Goal: Information Seeking & Learning: Learn about a topic

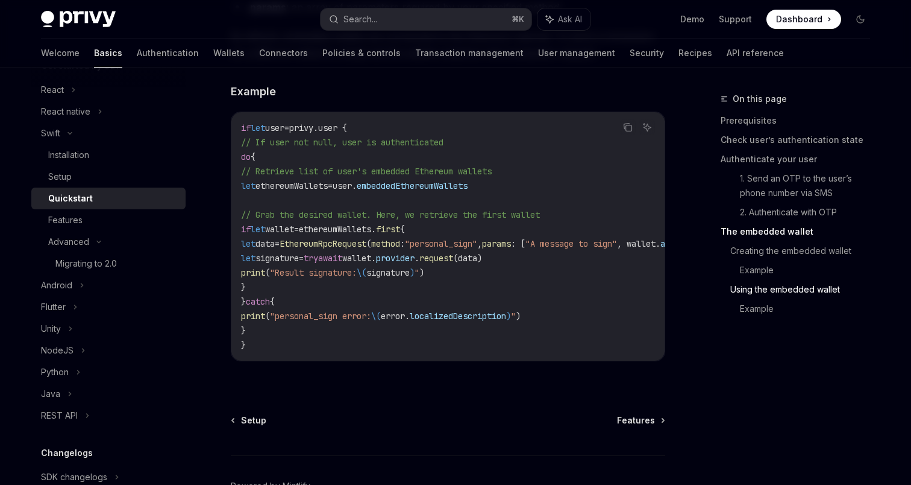
scroll to position [162, 0]
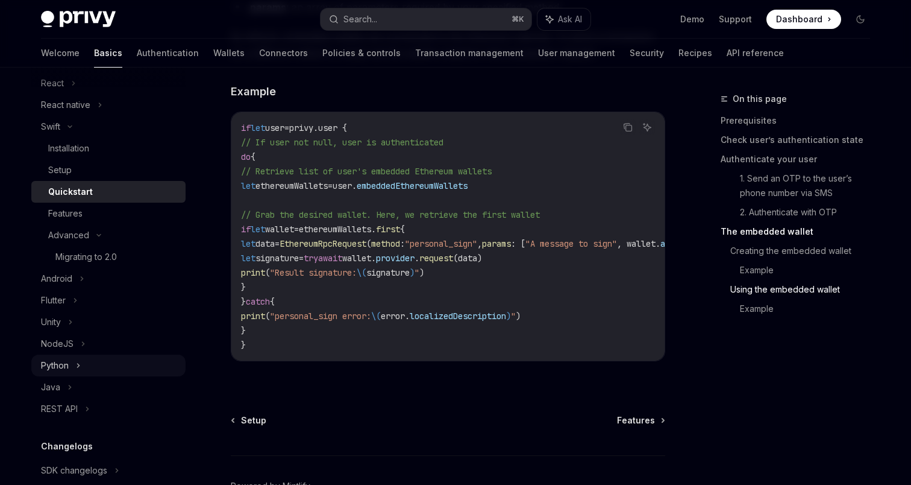
click at [71, 358] on div "Python" at bounding box center [108, 365] width 154 height 22
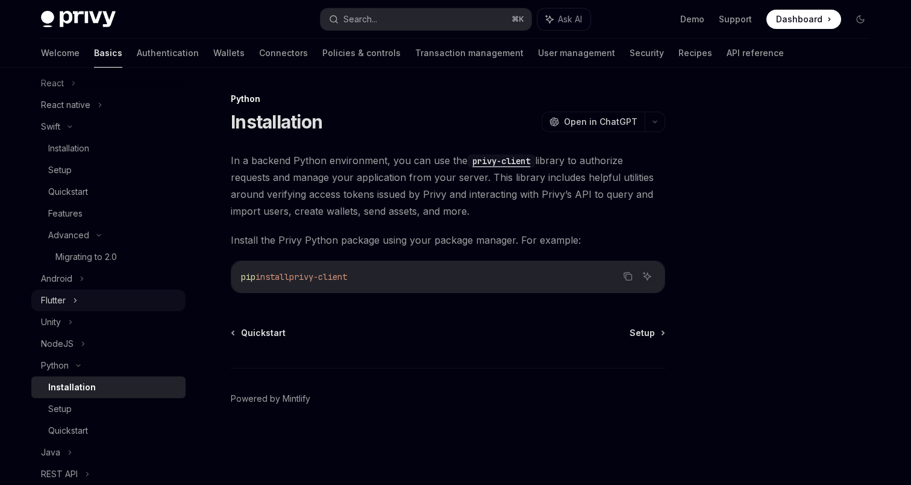
type textarea "*"
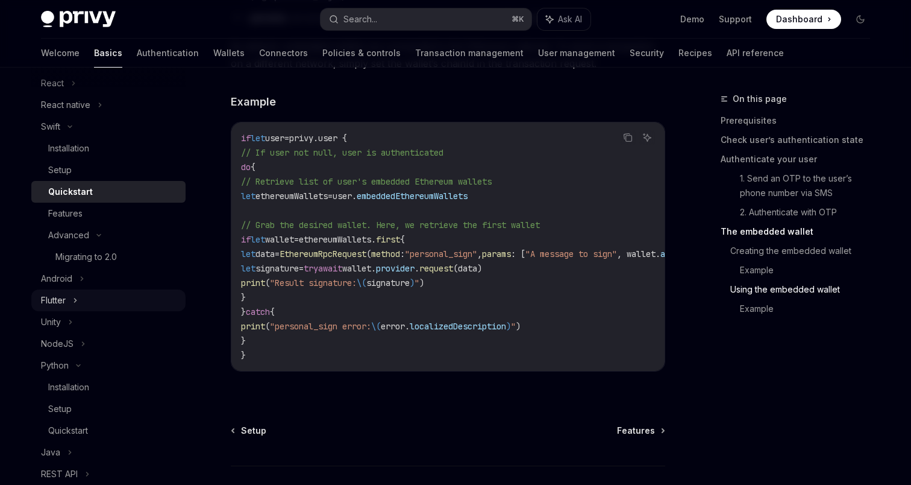
scroll to position [2449, 0]
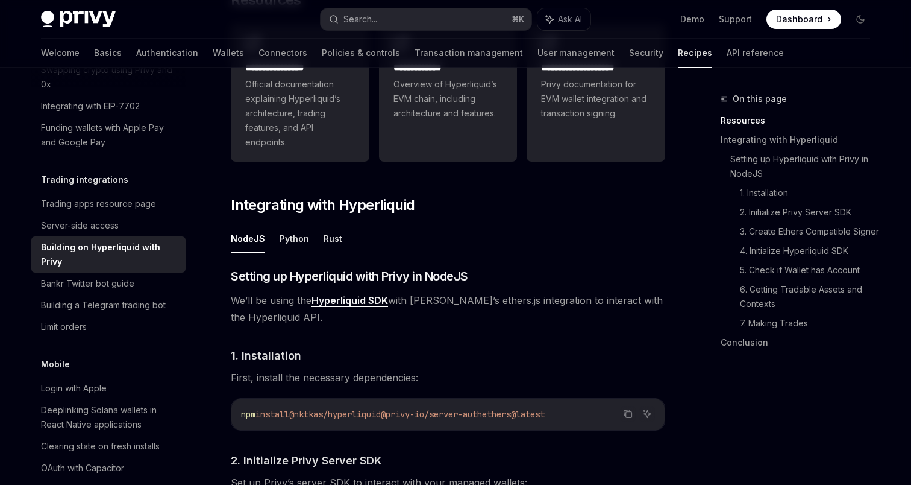
scroll to position [324, 0]
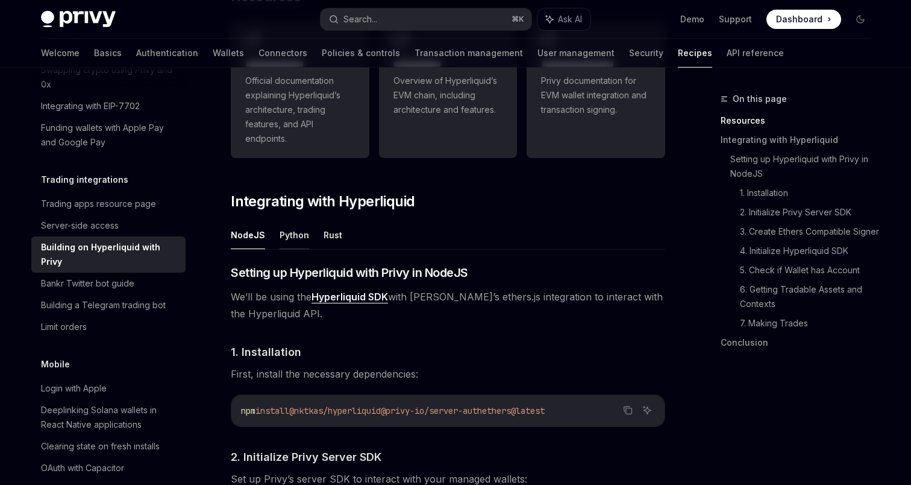
click at [294, 232] on button "Python" at bounding box center [295, 235] width 30 height 28
type textarea "*"
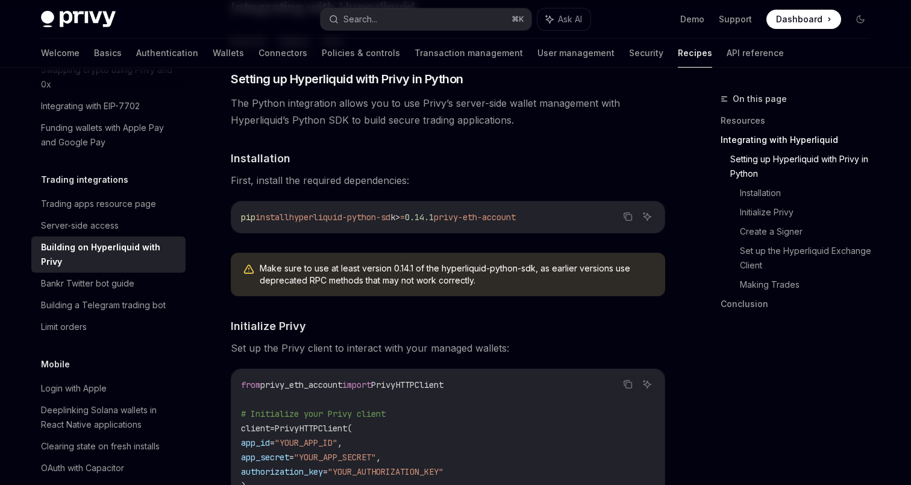
scroll to position [509, 0]
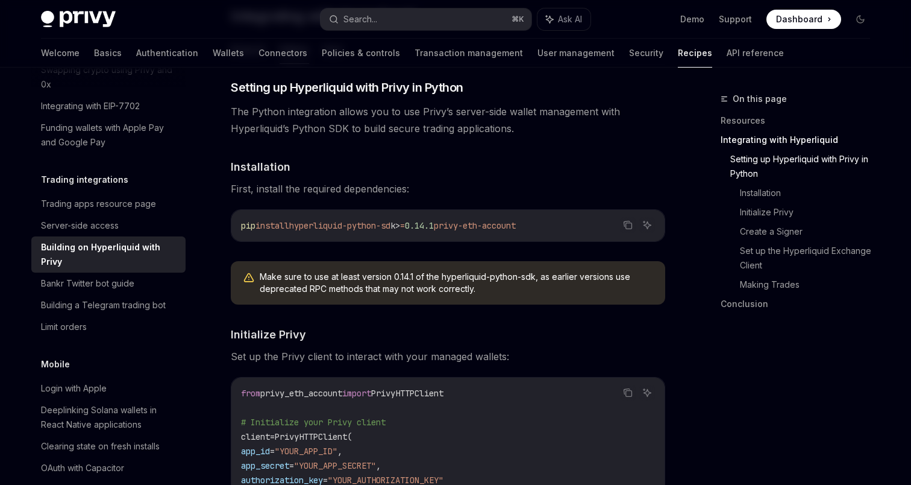
click at [307, 223] on span "hyperliquid-python-sd" at bounding box center [339, 225] width 101 height 11
drag, startPoint x: 307, startPoint y: 223, endPoint x: 398, endPoint y: 223, distance: 90.4
click at [391, 223] on span "hyperliquid-python-sd" at bounding box center [339, 225] width 101 height 11
copy span "hyperliquid-python-sd k"
click at [516, 225] on span "privy-eth-account" at bounding box center [475, 225] width 82 height 11
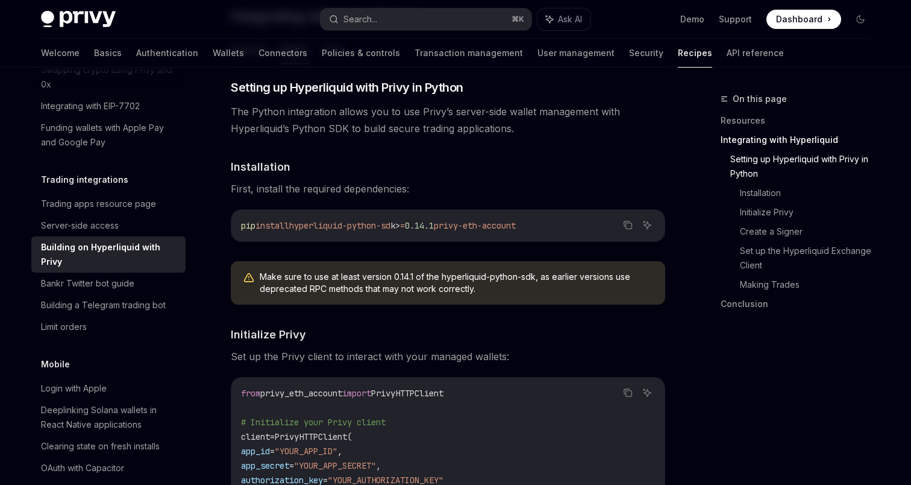
drag, startPoint x: 533, startPoint y: 225, endPoint x: 477, endPoint y: 225, distance: 55.4
click at [477, 225] on span "privy-eth-account" at bounding box center [475, 225] width 82 height 11
copy span "privy-eth-account"
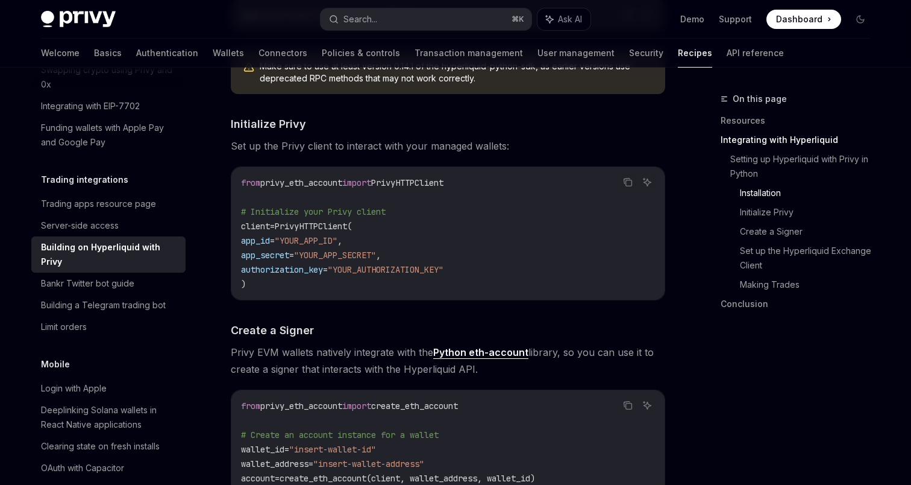
scroll to position [727, 0]
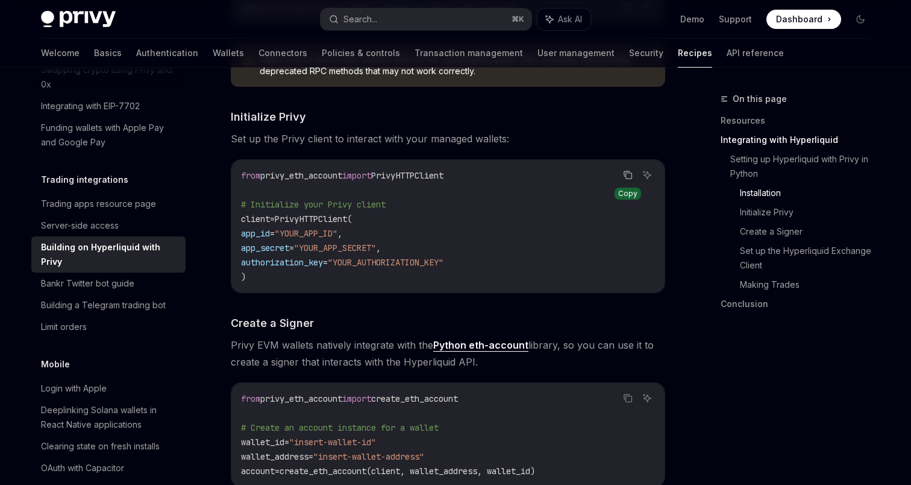
click at [629, 176] on icon "Copy the contents from the code block" at bounding box center [628, 175] width 10 height 10
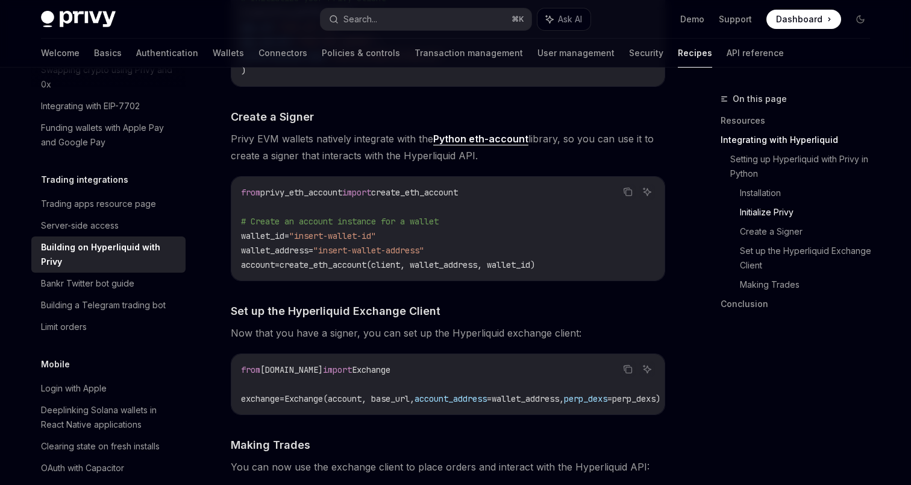
scroll to position [947, 0]
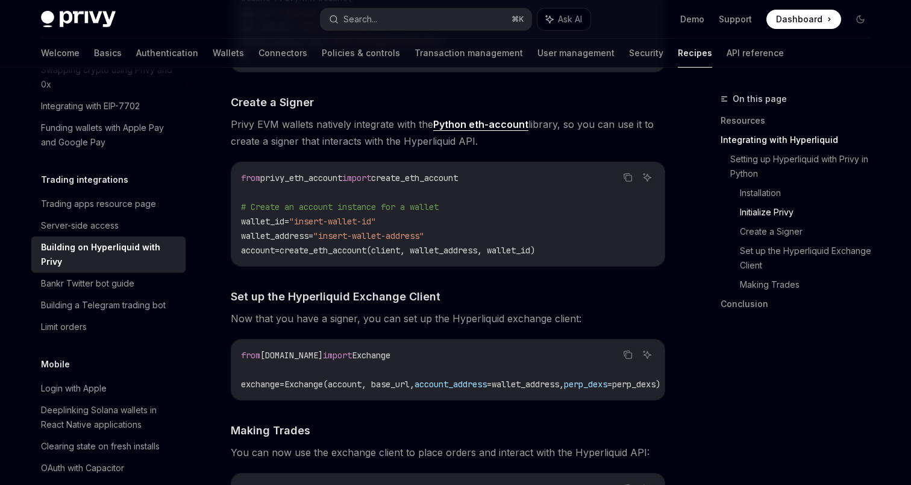
drag, startPoint x: 578, startPoint y: 250, endPoint x: 440, endPoint y: 193, distance: 149.4
click at [440, 193] on code "from privy_eth_account import create_eth_account # Create an account instance f…" at bounding box center [448, 214] width 414 height 87
copy code "# Create an account instance for a wallet wallet_id = "insert-wallet-id" wallet…"
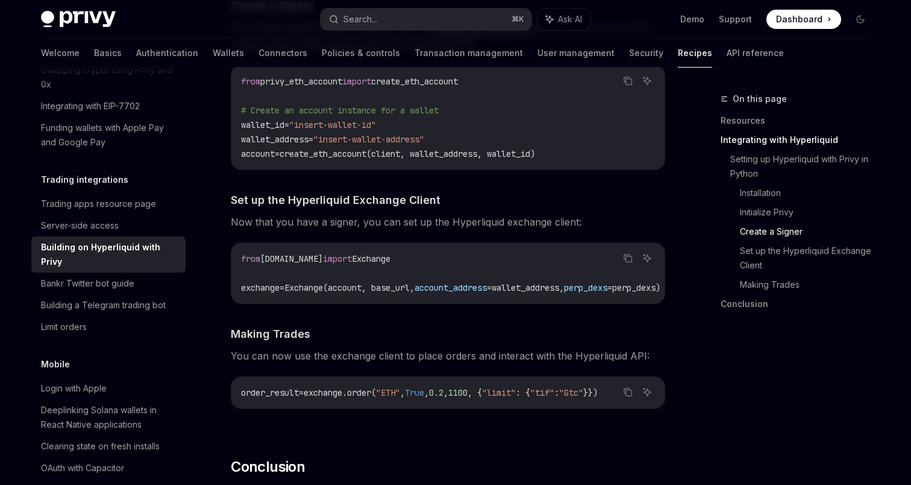
scroll to position [1060, 0]
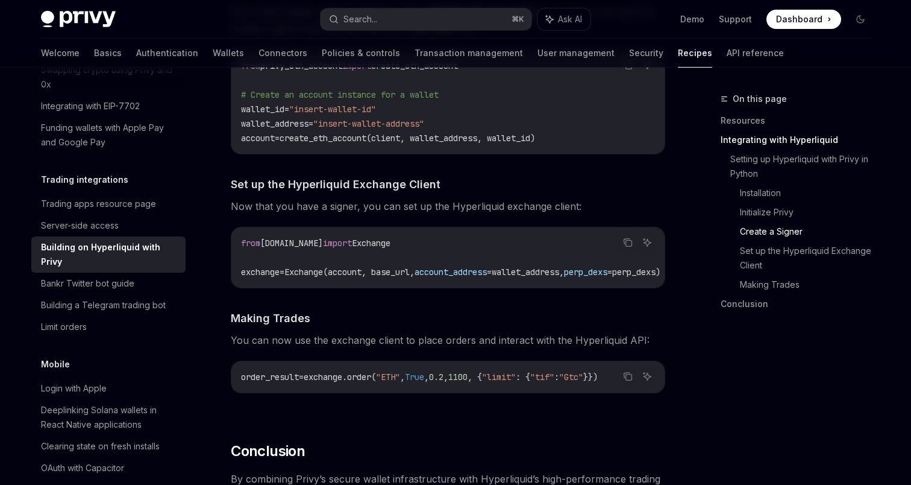
click at [323, 240] on span "[DOMAIN_NAME]" at bounding box center [291, 242] width 63 height 11
copy code "from hyperliquid.exchange import Exchange"
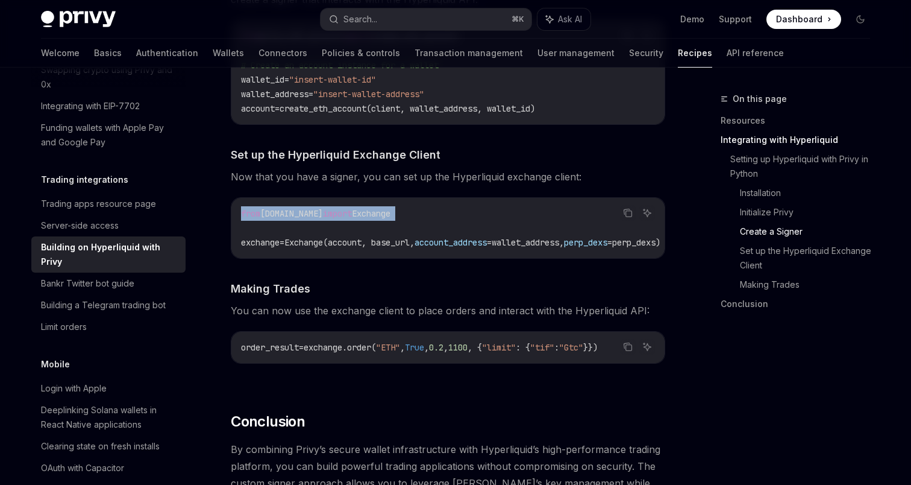
scroll to position [1091, 0]
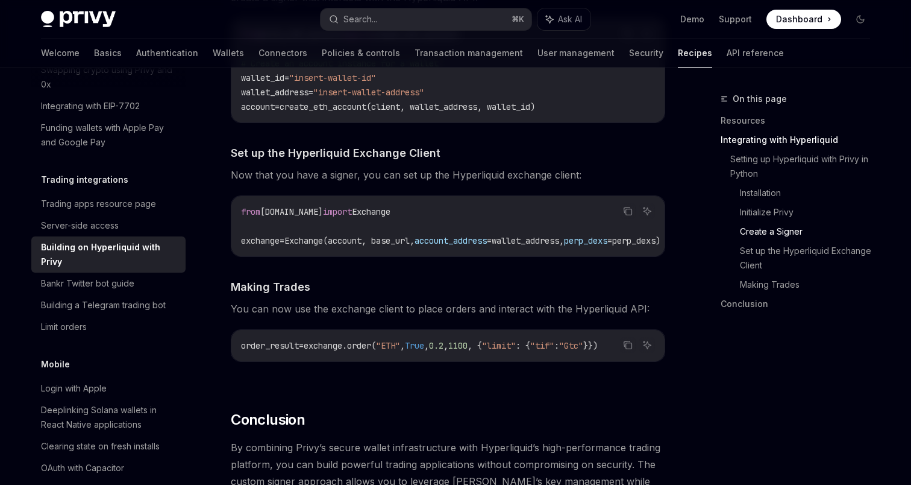
click at [474, 240] on span "account_address" at bounding box center [451, 240] width 72 height 11
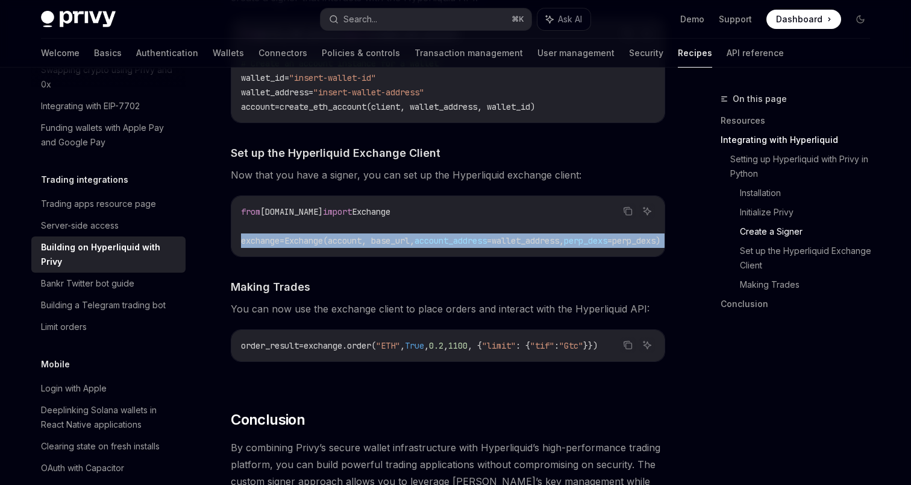
click at [474, 240] on span "account_address" at bounding box center [451, 240] width 72 height 11
copy code "exchange = Exchange(account, base_url, account_address = wallet_address, perp_d…"
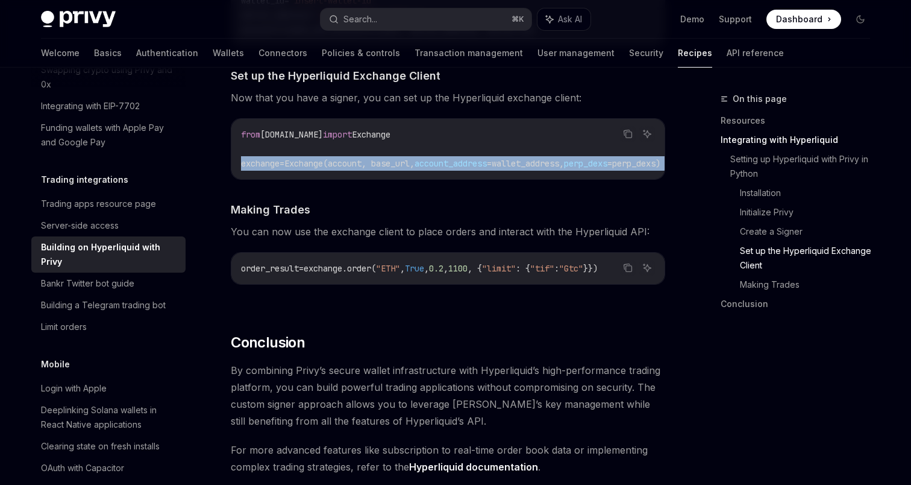
scroll to position [1172, 0]
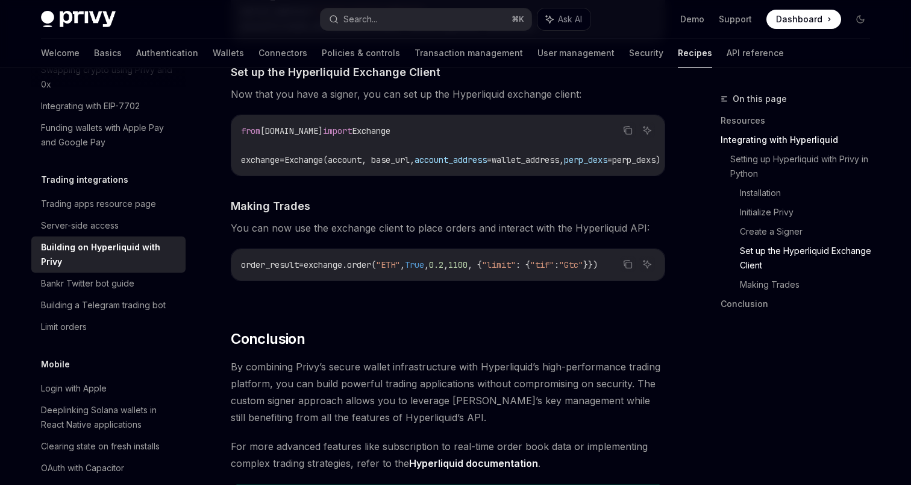
click at [468, 269] on span "1100" at bounding box center [457, 264] width 19 height 11
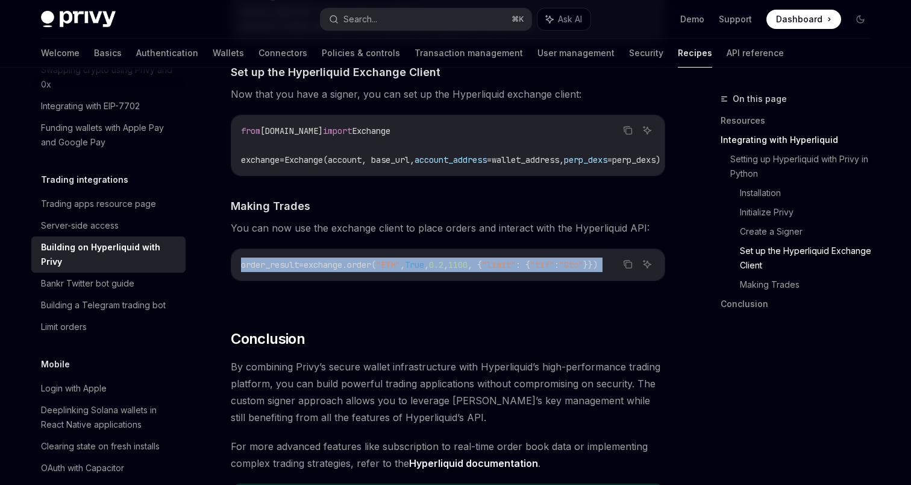
click at [468, 269] on span "1100" at bounding box center [457, 264] width 19 height 11
copy div "order_result = exchange.order( "ETH" , True , 0.2 , 1100 , { "limit" : { "tif" …"
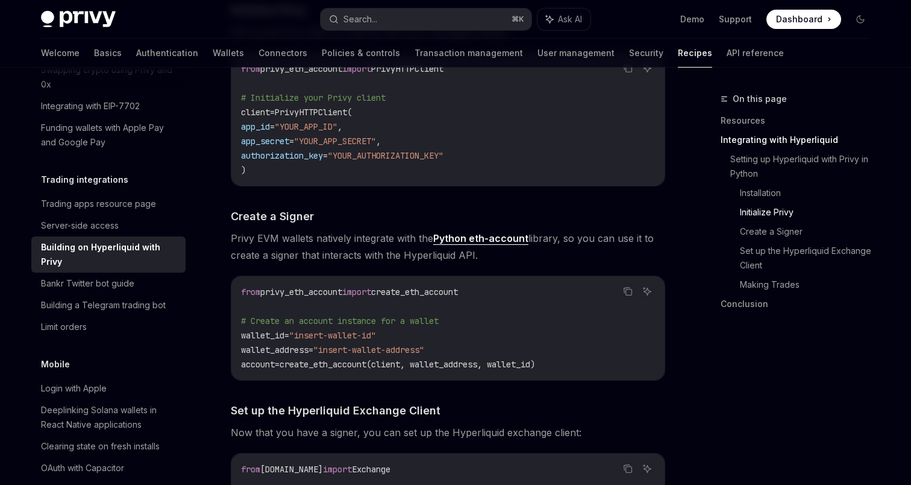
scroll to position [837, 0]
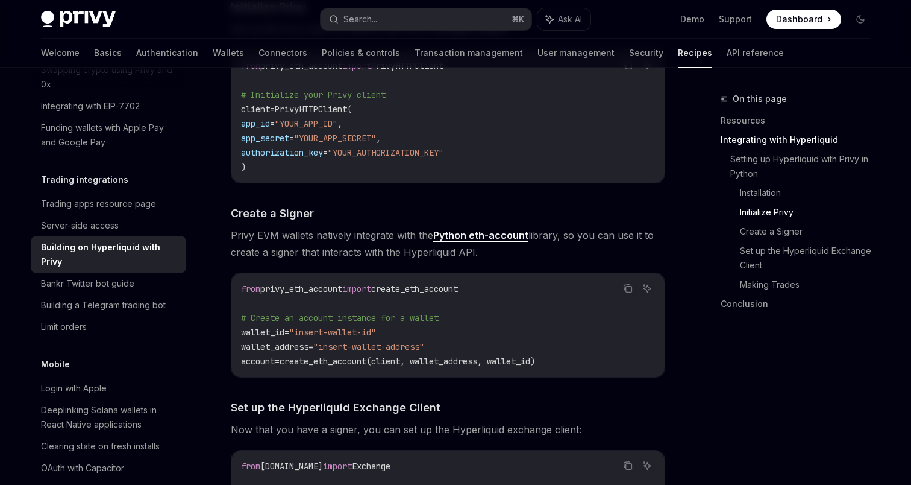
click at [445, 293] on span "create_eth_account" at bounding box center [414, 288] width 87 height 11
click at [447, 304] on code "from privy_eth_account import create_eth_account # Create an account instance f…" at bounding box center [448, 324] width 414 height 87
click at [371, 286] on span "import" at bounding box center [356, 288] width 29 height 11
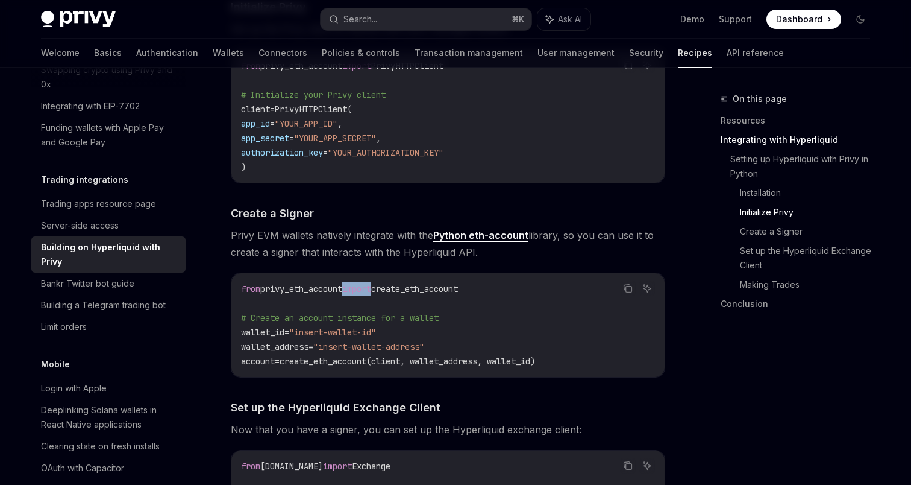
click at [371, 286] on span "import" at bounding box center [356, 288] width 29 height 11
copy code "from privy_eth_account import create_eth_account"
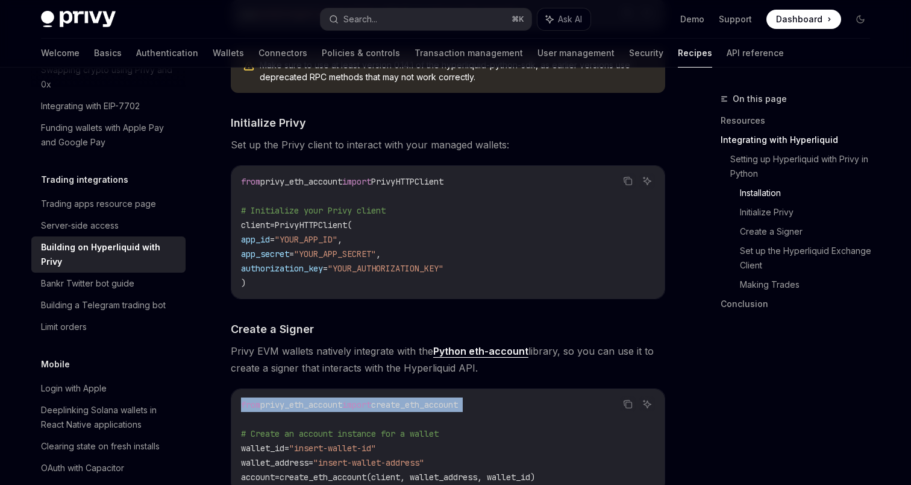
scroll to position [735, 0]
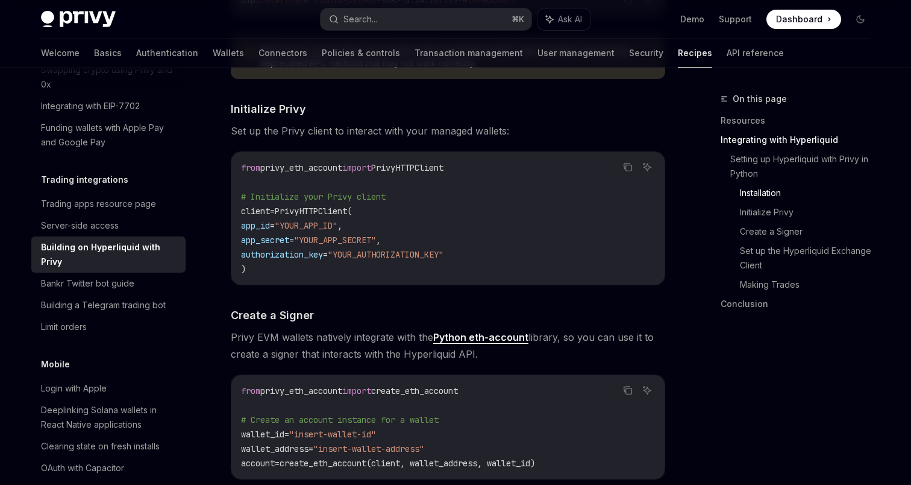
click at [430, 172] on span "PrivyHTTPClient" at bounding box center [407, 167] width 72 height 11
copy code "from privy_eth_account import PrivyHTTPClient"
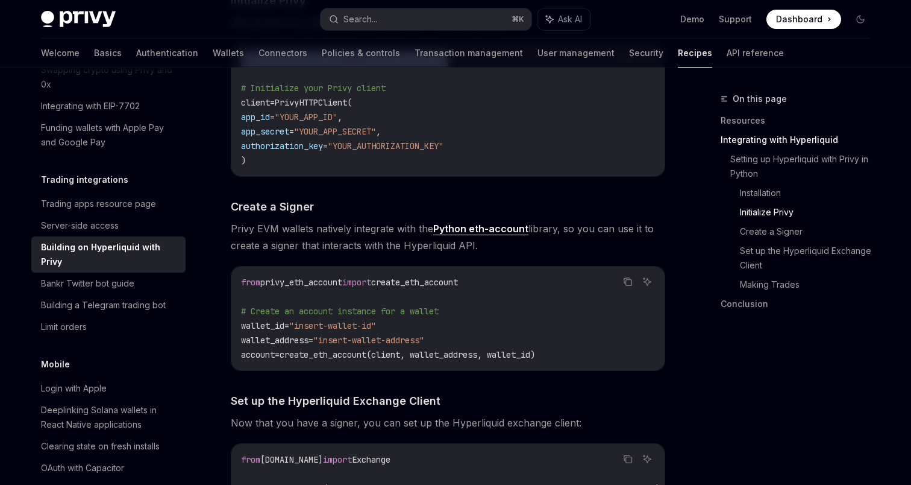
scroll to position [861, 0]
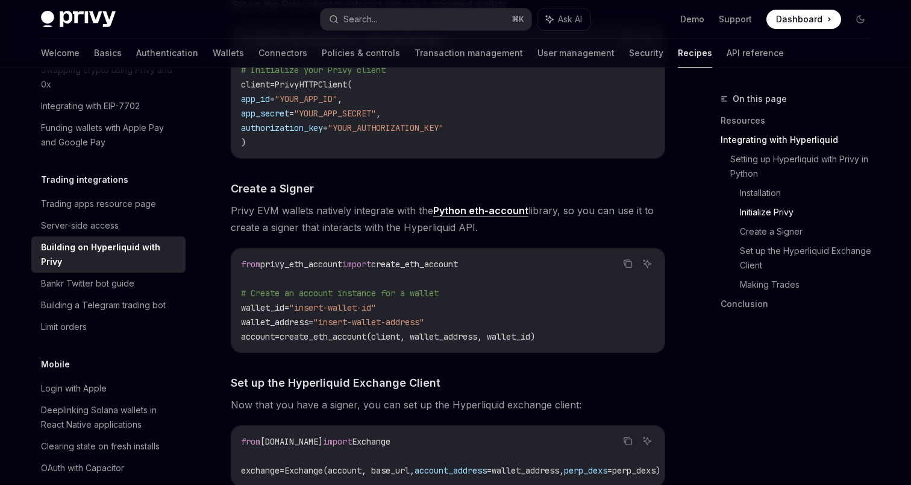
click at [429, 265] on span "create_eth_account" at bounding box center [414, 264] width 87 height 11
copy code "from privy_eth_account import create_eth_account"
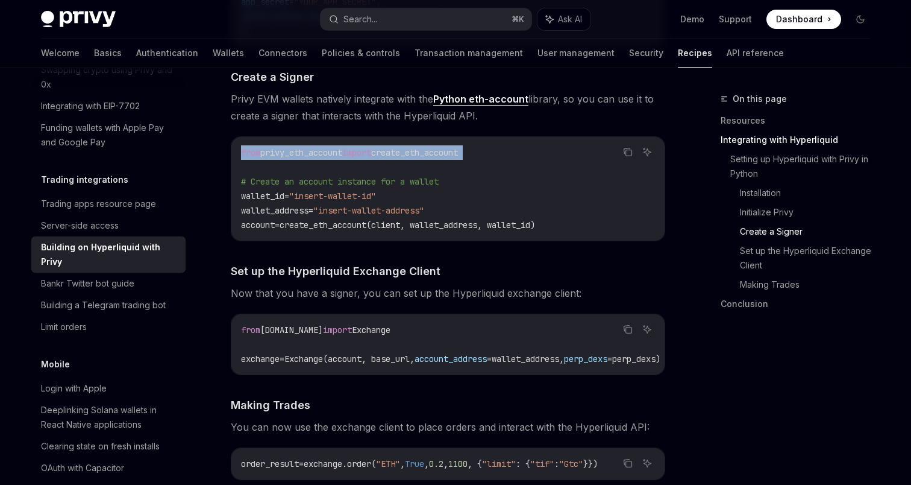
scroll to position [992, 0]
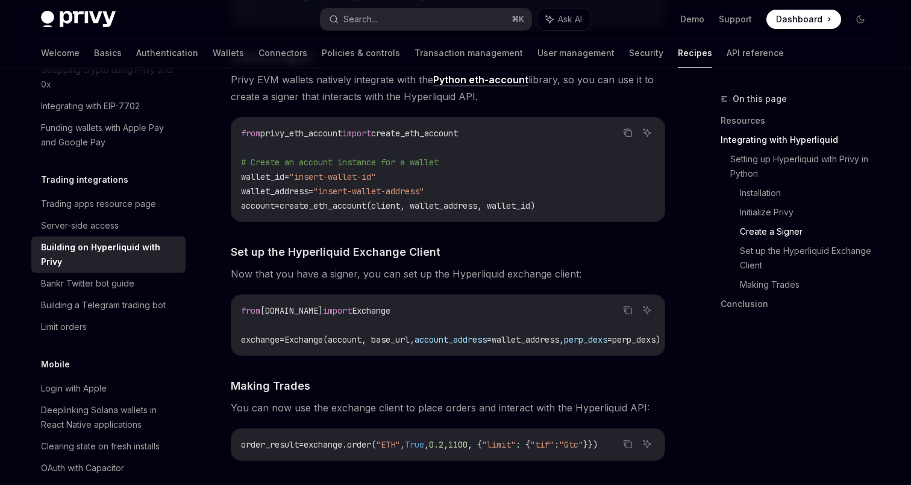
click at [391, 313] on span "Exchange" at bounding box center [371, 310] width 39 height 11
copy code "from hyperliquid.exchange import Exchange"
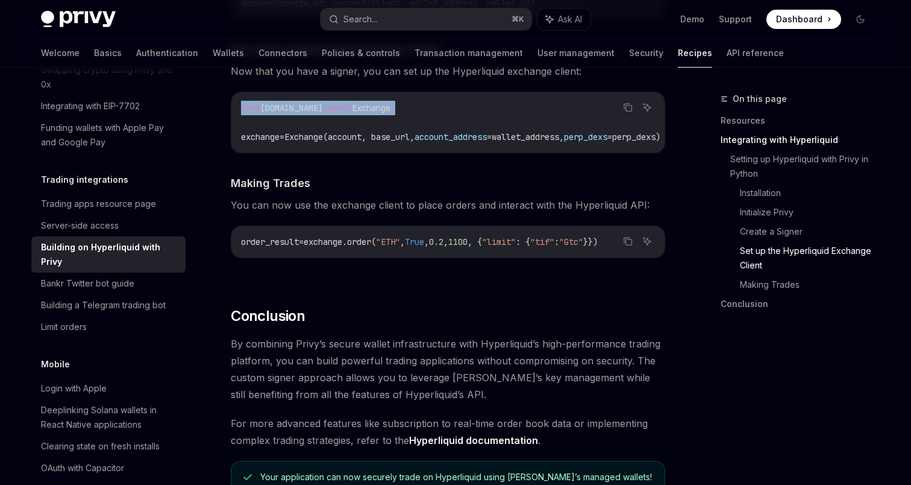
scroll to position [1196, 0]
click at [375, 141] on code "from hyperliquid.exchange import Exchange exchange = Exchange(account, base_url…" at bounding box center [465, 120] width 448 height 43
click at [377, 139] on span "Exchange(account, base_url," at bounding box center [349, 135] width 130 height 11
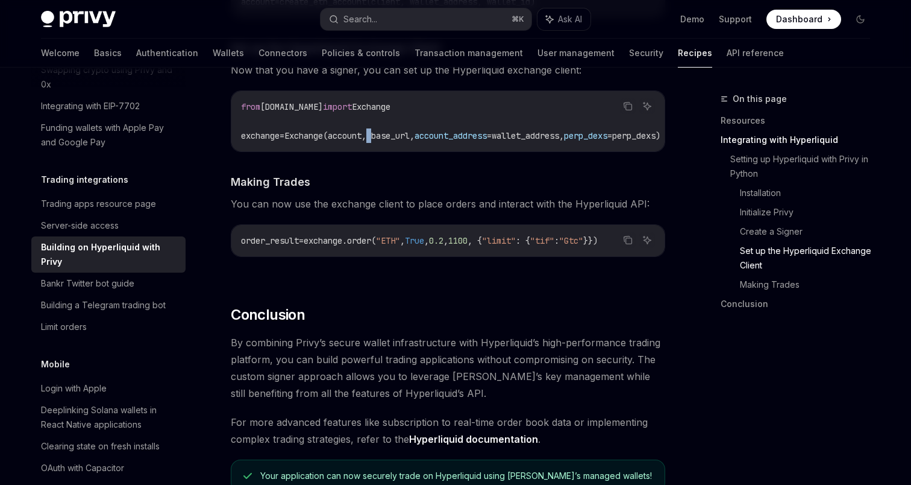
click at [377, 139] on span "Exchange(account, base_url," at bounding box center [349, 135] width 130 height 11
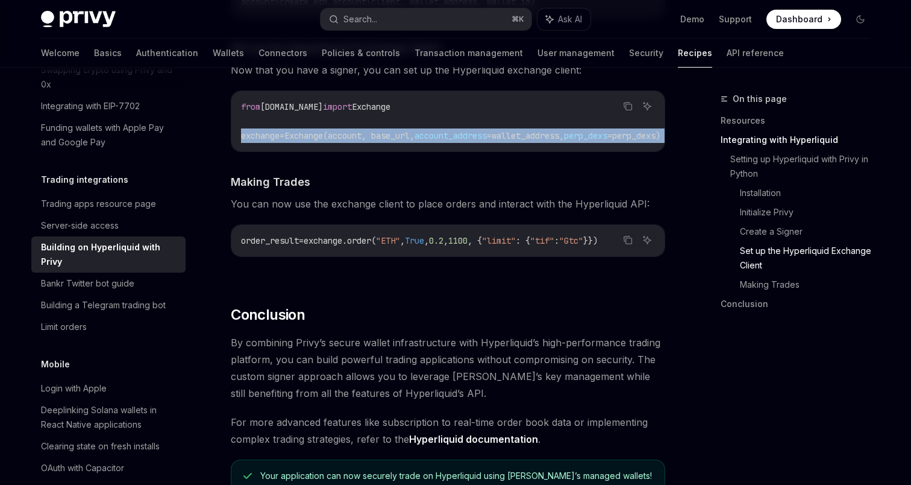
click at [377, 139] on span "Exchange(account, base_url," at bounding box center [349, 135] width 130 height 11
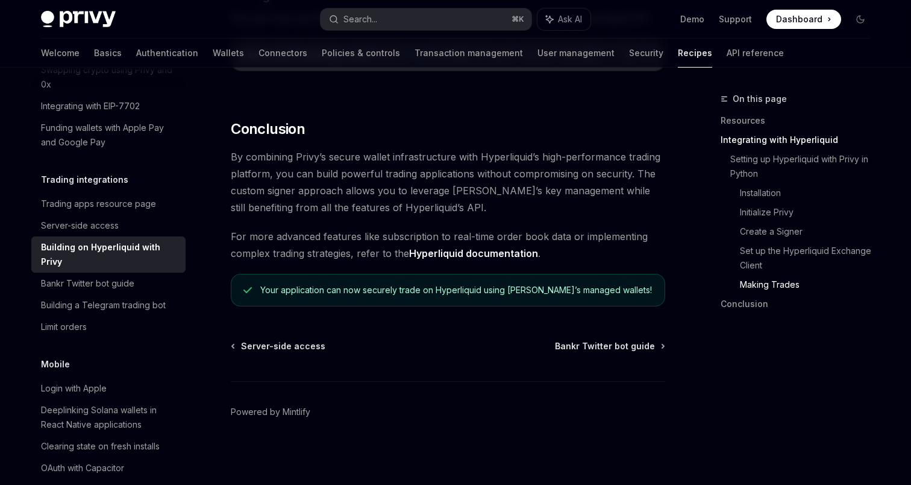
scroll to position [1392, 0]
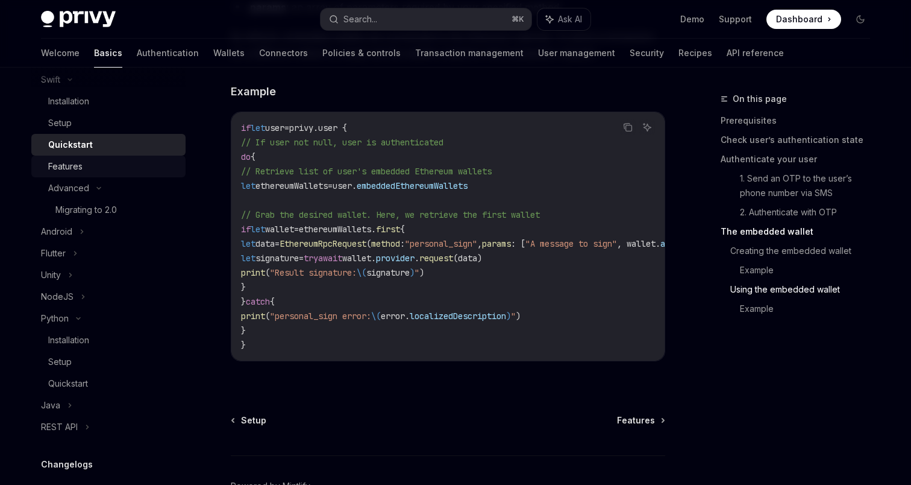
scroll to position [213, 0]
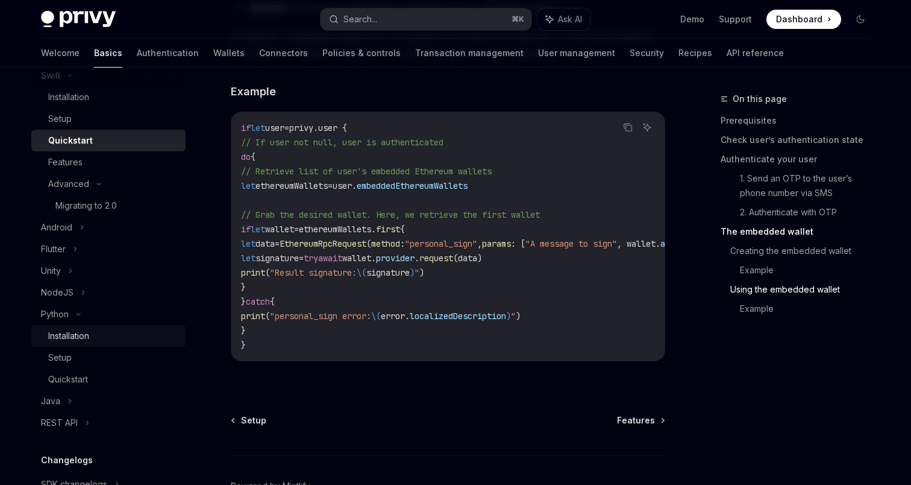
click at [67, 331] on div "Installation" at bounding box center [68, 335] width 41 height 14
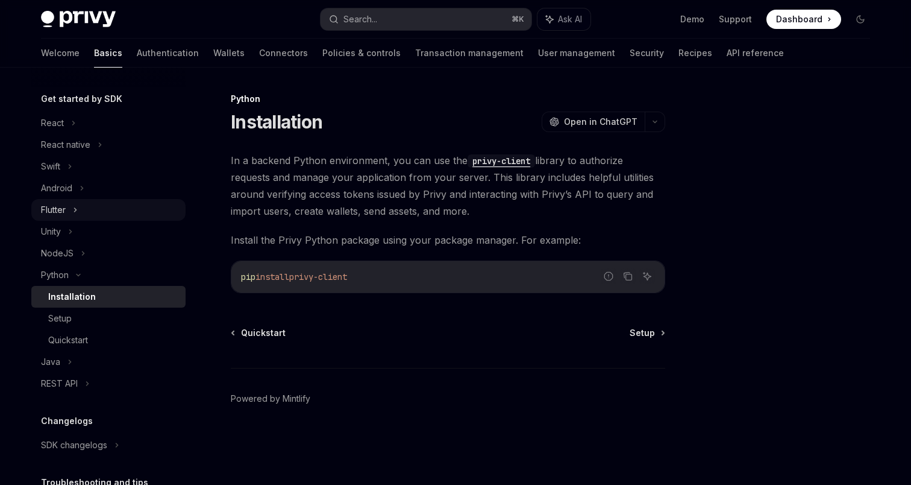
scroll to position [133, 0]
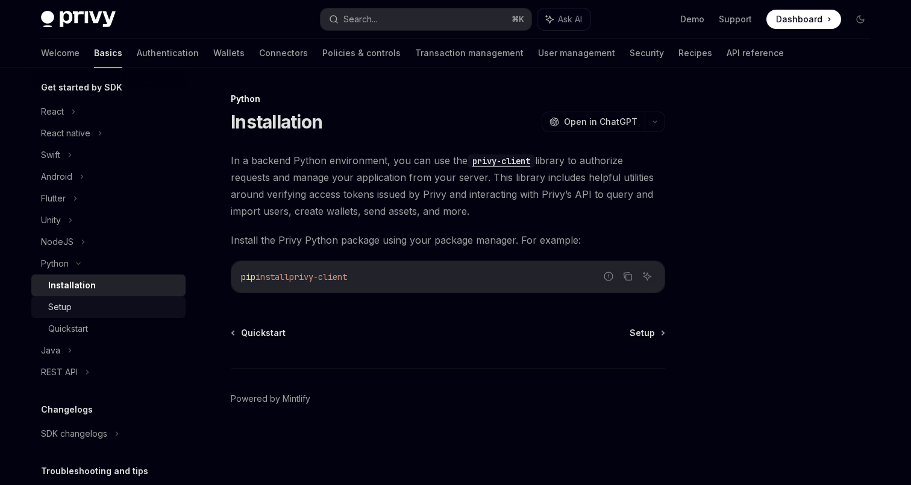
click at [75, 309] on div "Setup" at bounding box center [113, 307] width 130 height 14
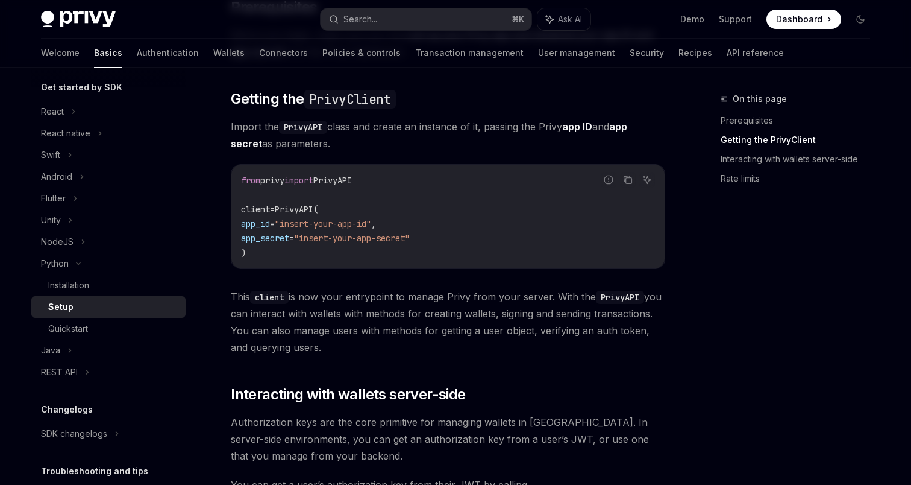
scroll to position [159, 0]
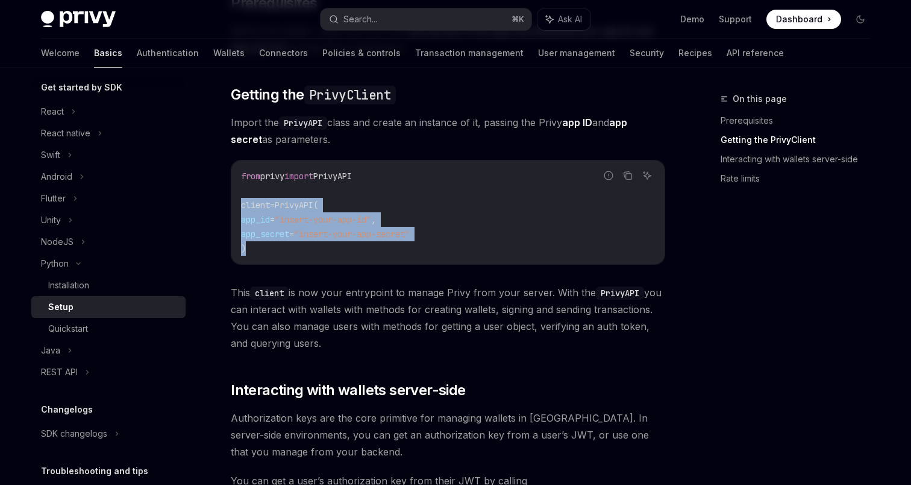
drag, startPoint x: 260, startPoint y: 250, endPoint x: 230, endPoint y: 201, distance: 57.2
click at [230, 201] on div "Python Setup OpenAI Open in ChatGPT OpenAI Open in ChatGPT ​ Prerequisites Befo…" at bounding box center [334, 427] width 665 height 989
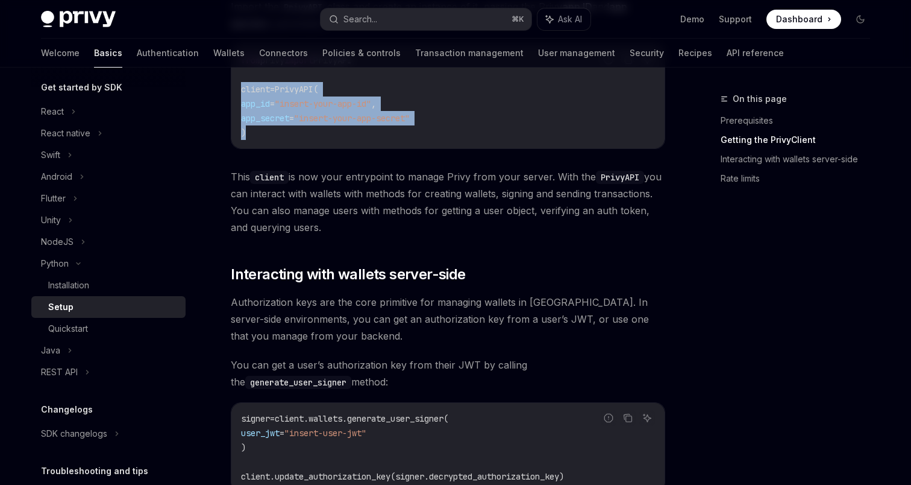
scroll to position [289, 0]
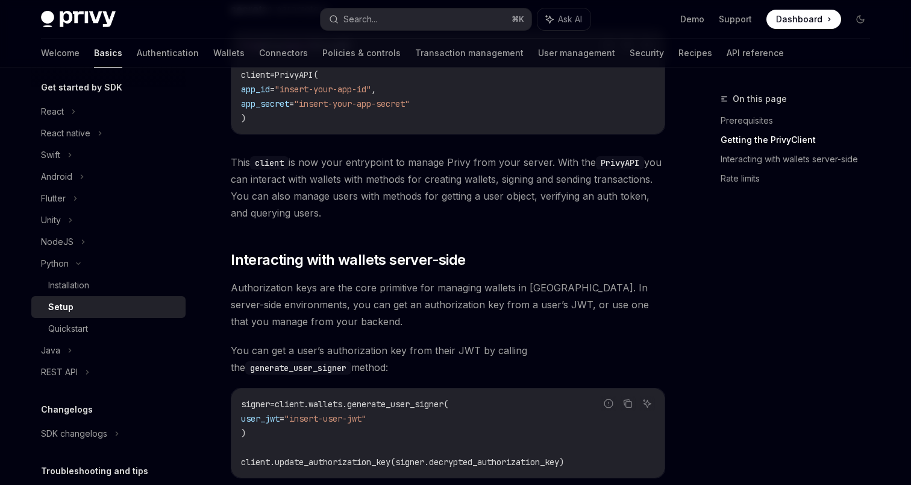
click at [390, 237] on div "​ Prerequisites Before you begin, make sure you have set up your Privy app and …" at bounding box center [448, 238] width 435 height 750
click at [421, 213] on span "This client is now your entrypoint to manage Privy from your server. With the P…" at bounding box center [448, 188] width 435 height 68
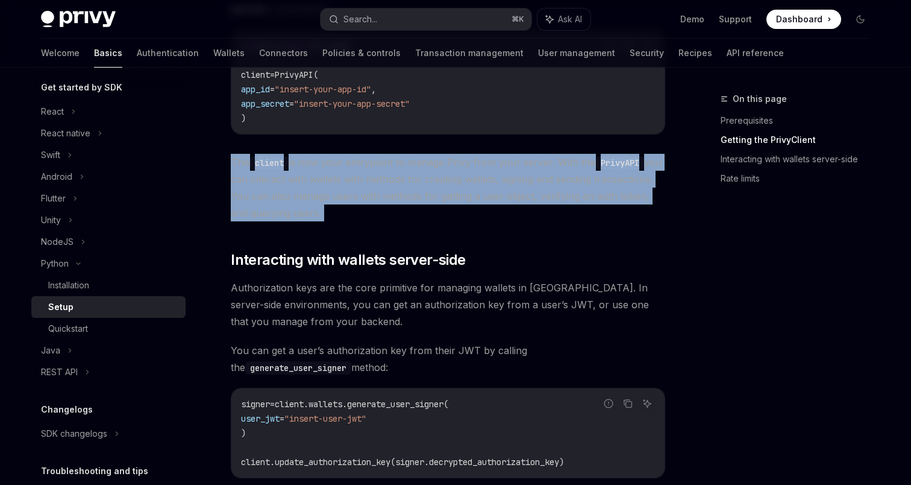
click at [421, 213] on span "This client is now your entrypoint to manage Privy from your server. With the P…" at bounding box center [448, 188] width 435 height 68
click at [410, 219] on span "This client is now your entrypoint to manage Privy from your server. With the P…" at bounding box center [448, 188] width 435 height 68
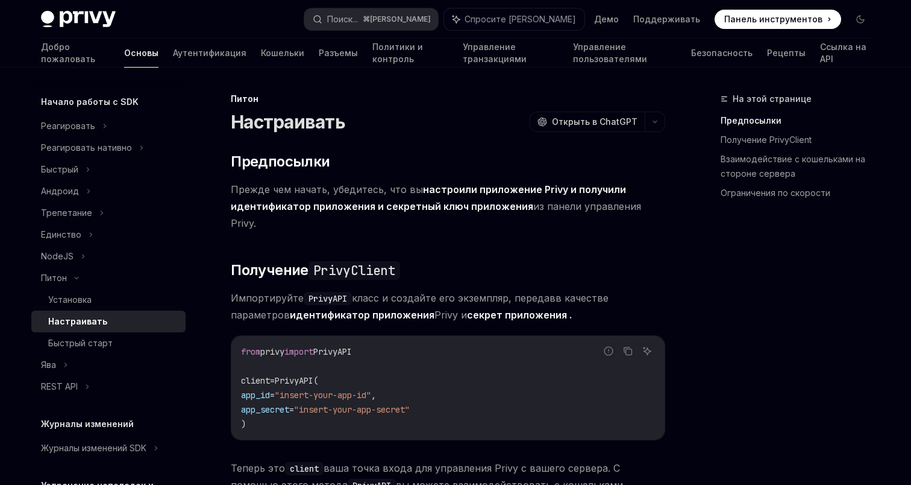
scroll to position [3, 0]
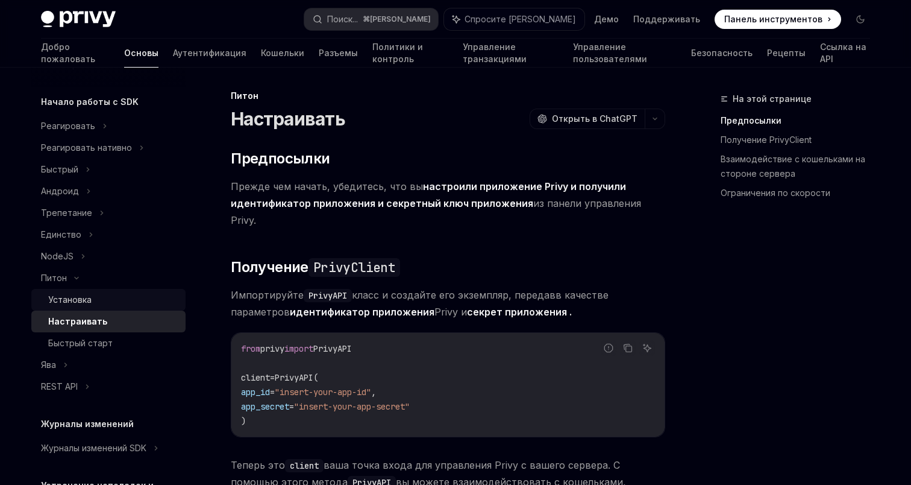
click at [88, 294] on font "Установка" at bounding box center [69, 299] width 43 height 10
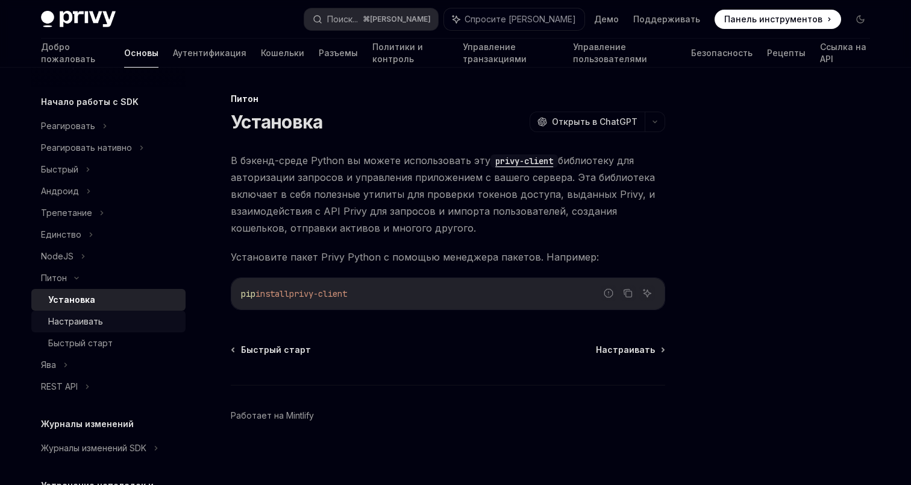
click at [136, 314] on div "Настраивать" at bounding box center [113, 321] width 130 height 14
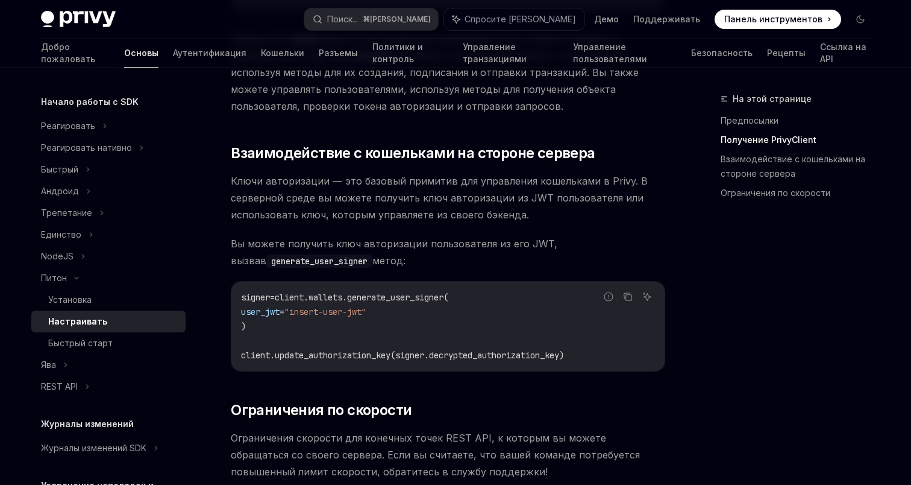
scroll to position [435, 0]
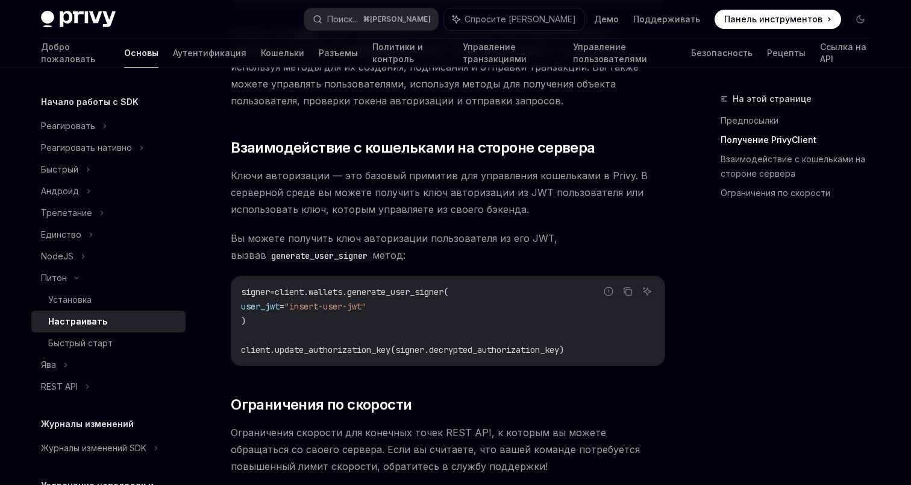
click at [350, 286] on span "client.wallets.generate_user_signer(" at bounding box center [362, 291] width 174 height 11
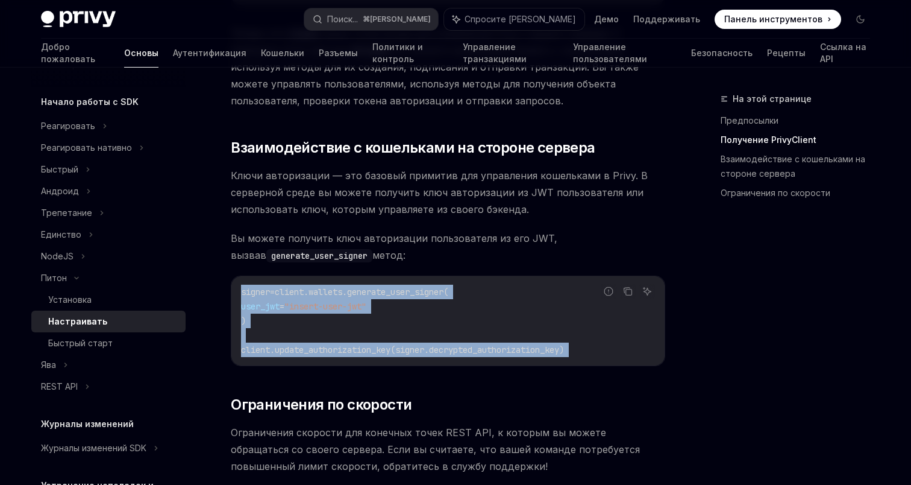
drag, startPoint x: 350, startPoint y: 274, endPoint x: 356, endPoint y: 342, distance: 68.3
click at [356, 342] on div "signer = client.wallets.generate_user_signer( user_jwt = "insert-user-jwt" ) cl…" at bounding box center [447, 320] width 433 height 89
copy div "signer = client.wallets.generate_user_signer( user_jwt = "insert-user-jwt" ) cl…"
click at [356, 342] on div "signer = client.wallets.generate_user_signer( user_jwt = "insert-user-jwt" ) cl…" at bounding box center [447, 320] width 433 height 89
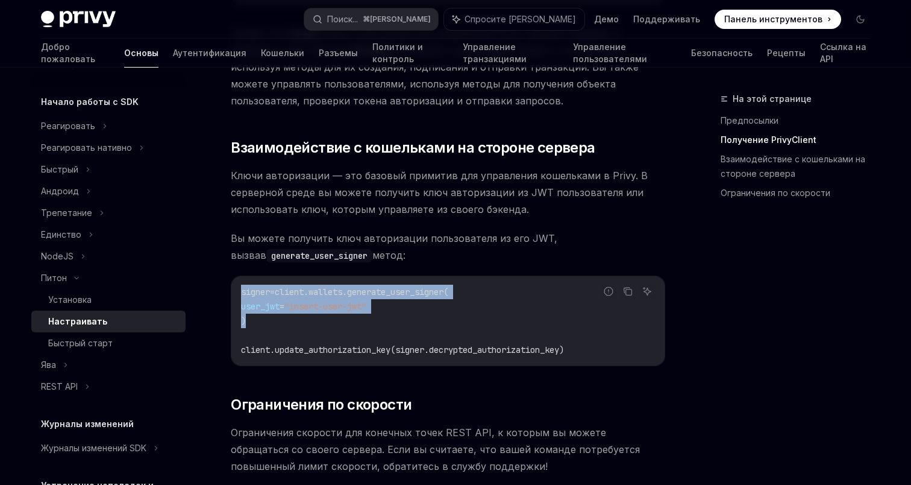
drag, startPoint x: 260, startPoint y: 307, endPoint x: 235, endPoint y: 278, distance: 38.4
click at [235, 278] on div "signer = client.wallets.generate_user_signer( user_jwt = "insert-user-jwt" ) cl…" at bounding box center [447, 320] width 433 height 89
copy code "signer = client.wallets.generate_user_signer( user_jwt = "insert-user-jwt" )"
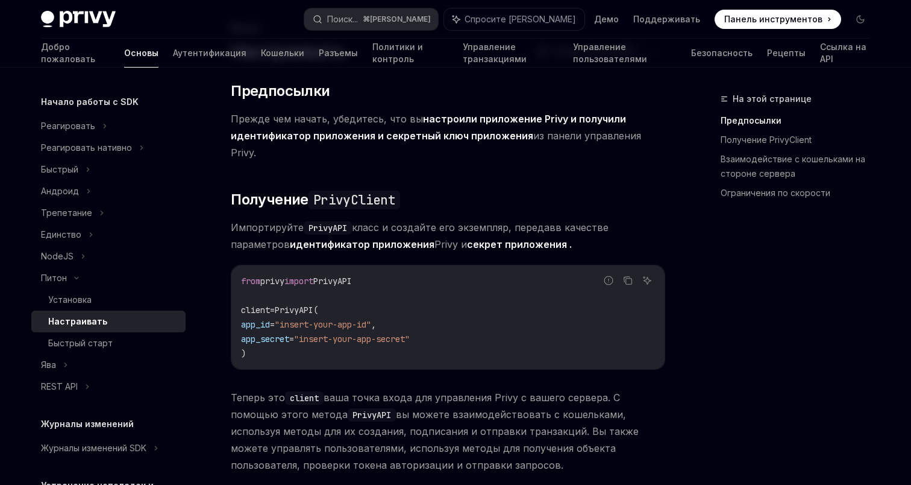
scroll to position [0, 0]
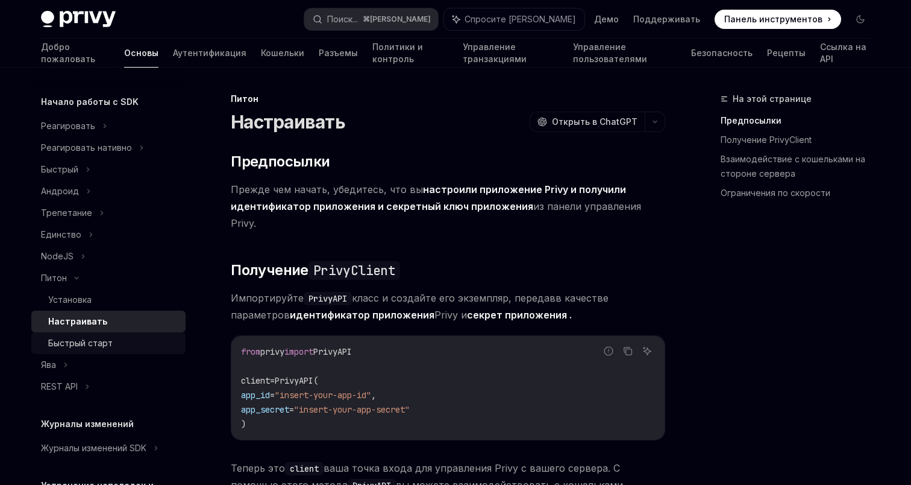
click at [102, 338] on font "Быстрый старт" at bounding box center [80, 343] width 64 height 10
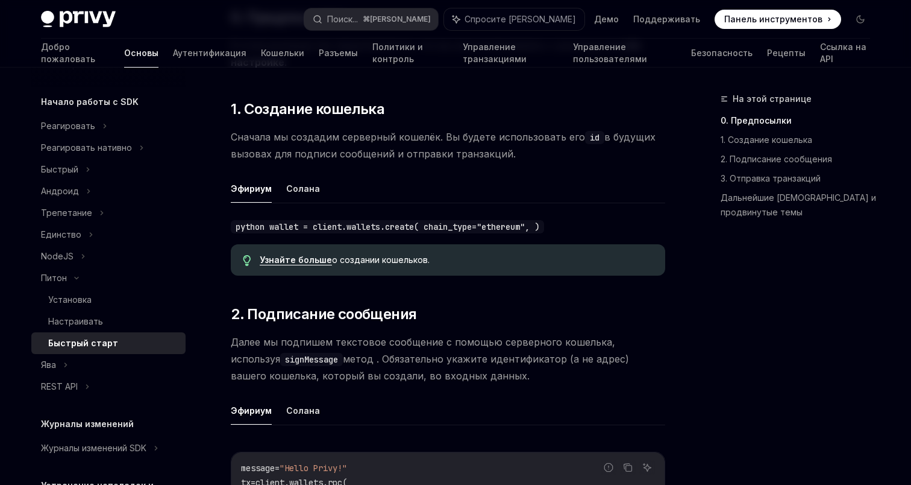
scroll to position [216, 0]
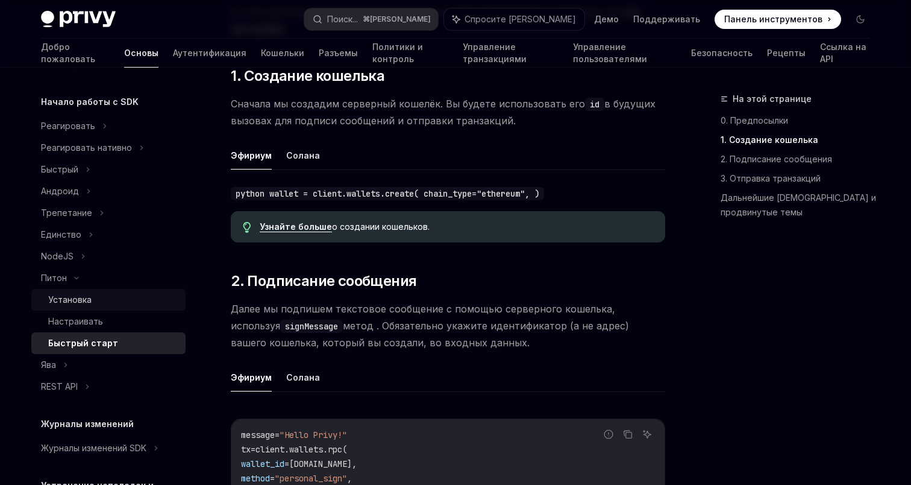
click at [92, 289] on link "Установка" at bounding box center [108, 300] width 154 height 22
type textarea "*"
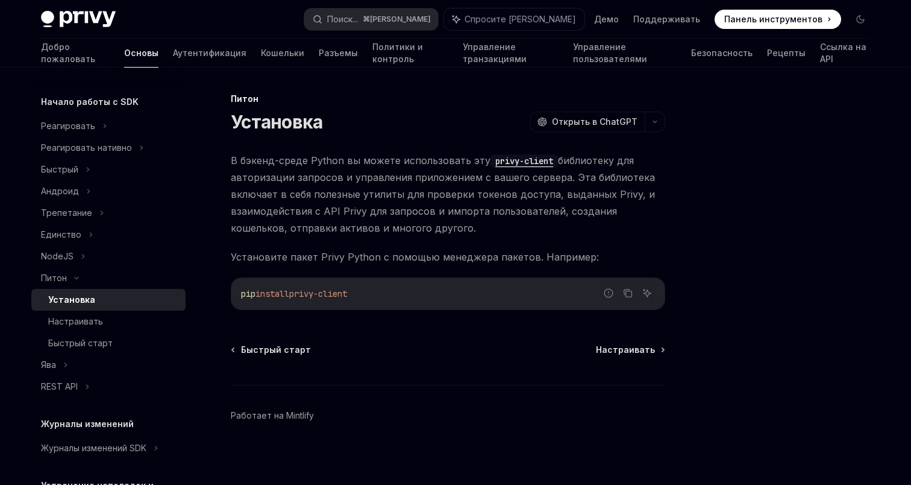
click at [520, 158] on code "privy-client" at bounding box center [525, 160] width 68 height 13
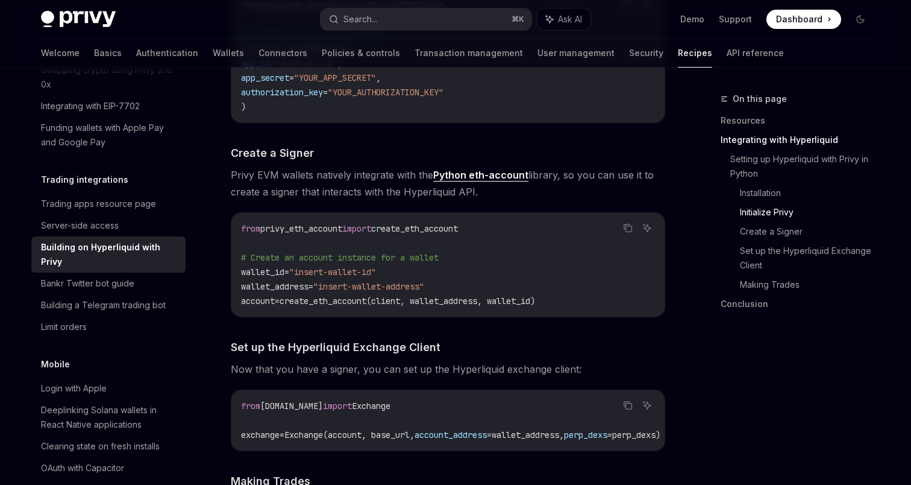
scroll to position [915, 0]
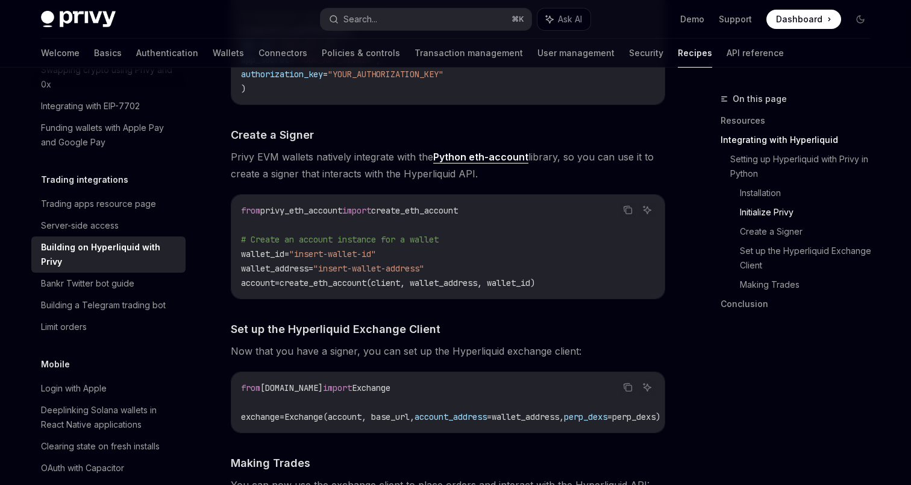
click at [247, 283] on span "account" at bounding box center [258, 282] width 34 height 11
copy span "account"
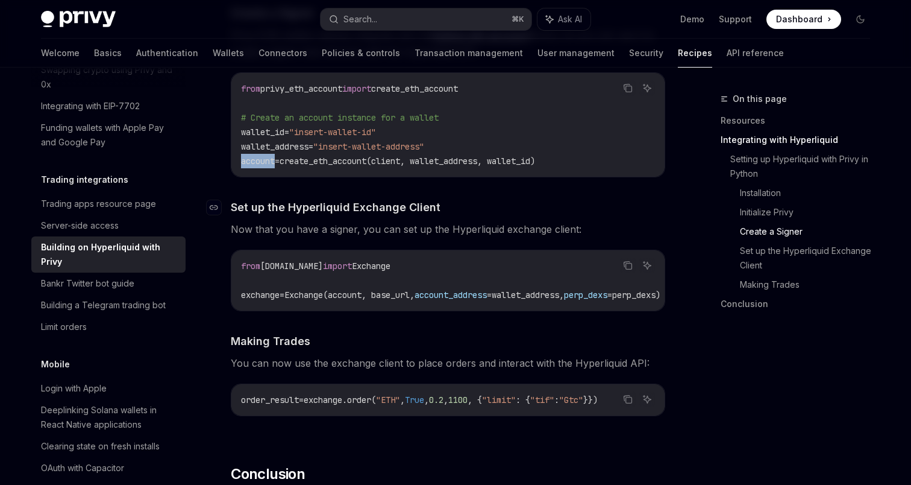
scroll to position [1031, 0]
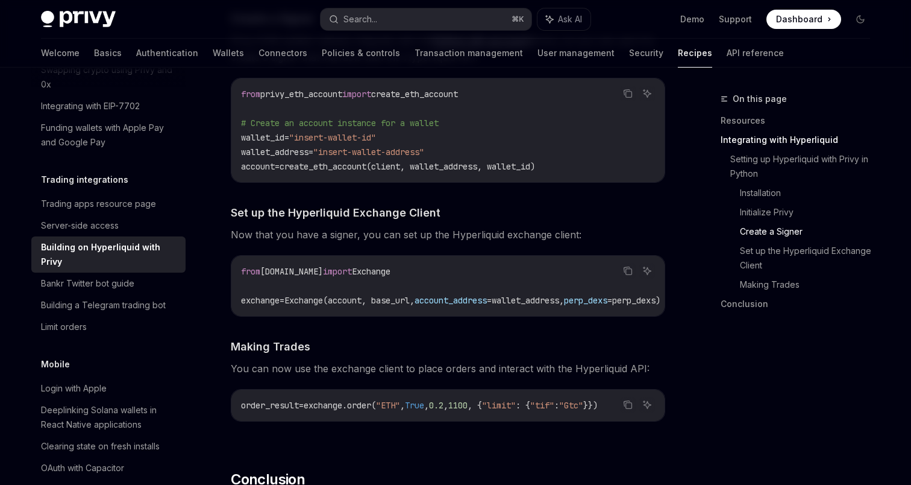
click at [383, 282] on code "from hyperliquid.exchange import Exchange exchange = Exchange(account, base_url…" at bounding box center [465, 285] width 448 height 43
click at [383, 304] on span "Exchange(account, base_url," at bounding box center [349, 300] width 130 height 11
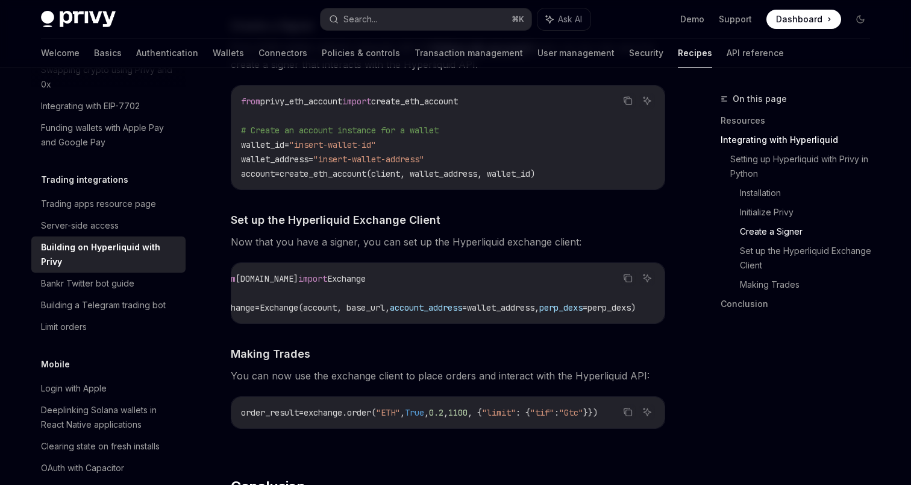
scroll to position [0, 66]
click at [482, 307] on span "wallet_address," at bounding box center [503, 307] width 72 height 11
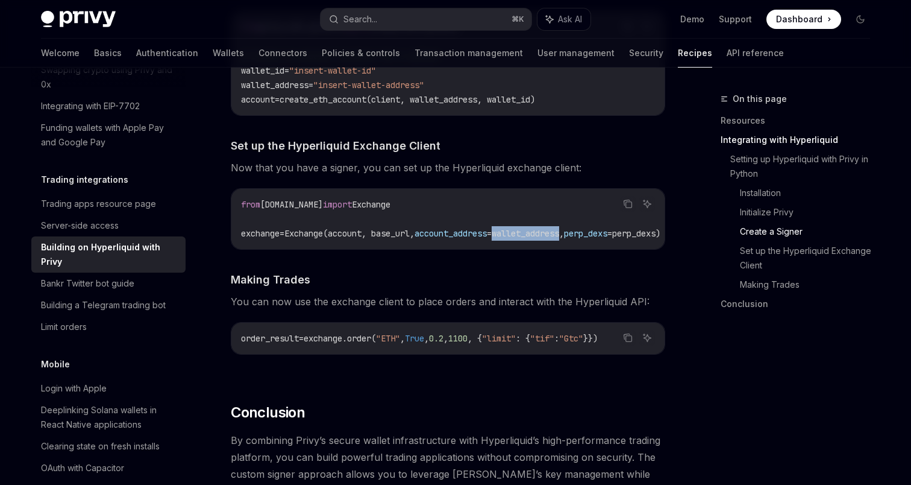
scroll to position [1105, 0]
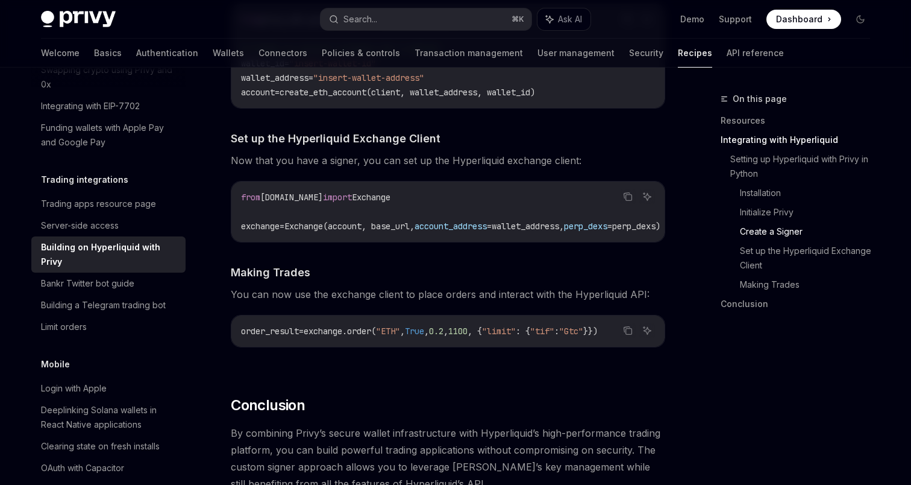
click at [312, 226] on span "Exchange(account, base_url," at bounding box center [349, 226] width 130 height 11
drag, startPoint x: 312, startPoint y: 226, endPoint x: 400, endPoint y: 226, distance: 88.0
click at [400, 226] on span "Exchange(account, base_url," at bounding box center [349, 226] width 130 height 11
copy span "Exchange(account, base_url"
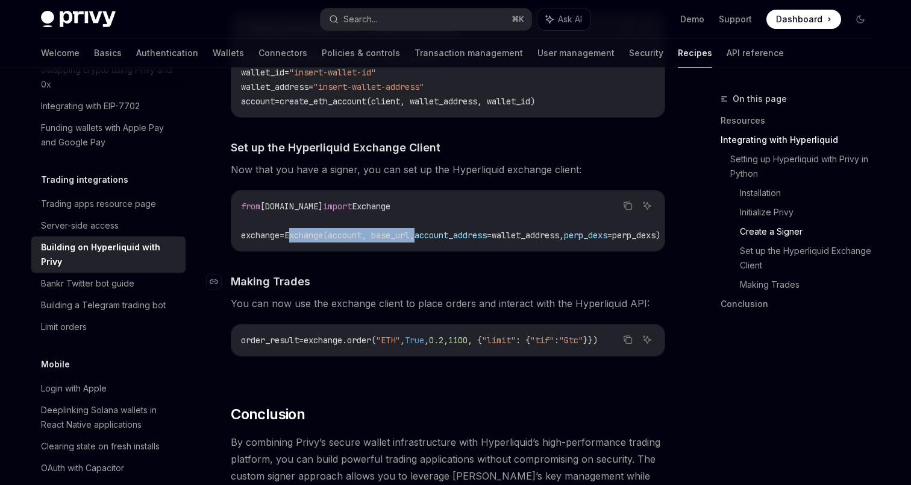
scroll to position [1095, 0]
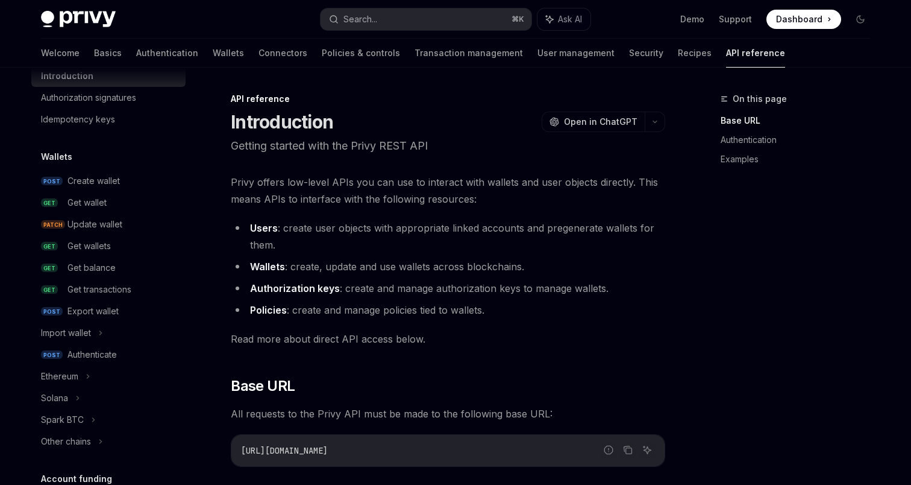
scroll to position [55, 0]
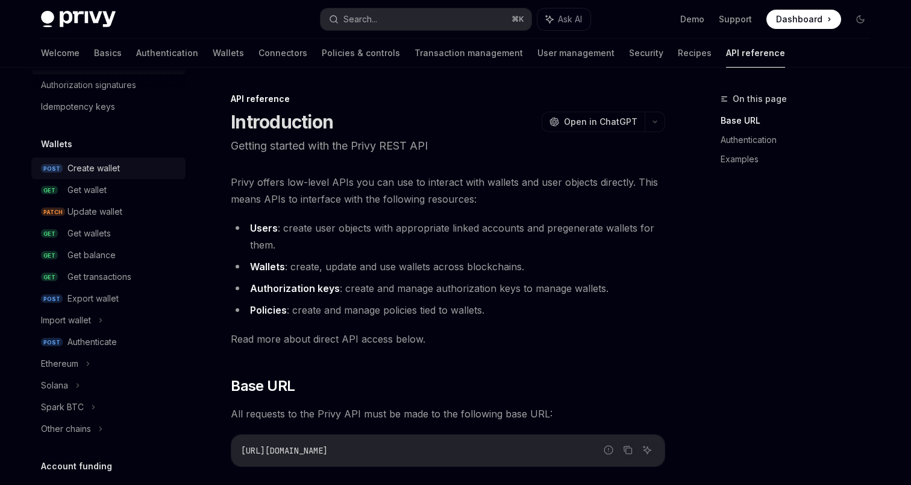
click at [124, 169] on div "Create wallet" at bounding box center [123, 168] width 111 height 14
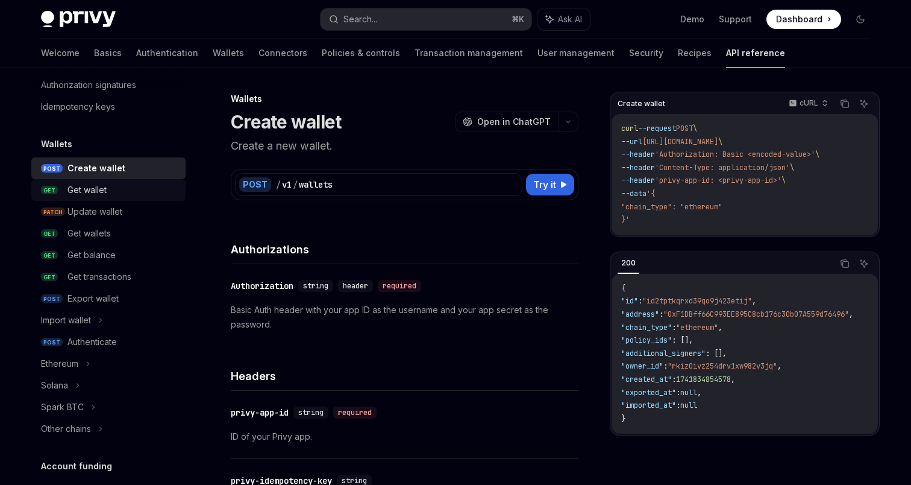
click at [118, 190] on div "Get wallet" at bounding box center [123, 190] width 111 height 14
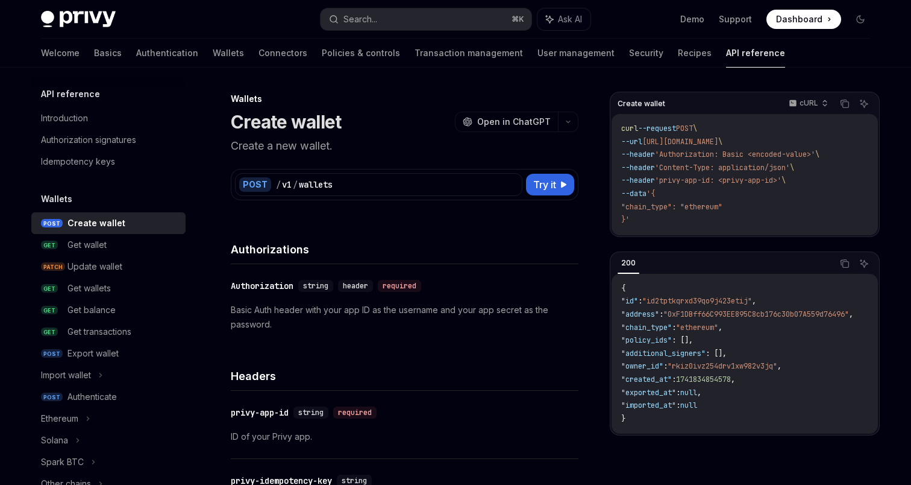
click at [94, 55] on link "Basics" at bounding box center [108, 53] width 28 height 29
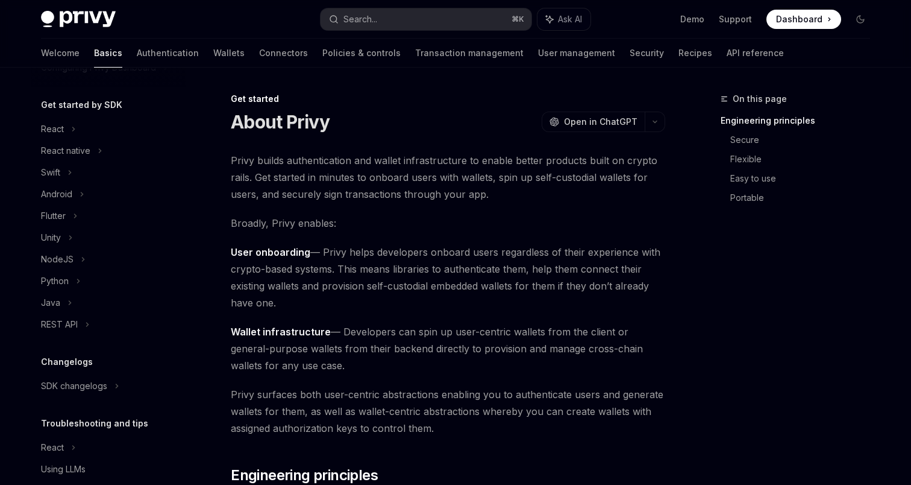
scroll to position [126, 0]
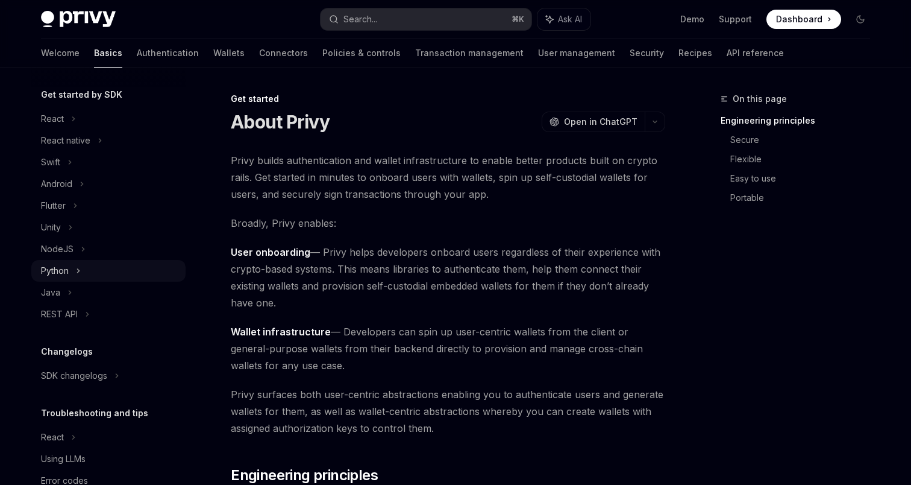
click at [66, 261] on div "Python" at bounding box center [108, 271] width 154 height 22
type textarea "*"
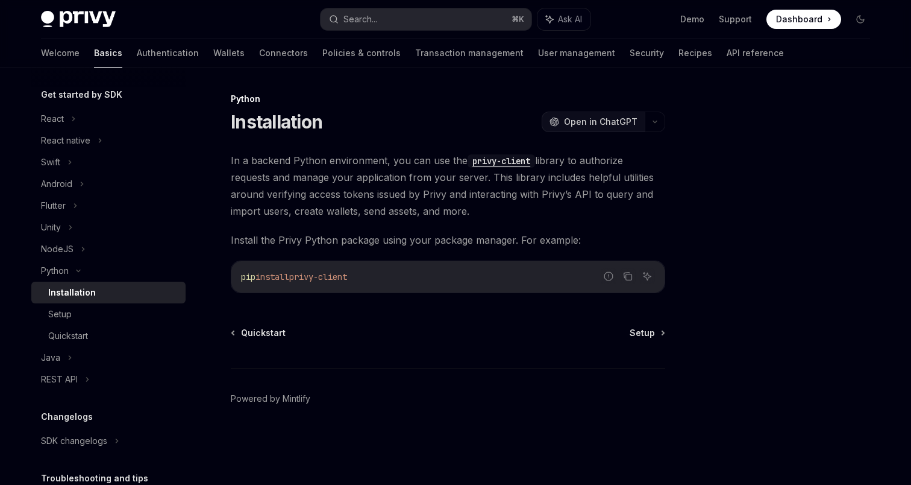
click at [592, 124] on span "Open in ChatGPT" at bounding box center [601, 122] width 74 height 12
click at [653, 121] on icon "button" at bounding box center [655, 121] width 14 height 5
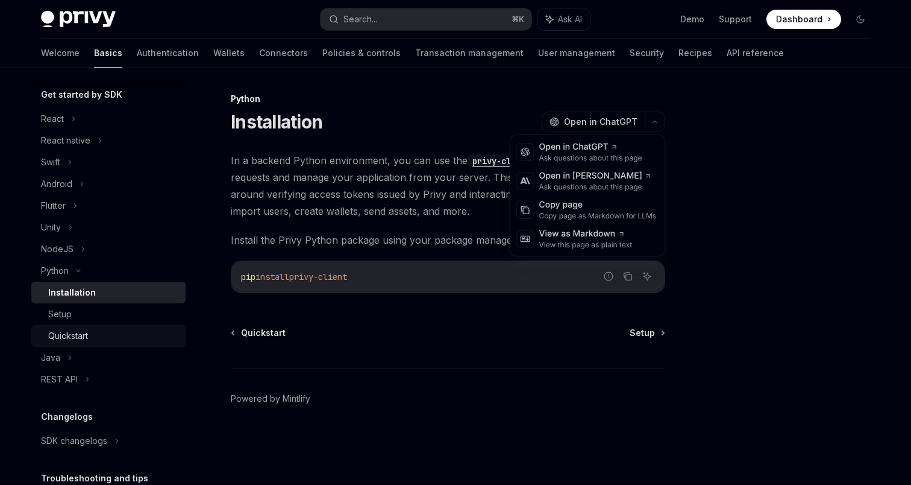
click at [108, 337] on div "Quickstart" at bounding box center [113, 335] width 130 height 14
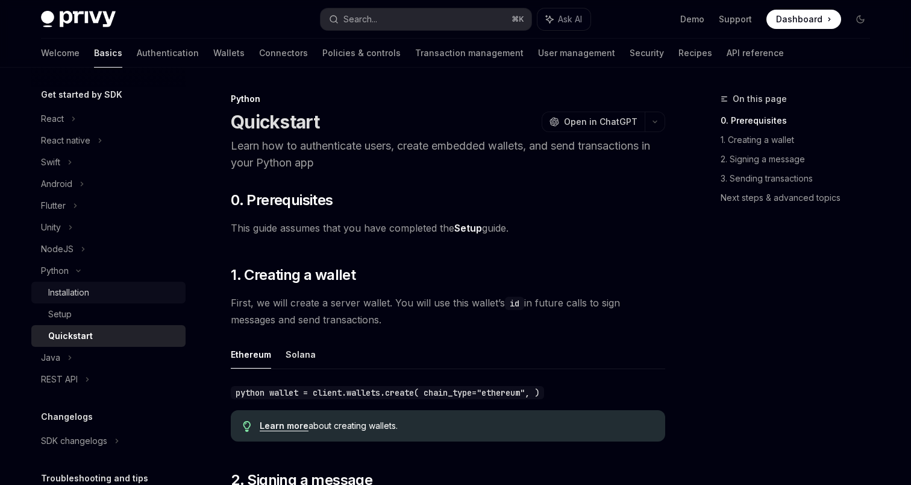
click at [108, 287] on div "Installation" at bounding box center [113, 292] width 130 height 14
type textarea "*"
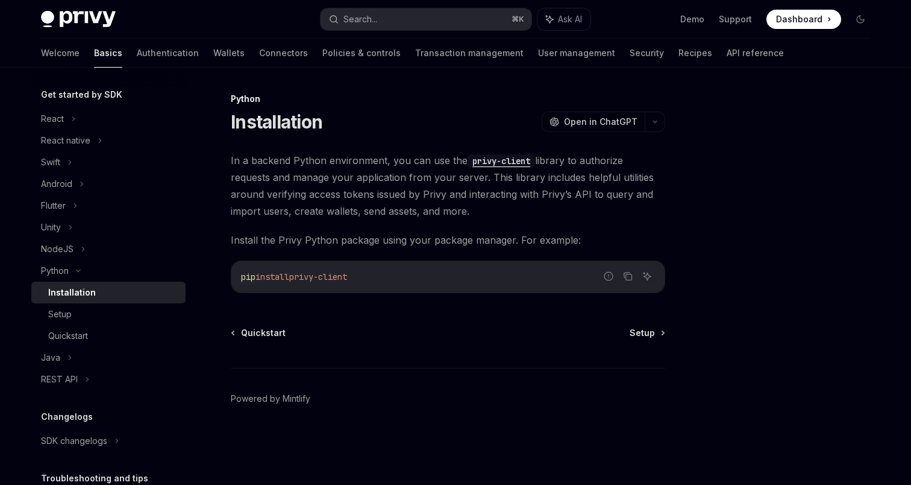
click at [505, 160] on code "privy-client" at bounding box center [502, 160] width 68 height 13
click at [497, 166] on code "privy-client" at bounding box center [502, 160] width 68 height 13
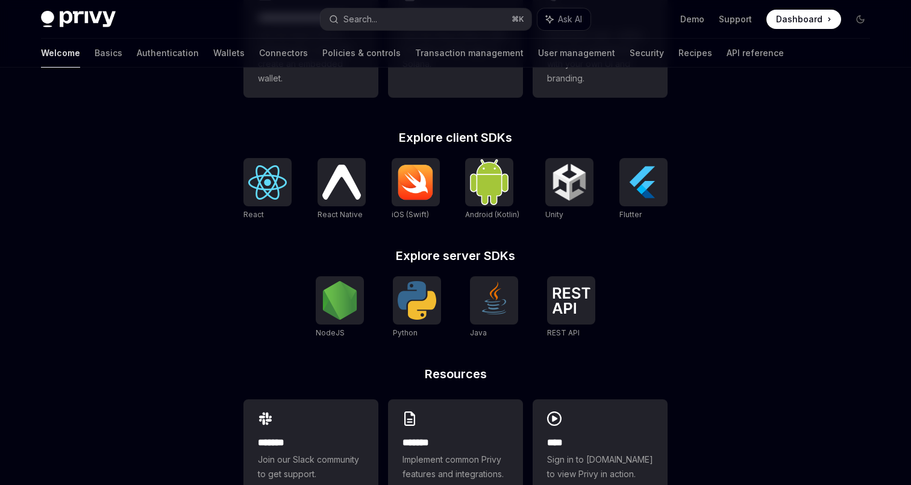
scroll to position [454, 0]
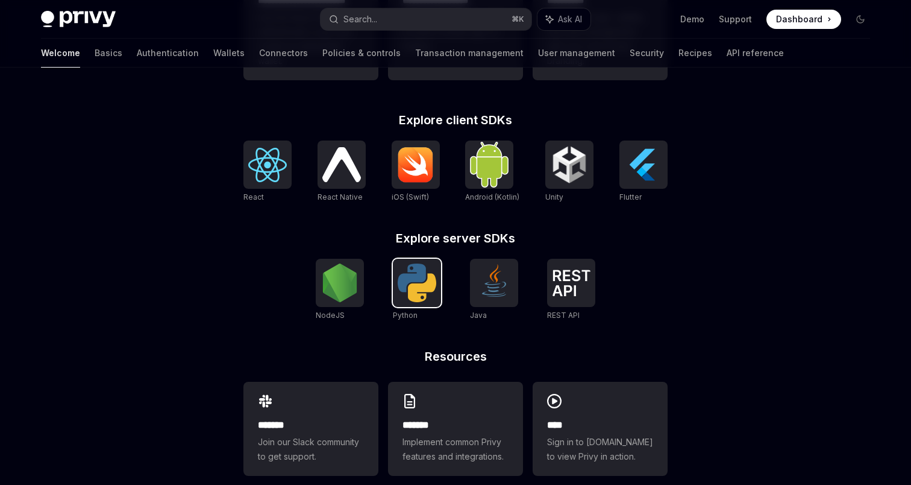
click at [415, 289] on img at bounding box center [417, 282] width 39 height 39
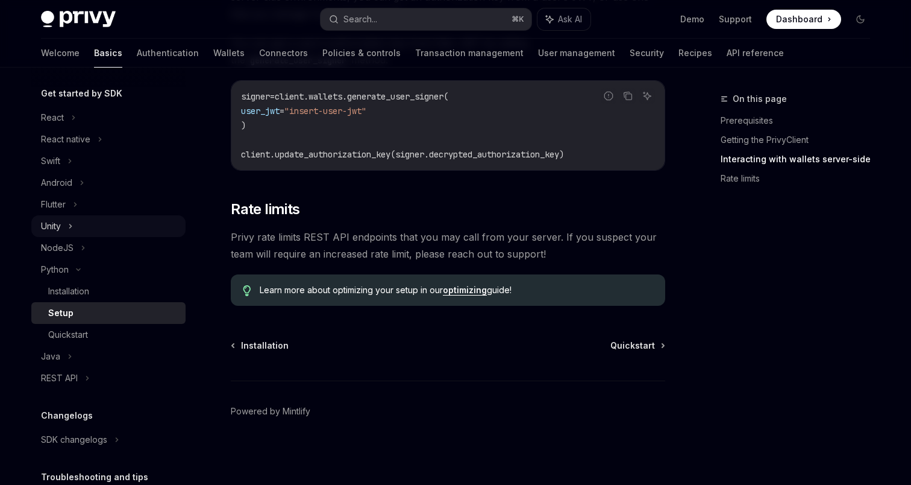
scroll to position [222, 0]
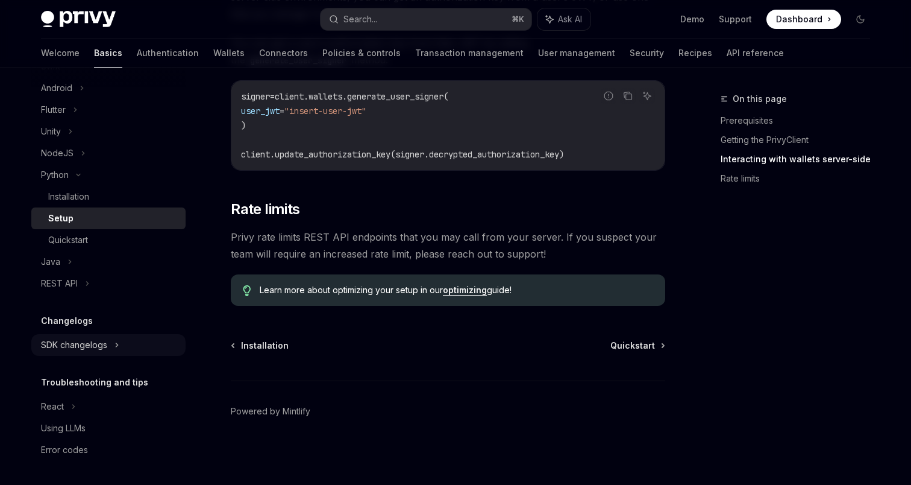
click at [119, 349] on div "SDK changelogs" at bounding box center [108, 345] width 154 height 22
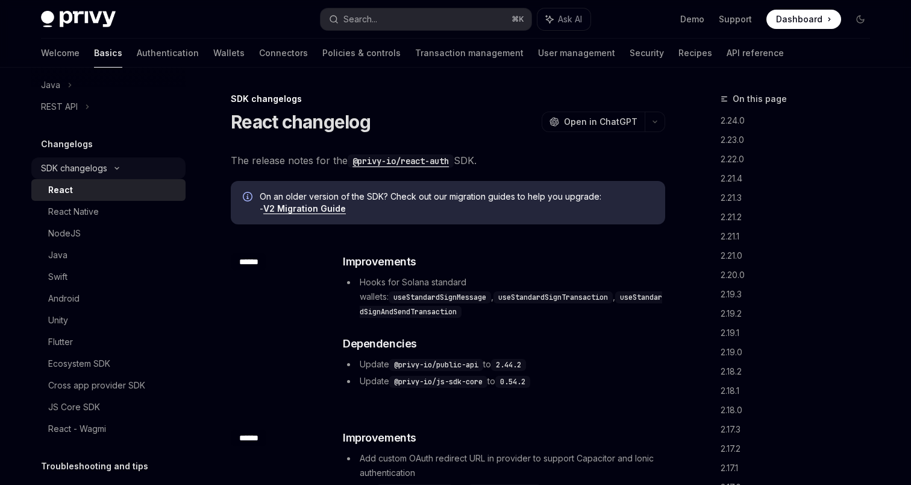
scroll to position [414, 0]
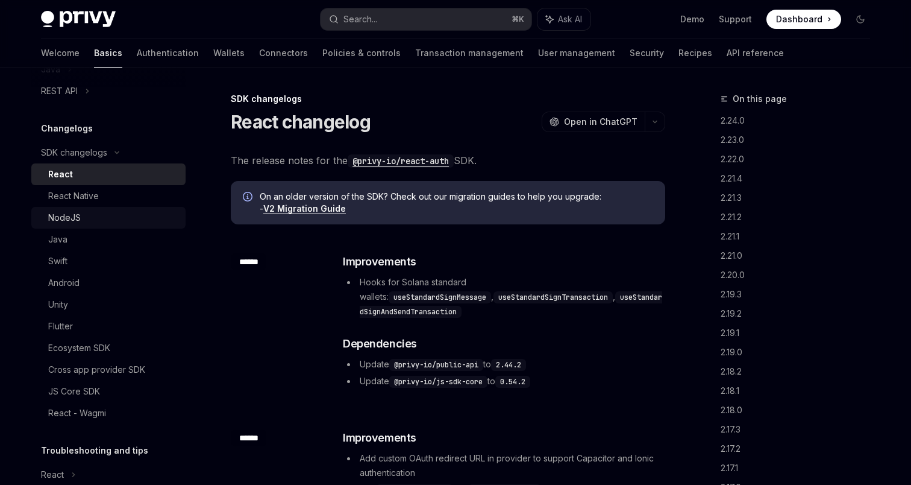
click at [68, 220] on div "NodeJS" at bounding box center [64, 217] width 33 height 14
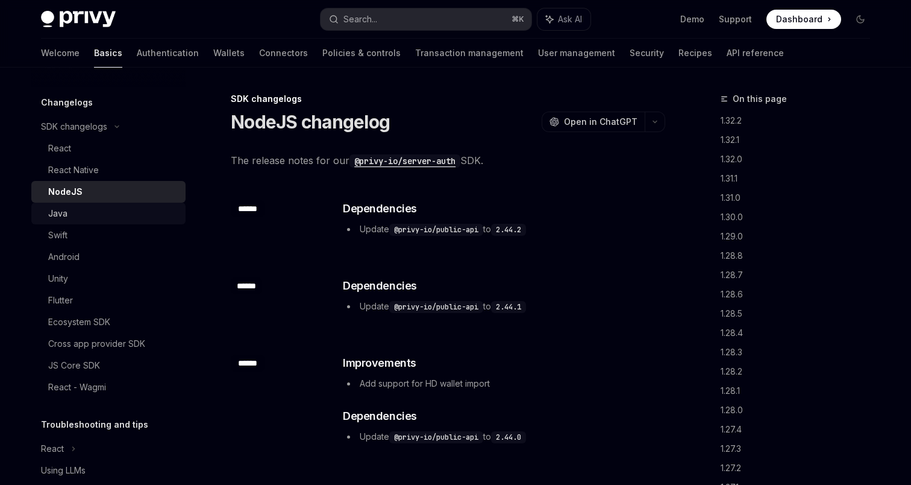
scroll to position [482, 0]
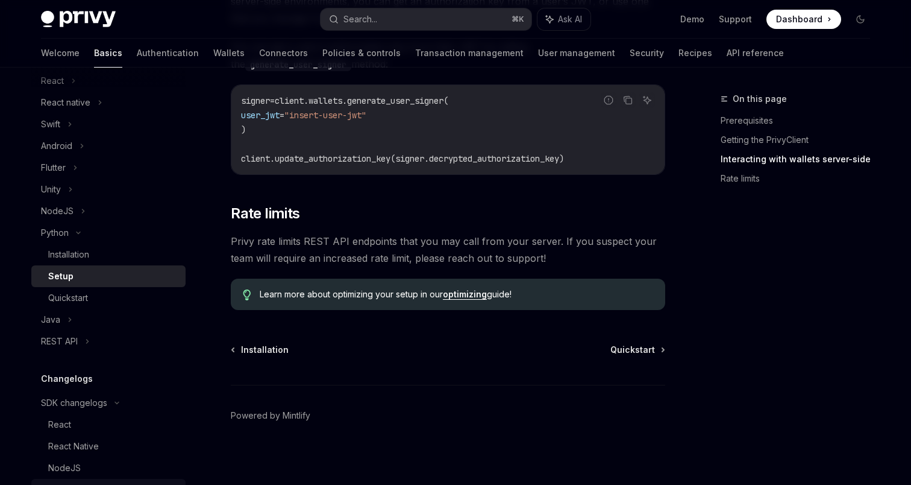
scroll to position [596, 0]
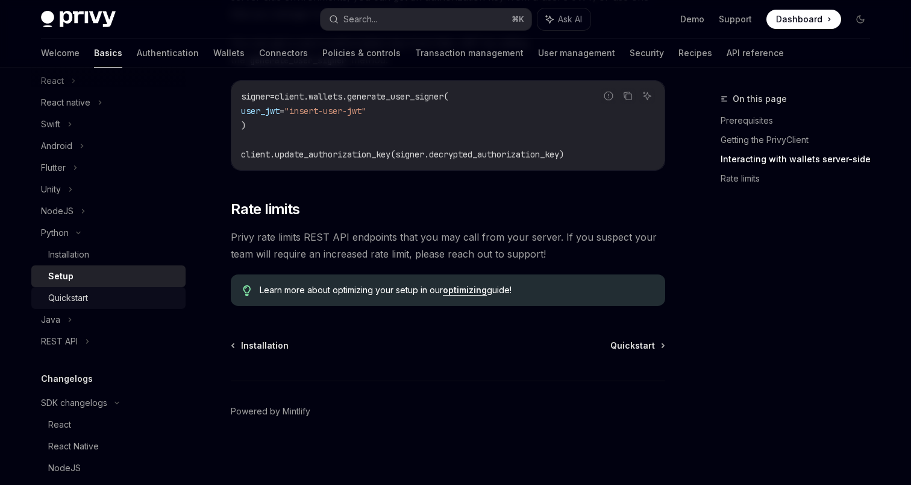
click at [153, 303] on div "Quickstart" at bounding box center [113, 297] width 130 height 14
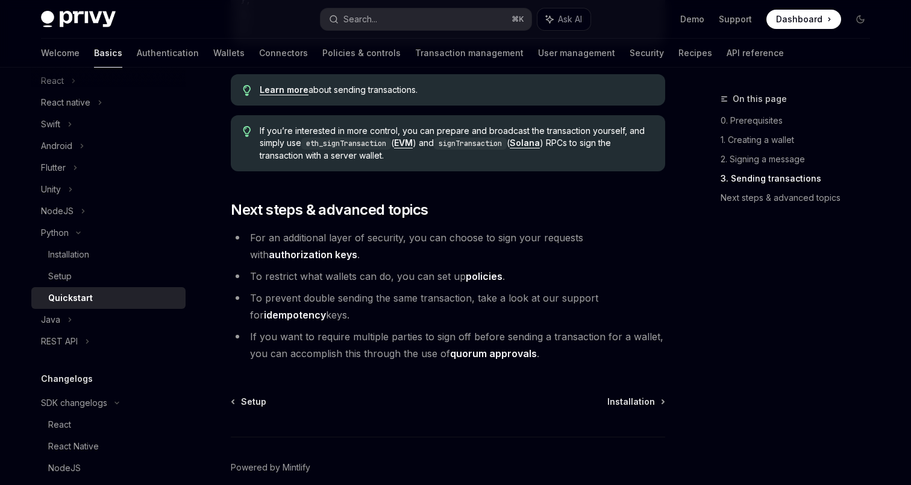
scroll to position [1260, 0]
click at [77, 212] on div "NodeJS" at bounding box center [108, 211] width 154 height 22
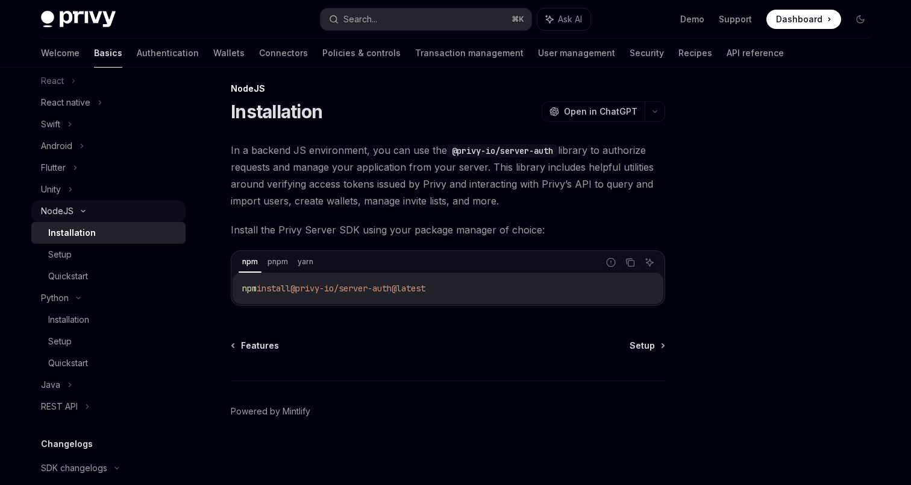
scroll to position [10, 0]
click at [86, 258] on div "Setup" at bounding box center [113, 254] width 130 height 14
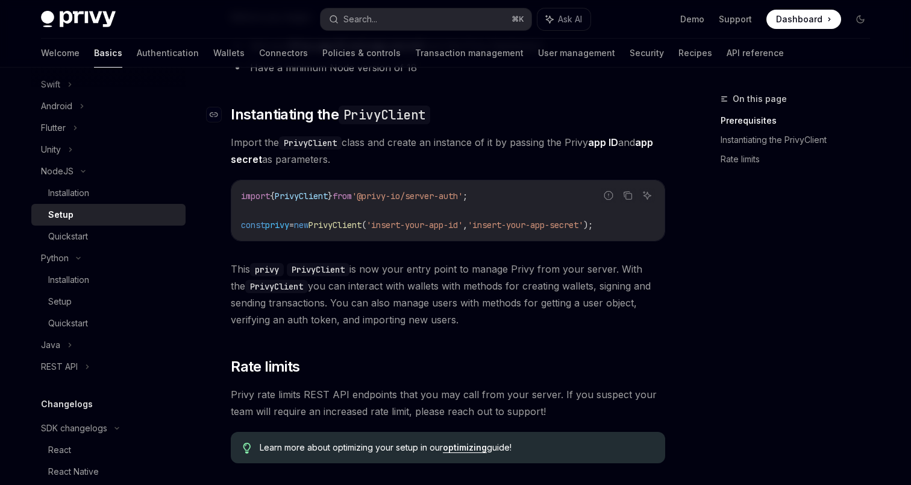
scroll to position [330, 0]
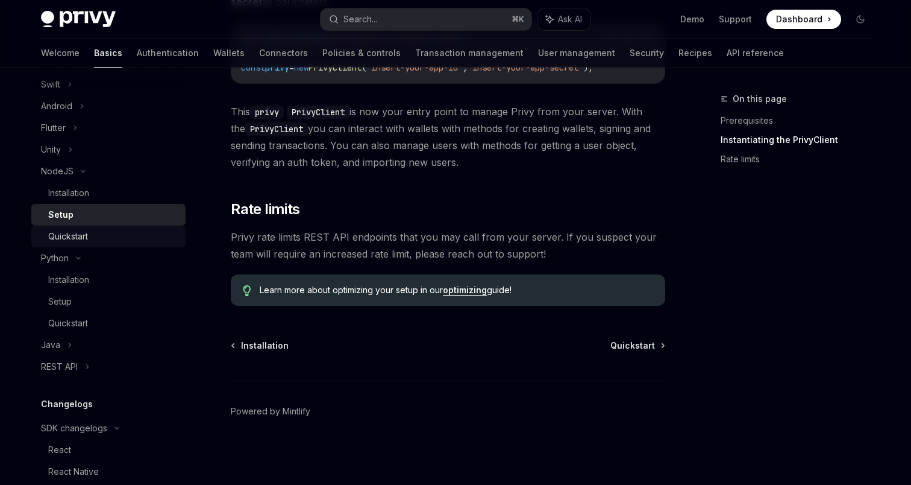
click at [118, 233] on div "Quickstart" at bounding box center [113, 236] width 130 height 14
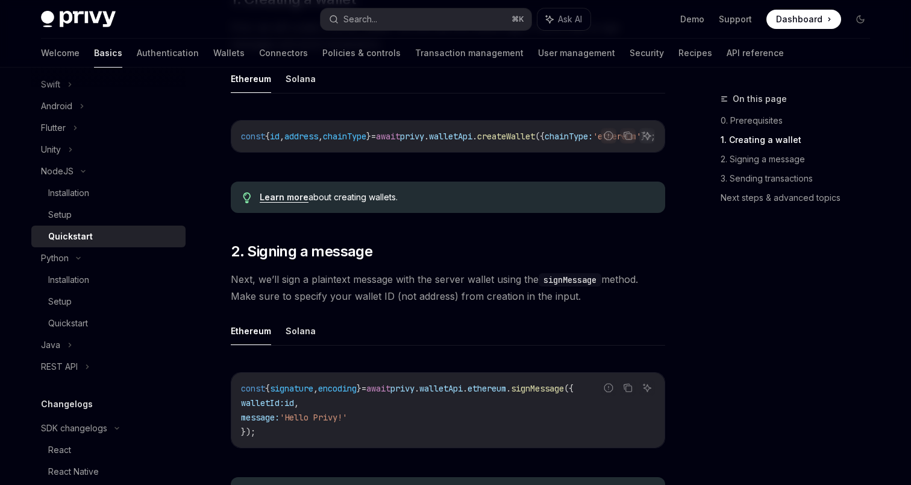
scroll to position [223, 0]
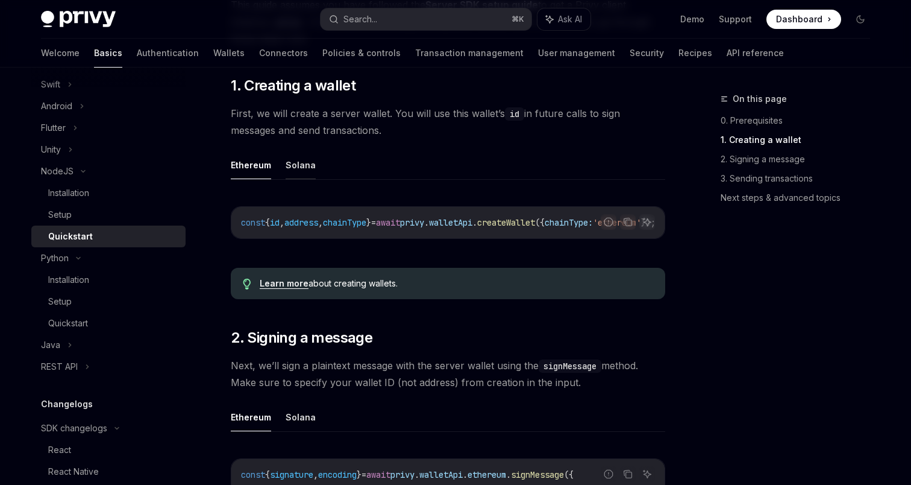
click at [288, 155] on button "Solana" at bounding box center [301, 165] width 30 height 28
click at [251, 168] on button "Ethereum" at bounding box center [251, 165] width 40 height 28
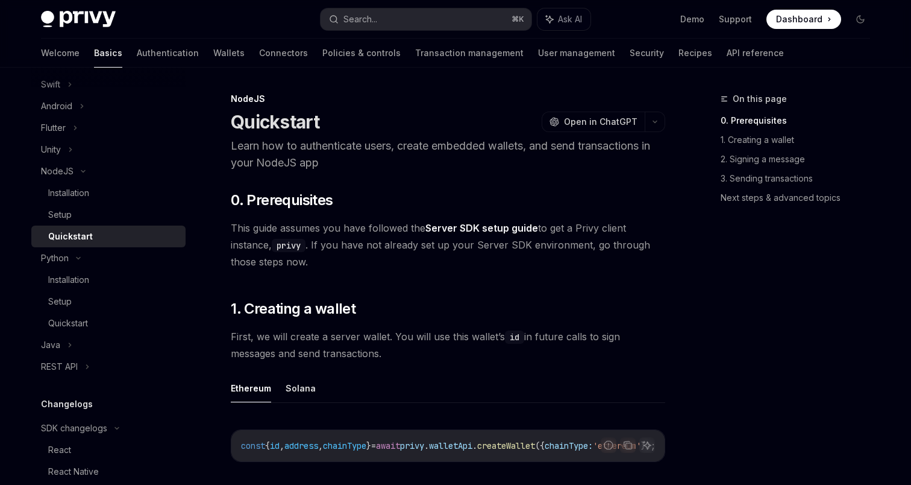
click at [487, 224] on link "Server SDK setup guide" at bounding box center [481, 228] width 113 height 13
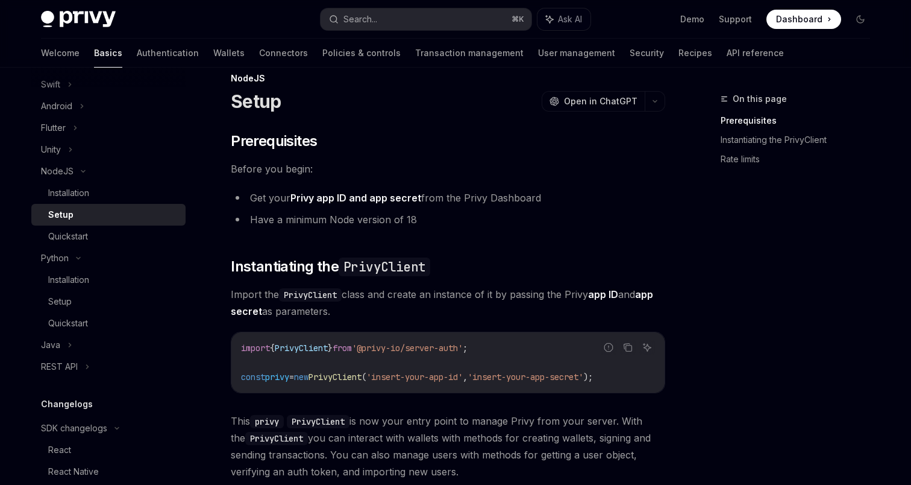
scroll to position [21, 0]
click at [72, 277] on div "Installation" at bounding box center [68, 279] width 41 height 14
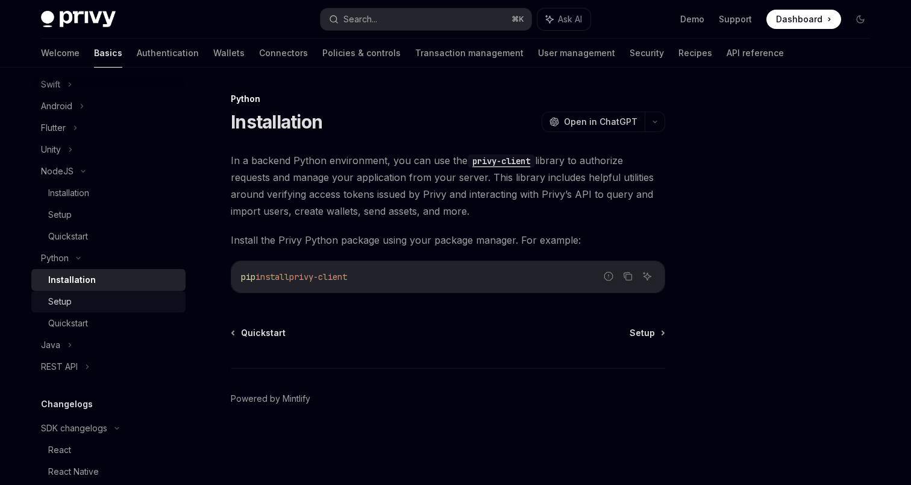
click at [76, 306] on div "Setup" at bounding box center [113, 301] width 130 height 14
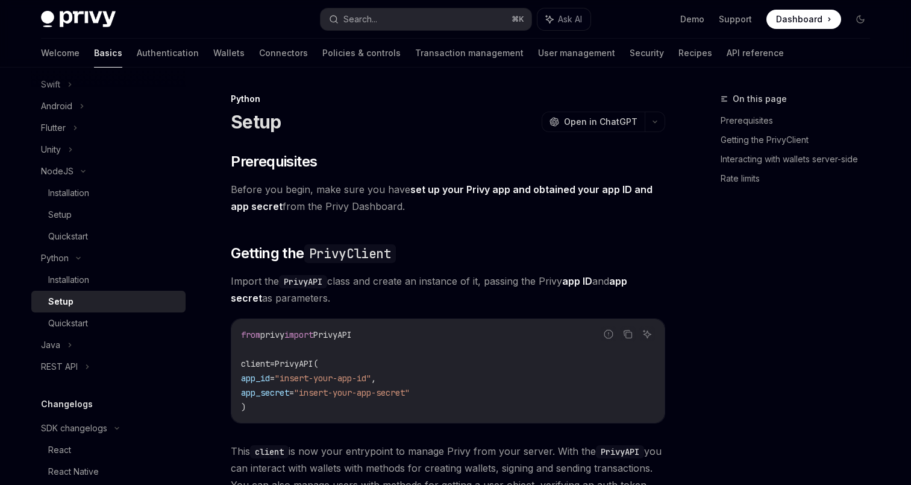
type textarea "*"
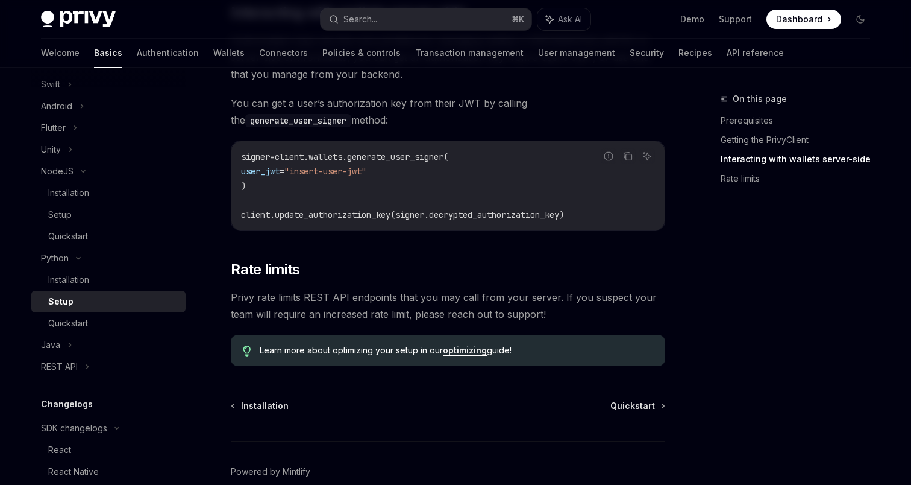
scroll to position [537, 0]
click at [307, 215] on span "client.update_authorization_key(signer.decrypted_authorization_key)" at bounding box center [402, 213] width 323 height 11
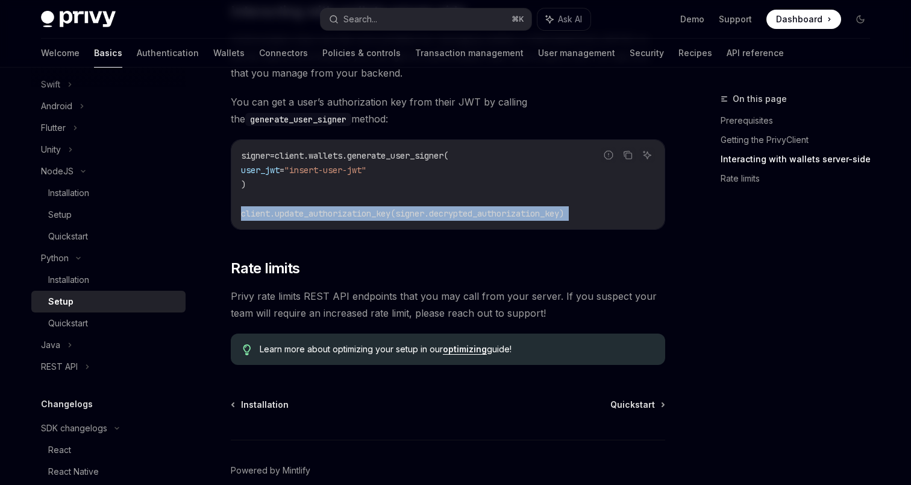
click at [307, 215] on span "client.update_authorization_key(signer.decrypted_authorization_key)" at bounding box center [402, 213] width 323 height 11
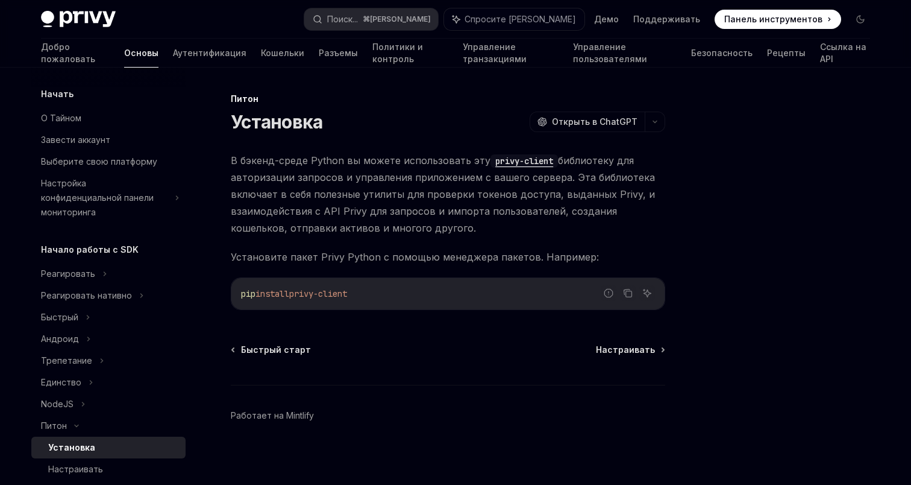
scroll to position [148, 0]
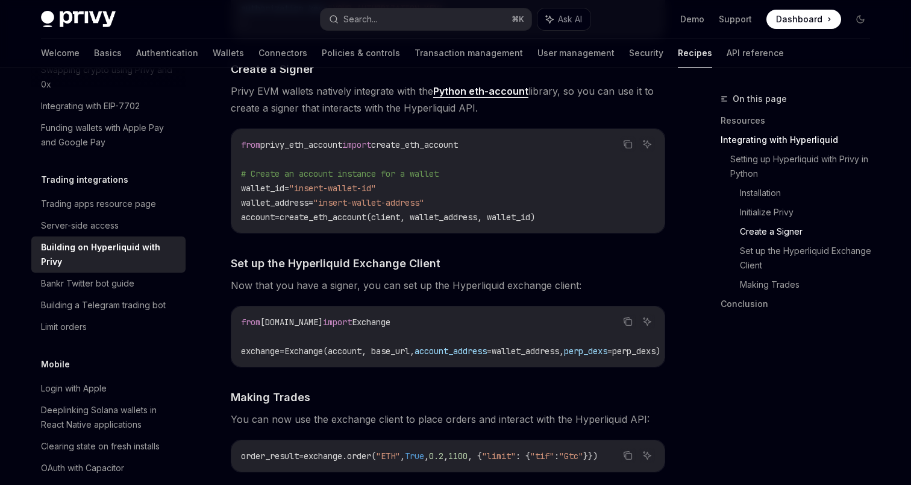
scroll to position [981, 0]
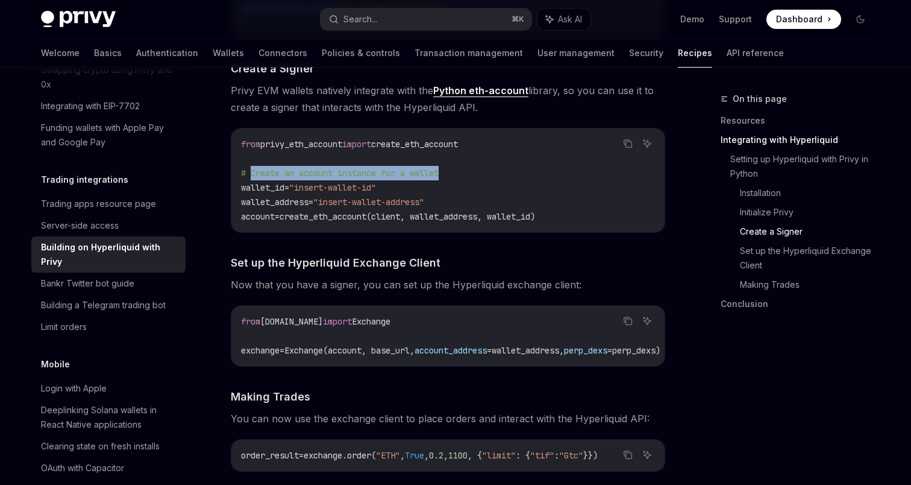
drag, startPoint x: 249, startPoint y: 171, endPoint x: 468, endPoint y: 172, distance: 219.4
click at [468, 173] on code "from privy_eth_account import create_eth_account # Create an account instance f…" at bounding box center [448, 180] width 414 height 87
click at [468, 172] on code "from privy_eth_account import create_eth_account # Create an account instance f…" at bounding box center [448, 180] width 414 height 87
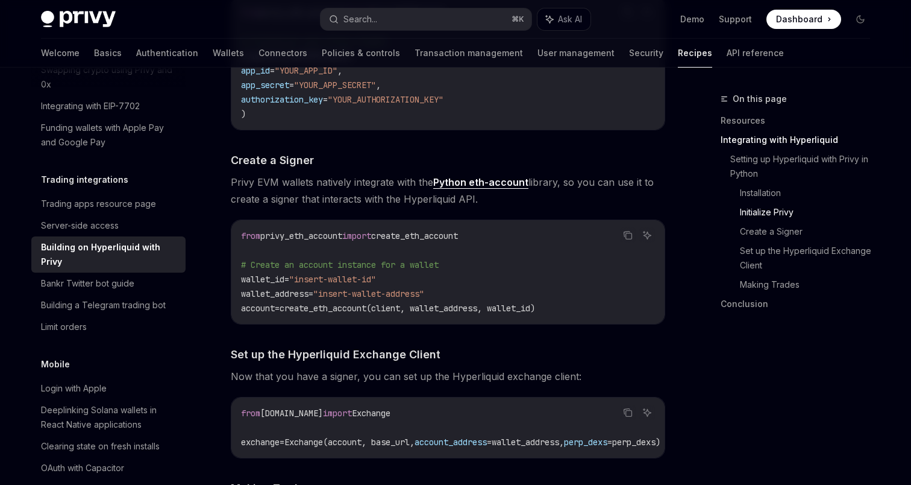
scroll to position [899, 0]
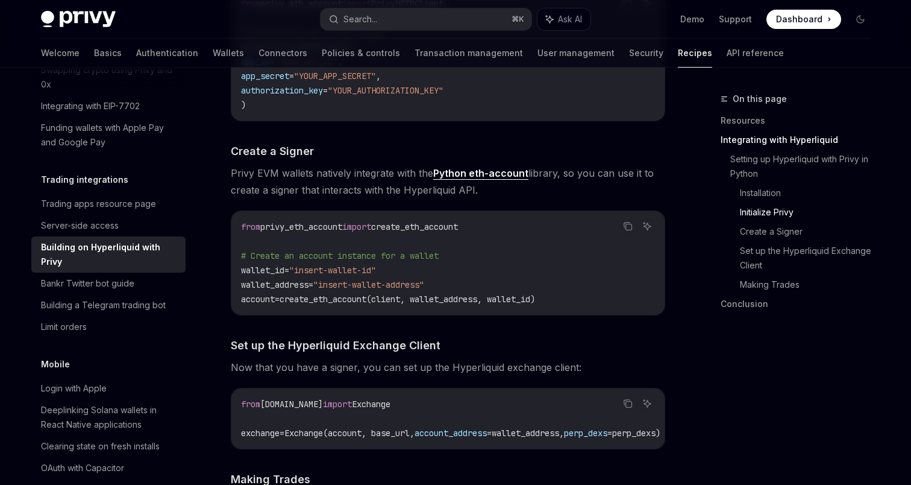
drag, startPoint x: 595, startPoint y: 302, endPoint x: 598, endPoint y: 245, distance: 56.7
click at [598, 244] on code "from privy_eth_account import create_eth_account # Create an account instance f…" at bounding box center [448, 262] width 414 height 87
click at [451, 230] on span "create_eth_account" at bounding box center [414, 226] width 87 height 11
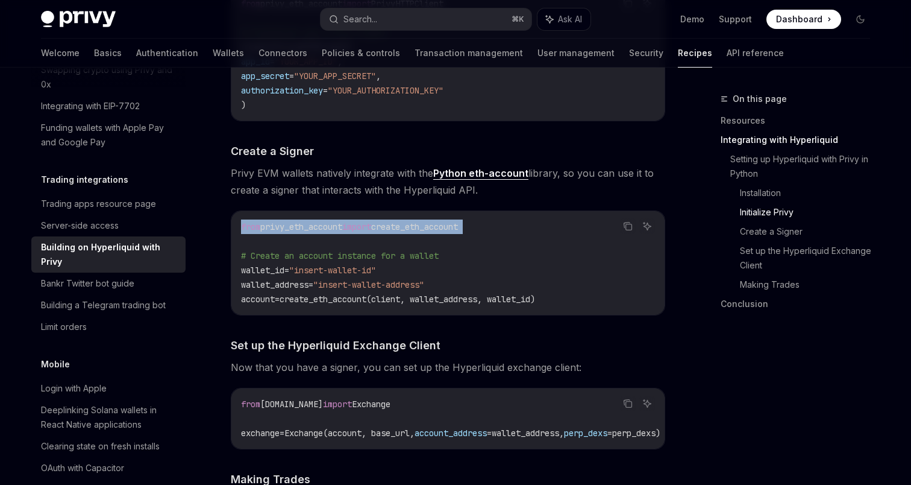
copy code "from privy_eth_account import create_eth_account"
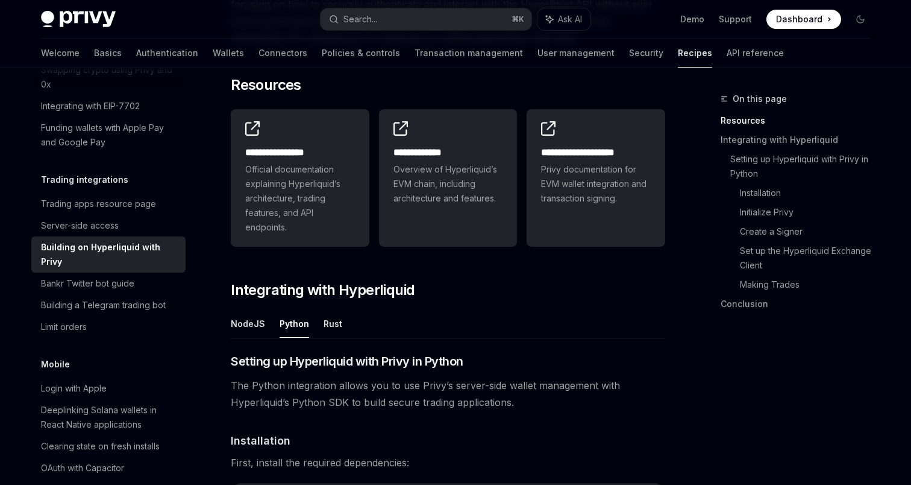
scroll to position [272, 0]
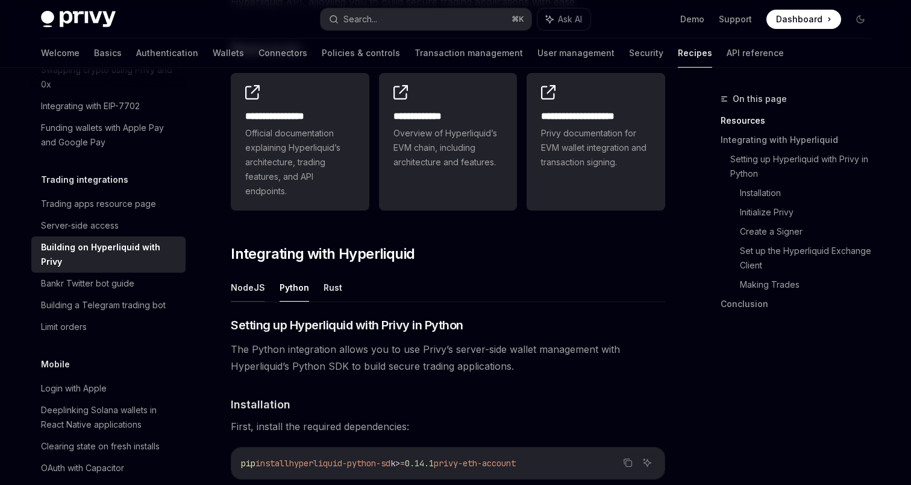
click at [239, 297] on button "NodeJS" at bounding box center [248, 287] width 34 height 28
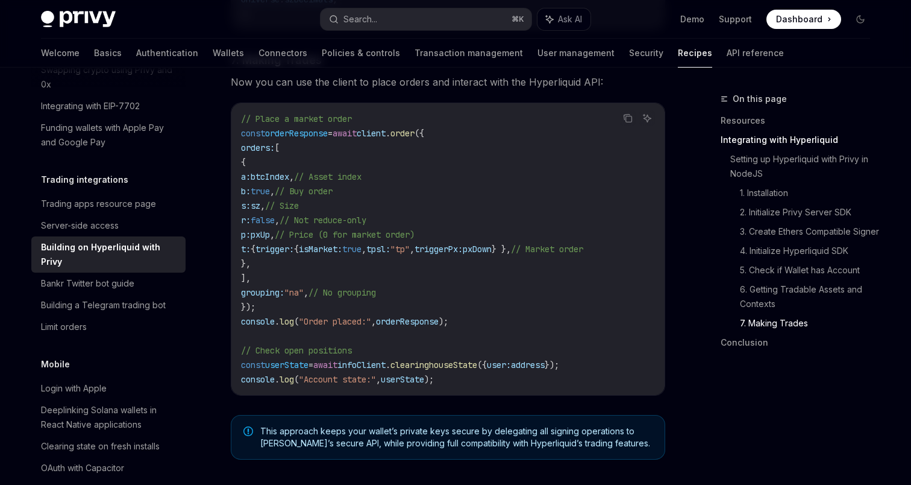
scroll to position [2117, 0]
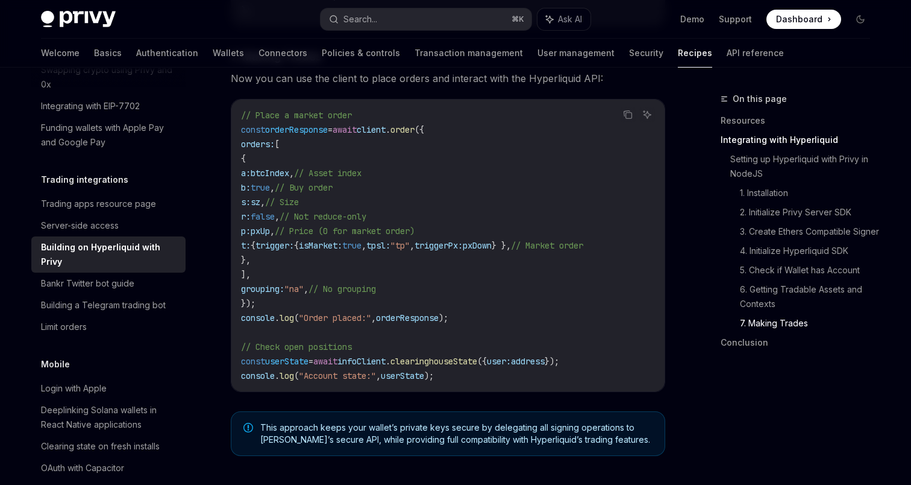
click at [456, 445] on span "This approach keeps your wallet’s private keys secure by delegating all signing…" at bounding box center [456, 433] width 392 height 24
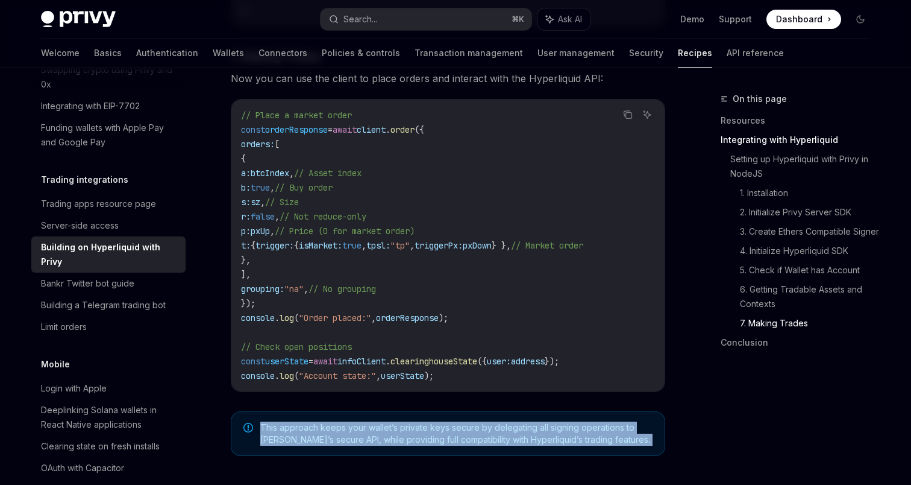
click at [456, 445] on span "This approach keeps your wallet’s private keys secure by delegating all signing…" at bounding box center [456, 433] width 392 height 24
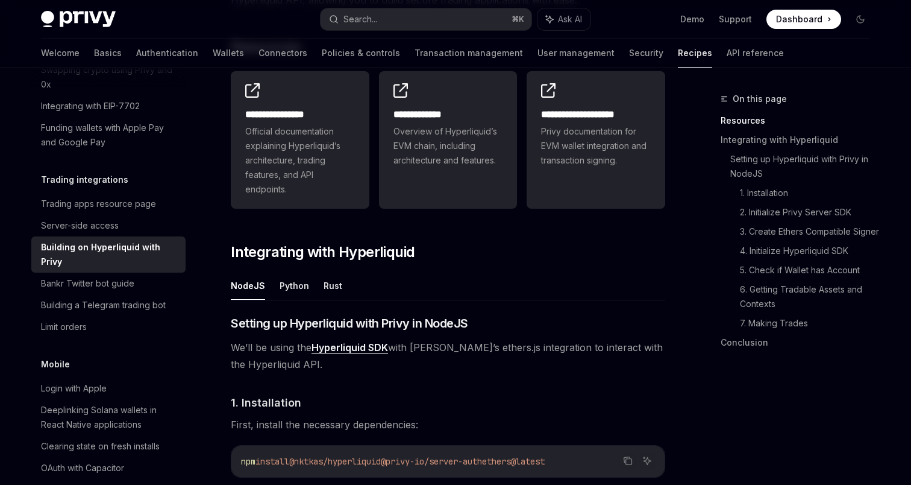
scroll to position [296, 0]
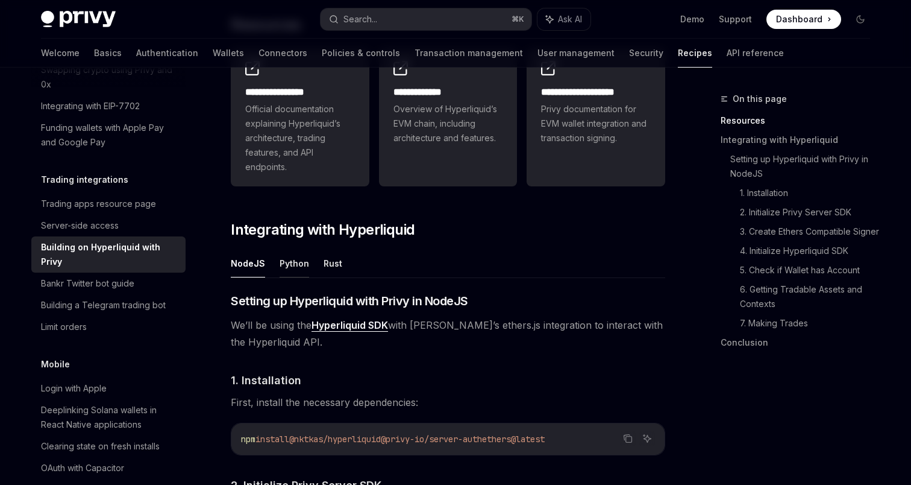
click at [287, 265] on button "Python" at bounding box center [295, 263] width 30 height 28
type textarea "*"
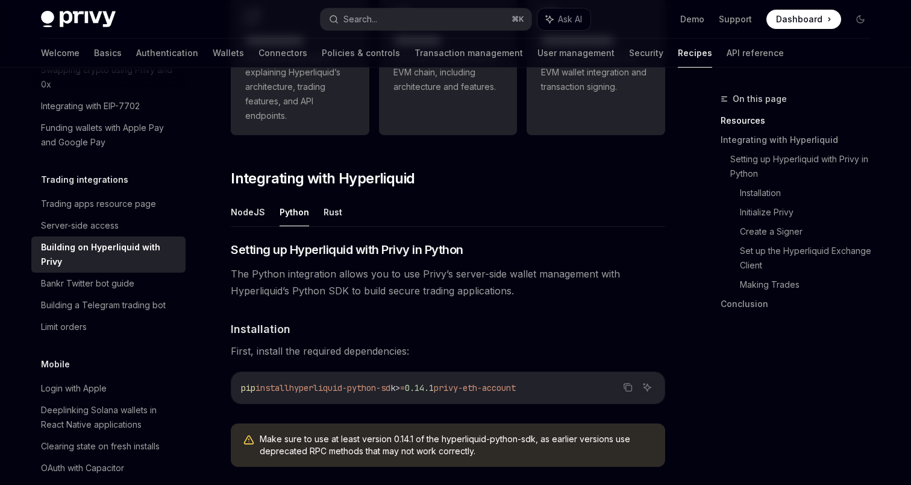
scroll to position [370, 0]
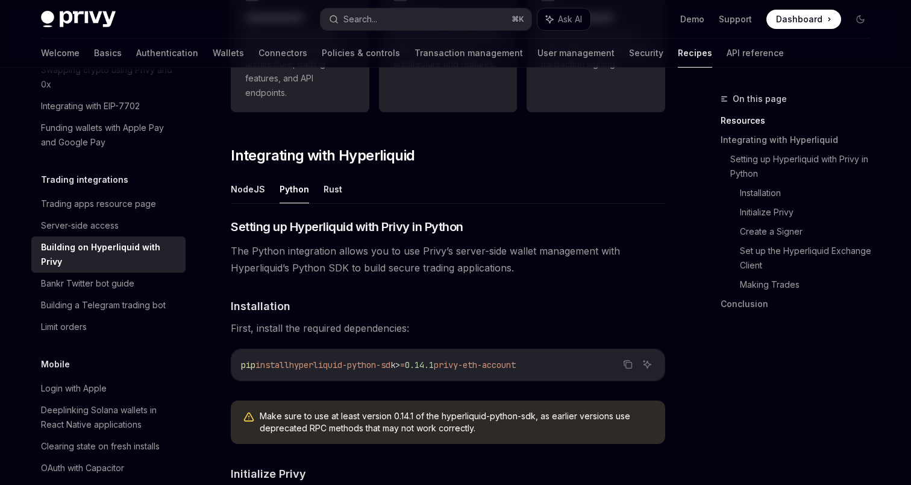
click at [337, 259] on span "The Python integration allows you to use Privy’s server-side wallet management …" at bounding box center [448, 259] width 435 height 34
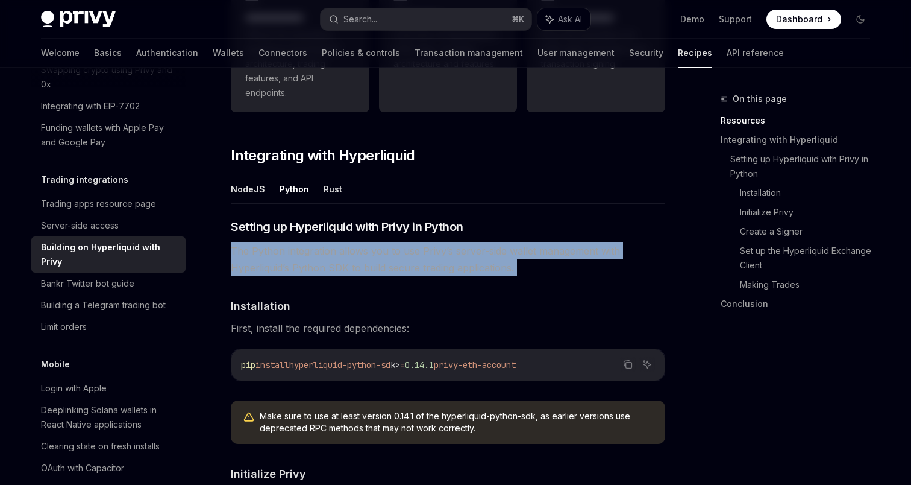
click at [337, 259] on span "The Python integration allows you to use Privy’s server-side wallet management …" at bounding box center [448, 259] width 435 height 34
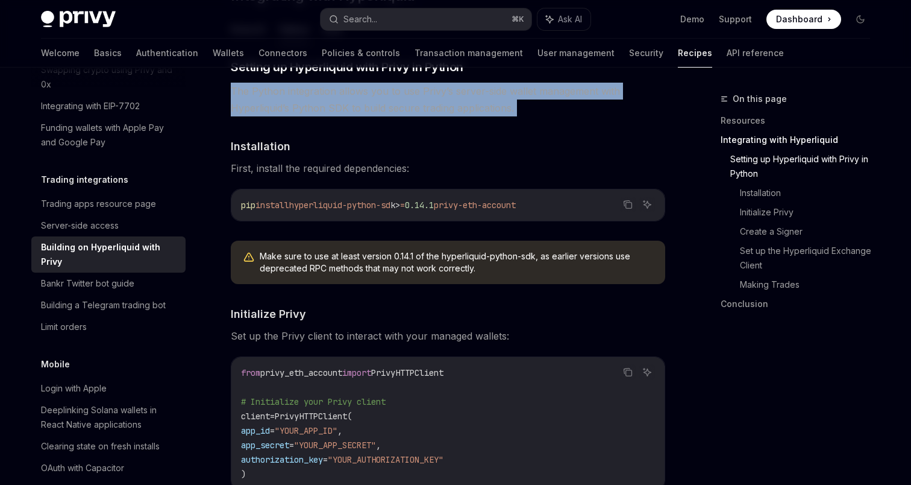
scroll to position [574, 0]
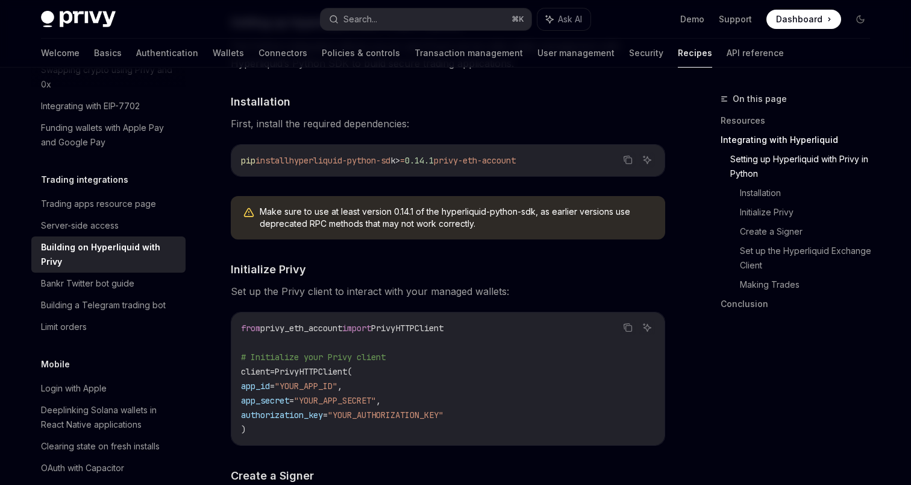
click at [356, 225] on span "Make sure to use at least version 0.14.1 of the hyperliquid-python-sdk, as earl…" at bounding box center [457, 218] width 394 height 24
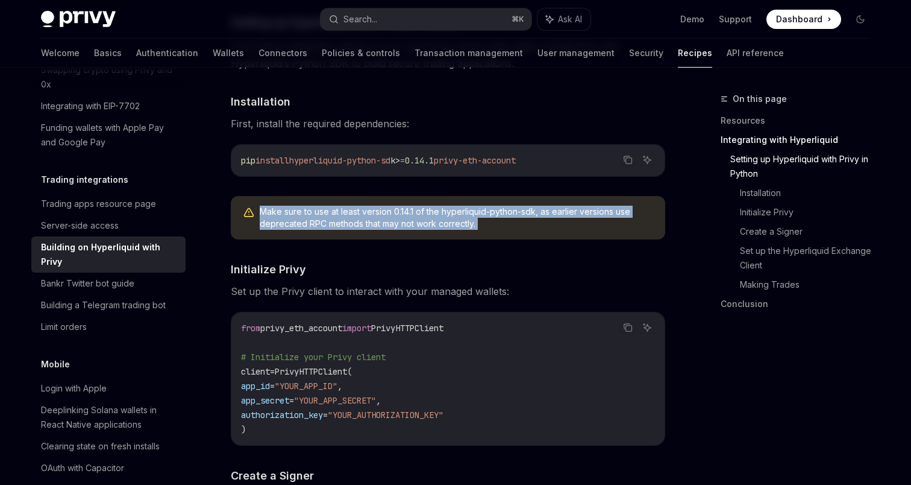
click at [356, 225] on span "Make sure to use at least version 0.14.1 of the hyperliquid-python-sdk, as earl…" at bounding box center [457, 218] width 394 height 24
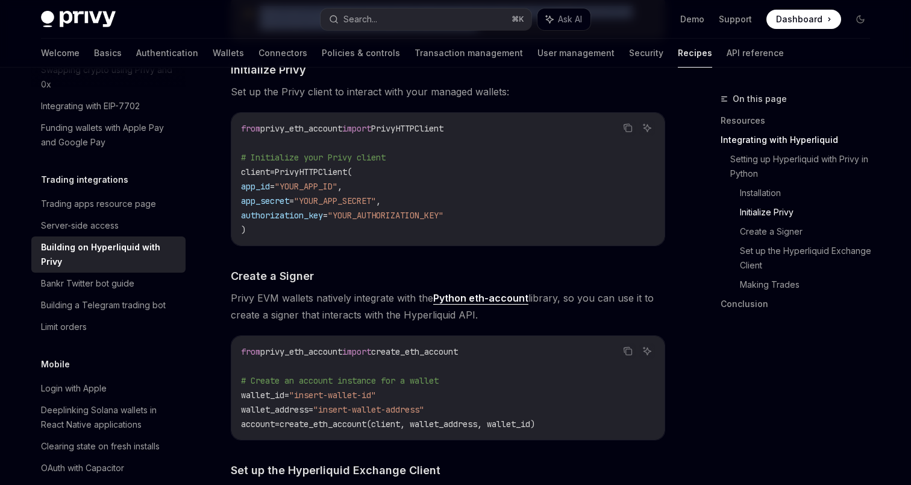
scroll to position [774, 0]
click at [356, 225] on code "from privy_eth_account import PrivyHTTPClient # Initialize your Privy client cl…" at bounding box center [448, 179] width 414 height 116
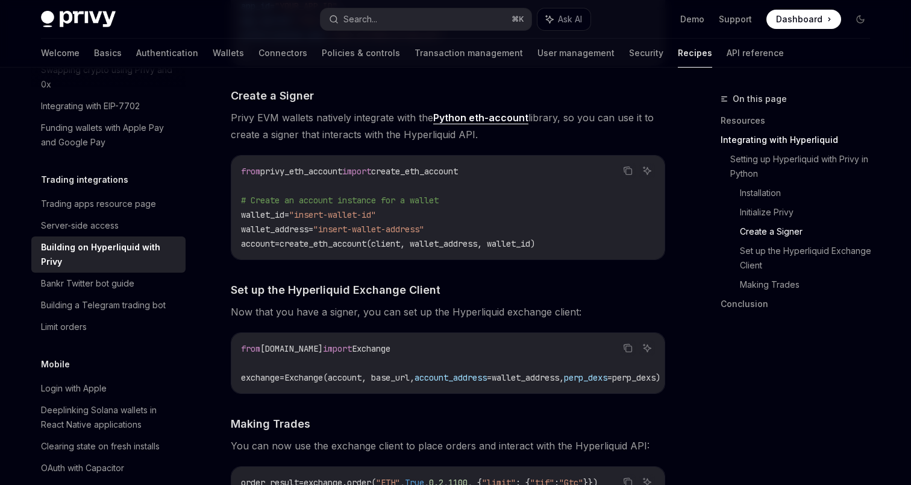
scroll to position [952, 0]
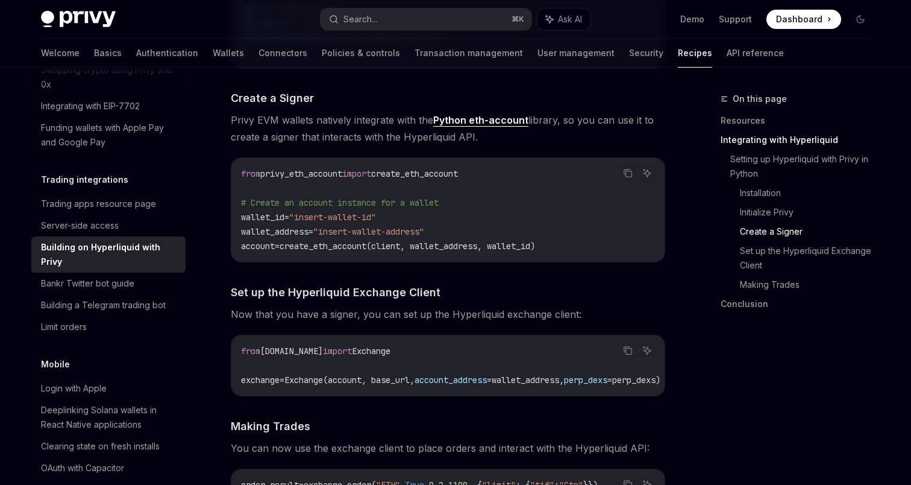
click at [363, 122] on span "Privy EVM wallets natively integrate with the Python eth-account library, so yo…" at bounding box center [448, 128] width 435 height 34
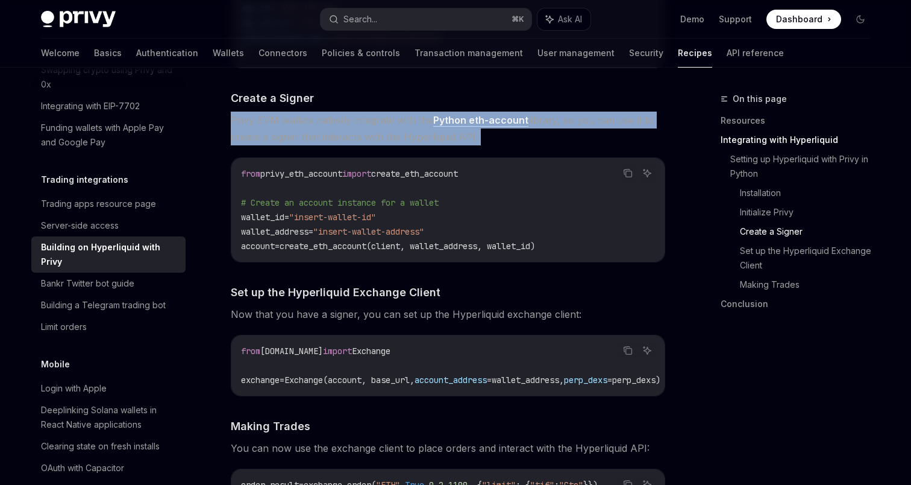
click at [363, 122] on span "Privy EVM wallets natively integrate with the Python eth-account library, so yo…" at bounding box center [448, 128] width 435 height 34
click at [477, 118] on link "Python eth-account" at bounding box center [480, 120] width 95 height 13
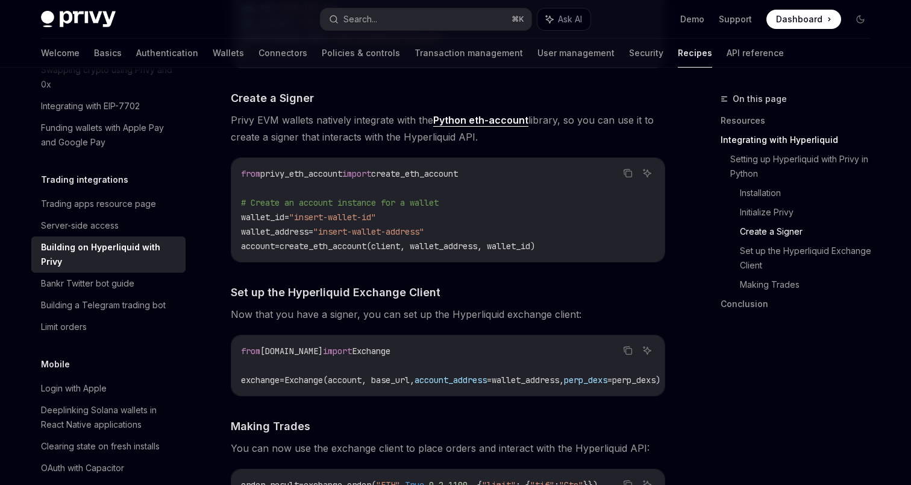
click at [537, 267] on div "​ Setting up Hyperliquid with Privy in Python The Python integration allows you…" at bounding box center [448, 79] width 435 height 884
click at [527, 250] on span "create_eth_account(client, wallet_address, wallet_id)" at bounding box center [408, 245] width 256 height 11
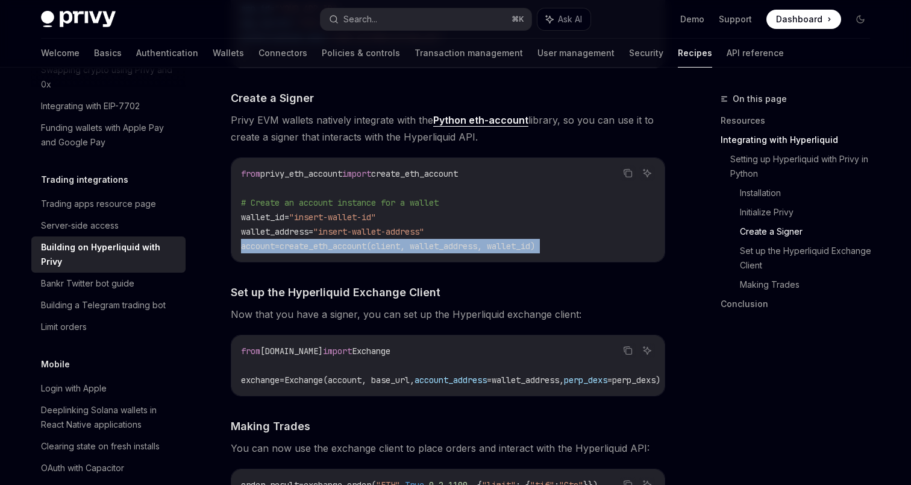
click at [527, 250] on span "create_eth_account(client, wallet_address, wallet_id)" at bounding box center [408, 245] width 256 height 11
click at [577, 250] on code "from privy_eth_account import create_eth_account # Create an account instance f…" at bounding box center [448, 209] width 414 height 87
drag, startPoint x: 585, startPoint y: 248, endPoint x: 587, endPoint y: 187, distance: 60.9
click at [587, 187] on code "from privy_eth_account import create_eth_account # Create an account instance f…" at bounding box center [448, 209] width 414 height 87
copy code "# Create an account instance for a wallet wallet_id = "insert-wallet-id" wallet…"
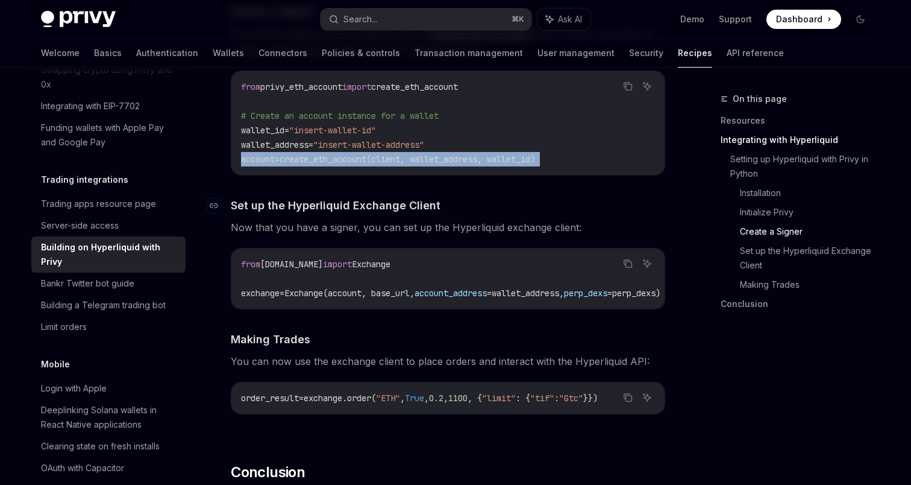
scroll to position [1047, 0]
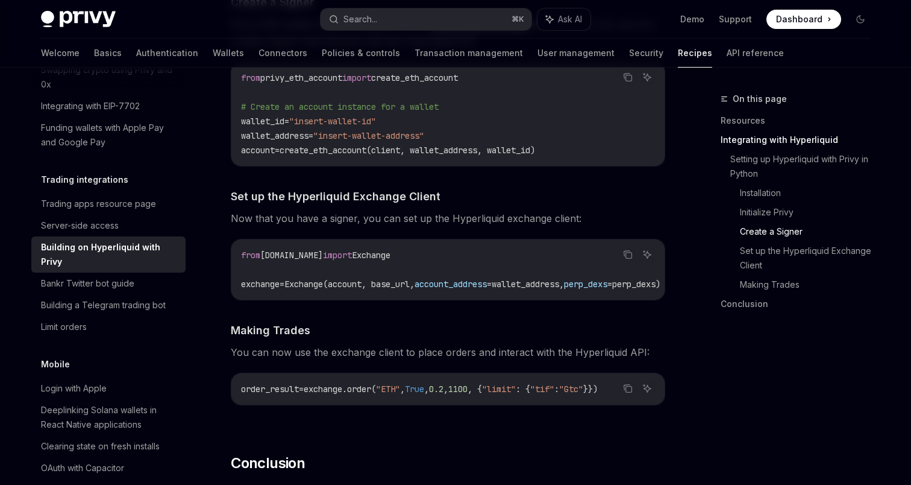
click at [310, 284] on span "Exchange(account, base_url," at bounding box center [349, 283] width 130 height 11
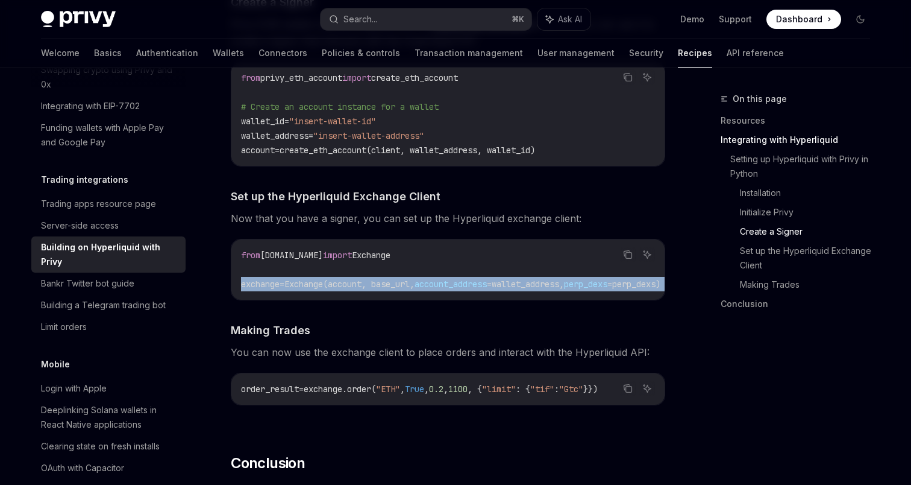
copy code "exchange = Exchange(account, base_url, account_address = wallet_address, perp_d…"
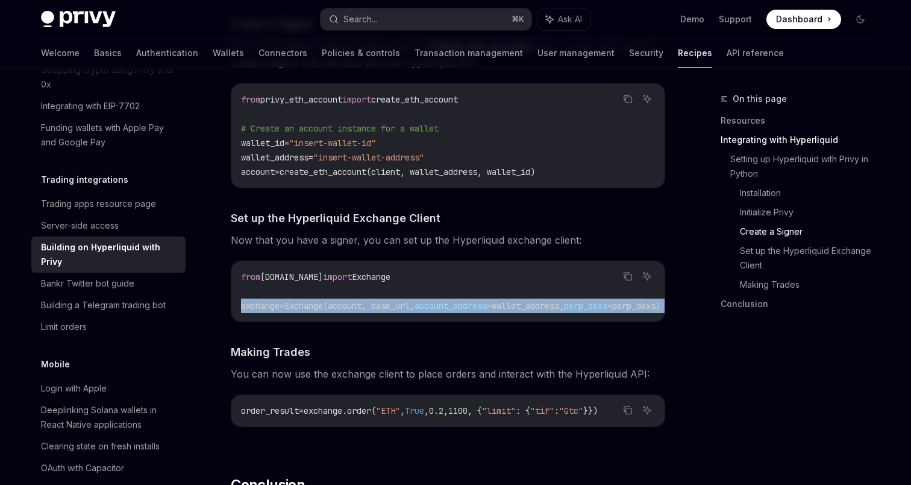
scroll to position [1021, 0]
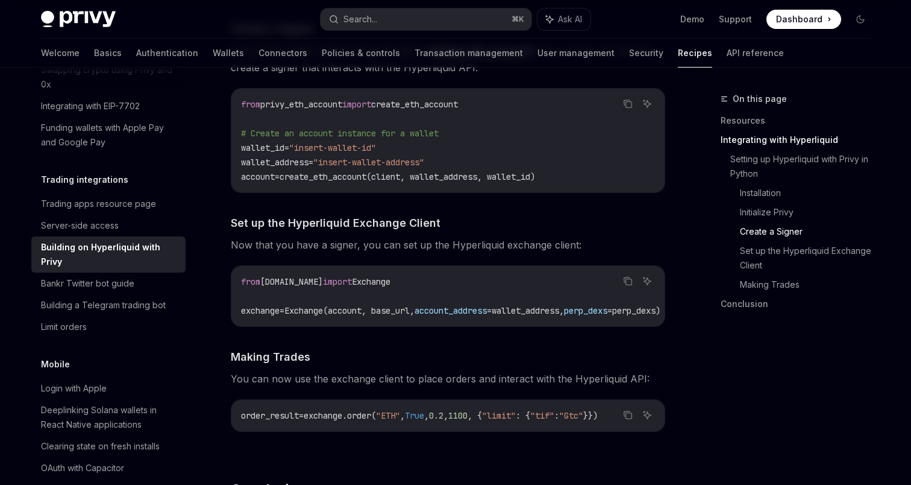
click at [470, 262] on div "​ Setting up Hyperliquid with Privy in Python The Python integration allows you…" at bounding box center [448, 9] width 435 height 884
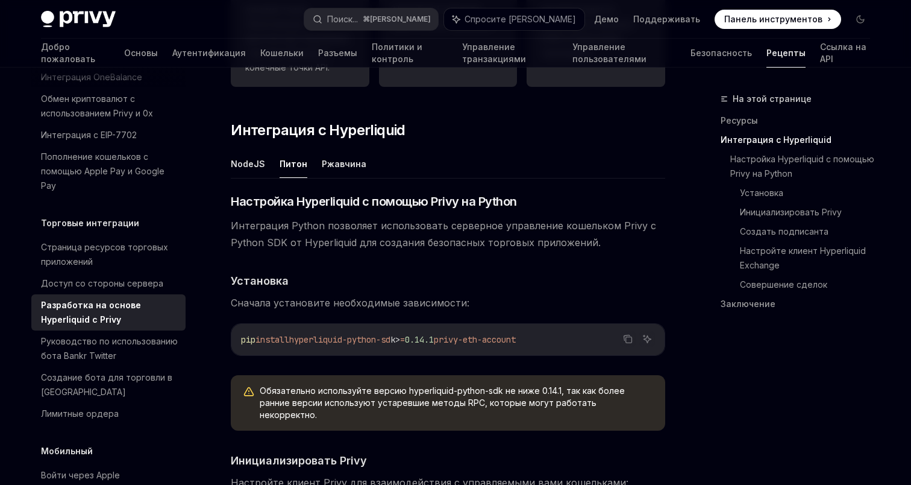
scroll to position [631, 0]
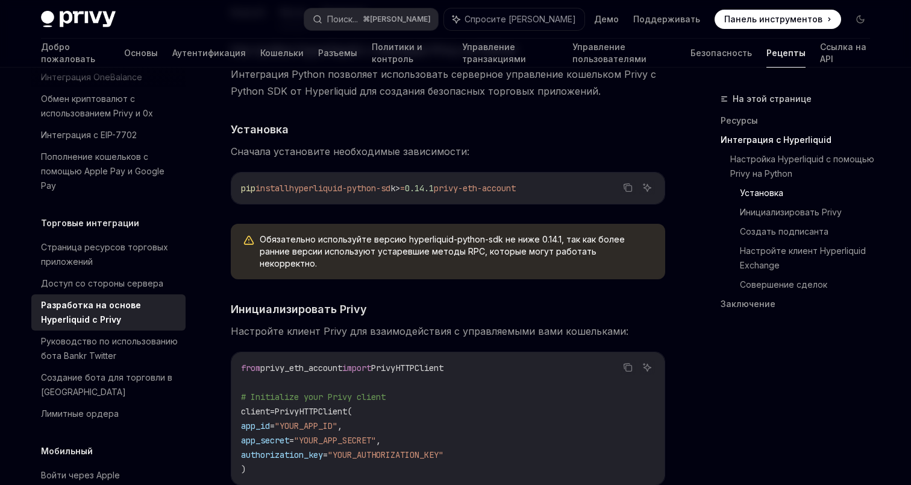
click at [468, 189] on span "privy-eth-account" at bounding box center [475, 188] width 82 height 11
drag, startPoint x: 468, startPoint y: 189, endPoint x: 522, endPoint y: 187, distance: 53.7
click at [516, 187] on span "privy-eth-account" at bounding box center [475, 188] width 82 height 11
copy span "privy-eth-account"
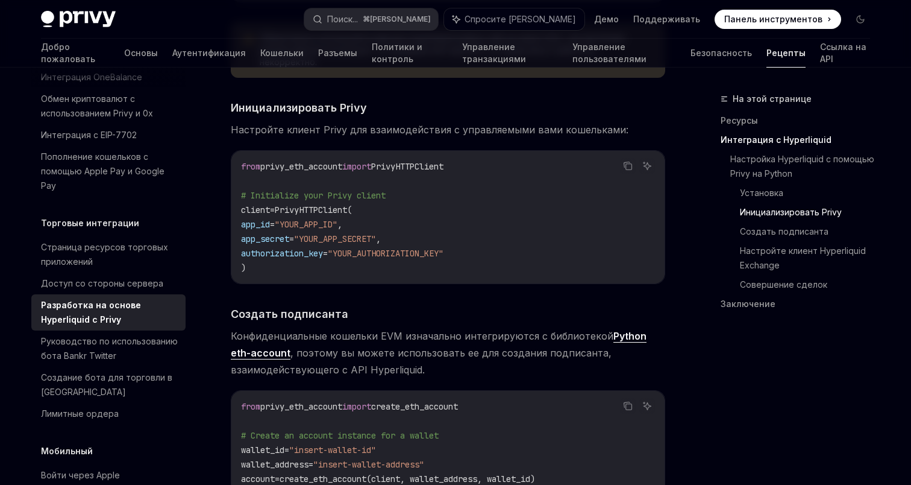
scroll to position [834, 0]
click at [430, 160] on span "PrivyHTTPClient" at bounding box center [407, 165] width 72 height 11
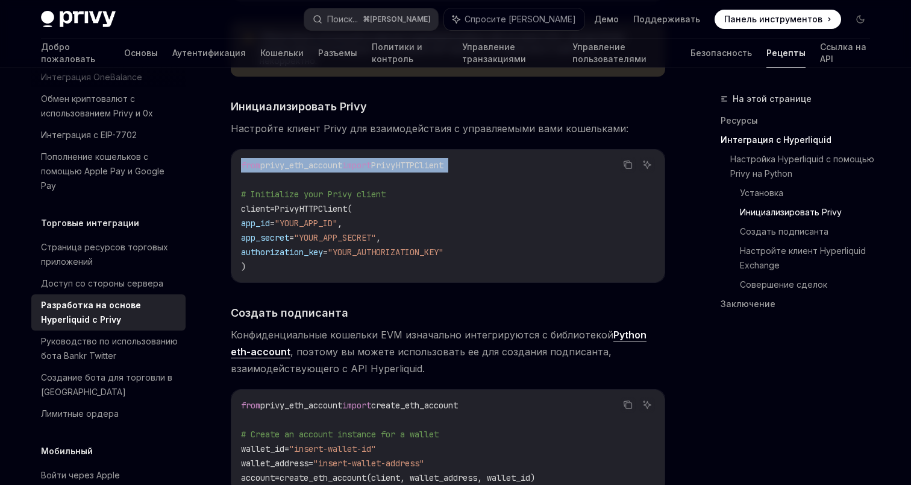
click at [430, 160] on span "PrivyHTTPClient" at bounding box center [407, 165] width 72 height 11
copy code "from privy_eth_account import PrivyHTTPClient"
click at [330, 203] on span "PrivyHTTPClient(" at bounding box center [313, 208] width 77 height 11
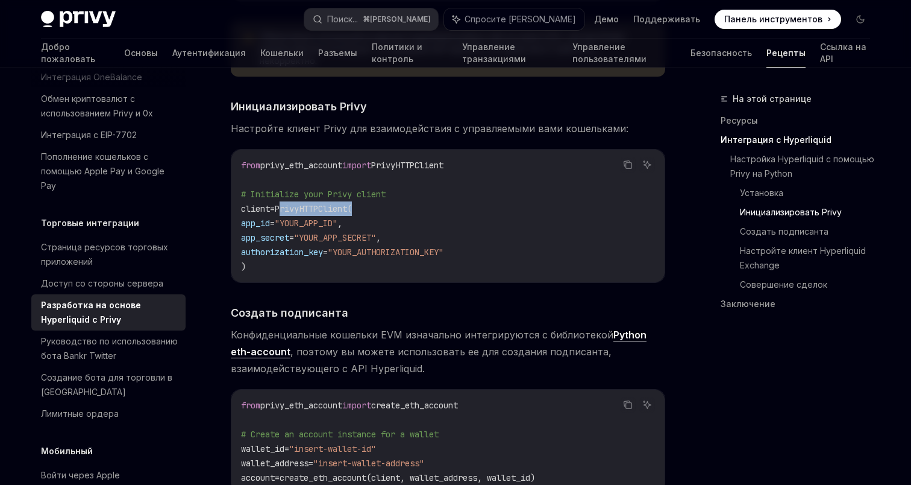
click at [330, 203] on span "PrivyHTTPClient(" at bounding box center [313, 208] width 77 height 11
copy span "PrivyHTTPClient"
click at [334, 203] on span "PrivyHTTPClient(" at bounding box center [313, 208] width 77 height 11
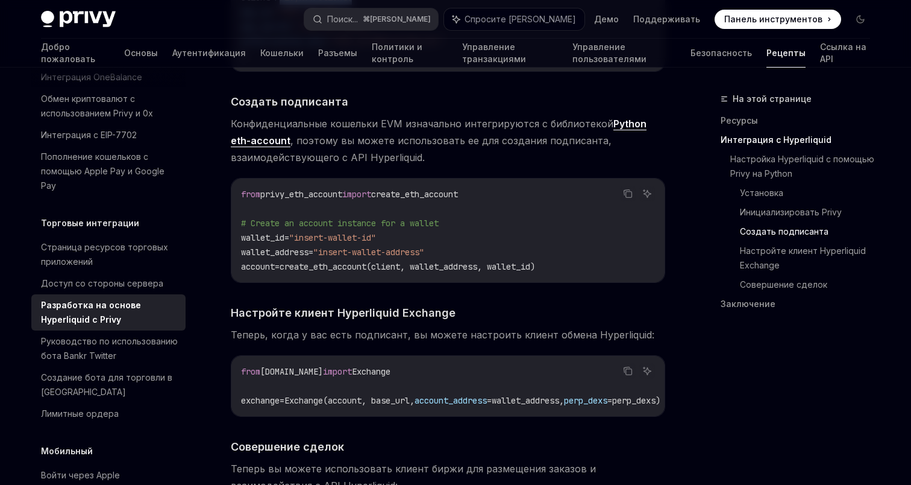
scroll to position [1045, 0]
click at [312, 188] on span "privy_eth_account" at bounding box center [301, 193] width 82 height 11
copy span "privy_eth_account"
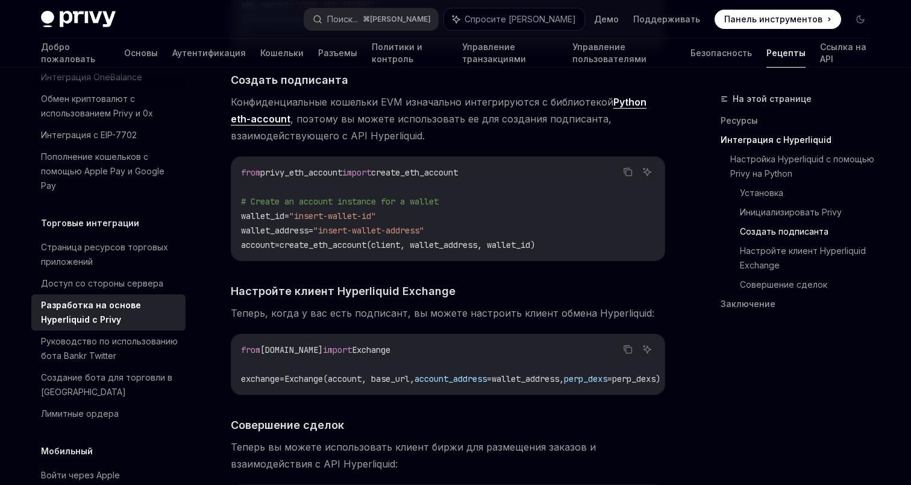
scroll to position [1072, 0]
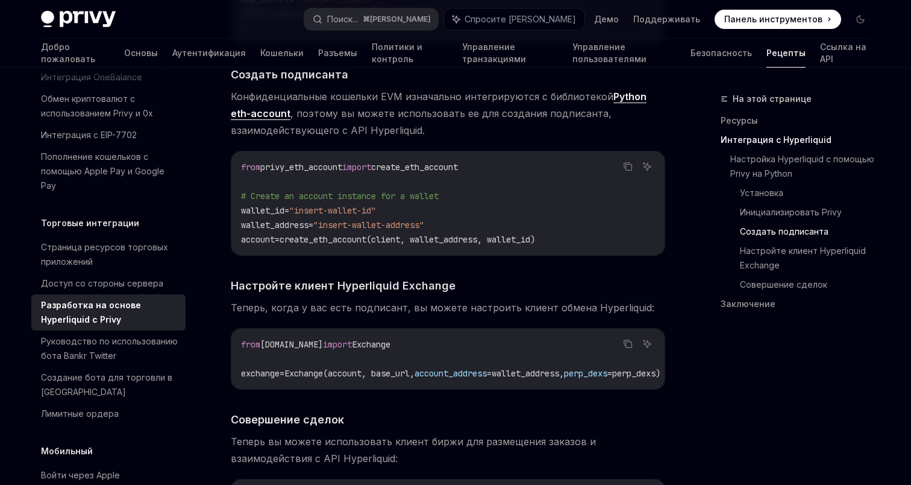
click at [354, 234] on span "create_eth_account(client, wallet_address, wallet_id)" at bounding box center [408, 239] width 256 height 11
copy span "create_eth_account"
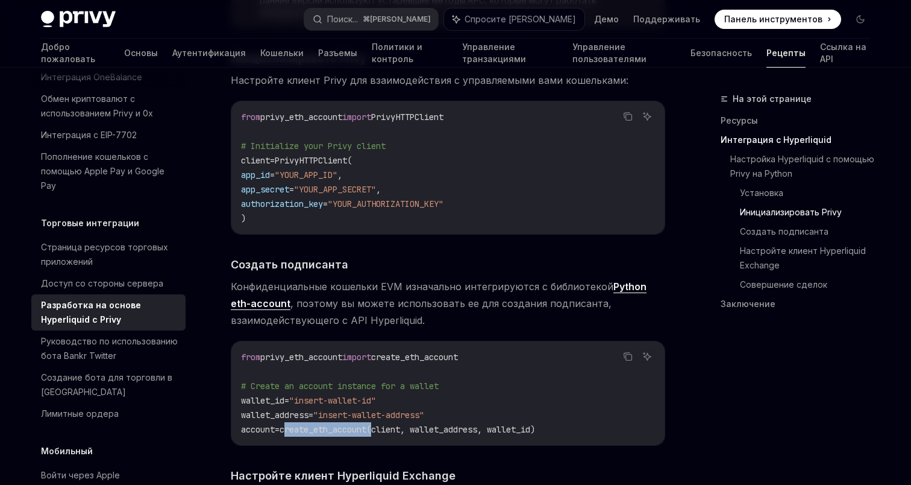
scroll to position [866, 0]
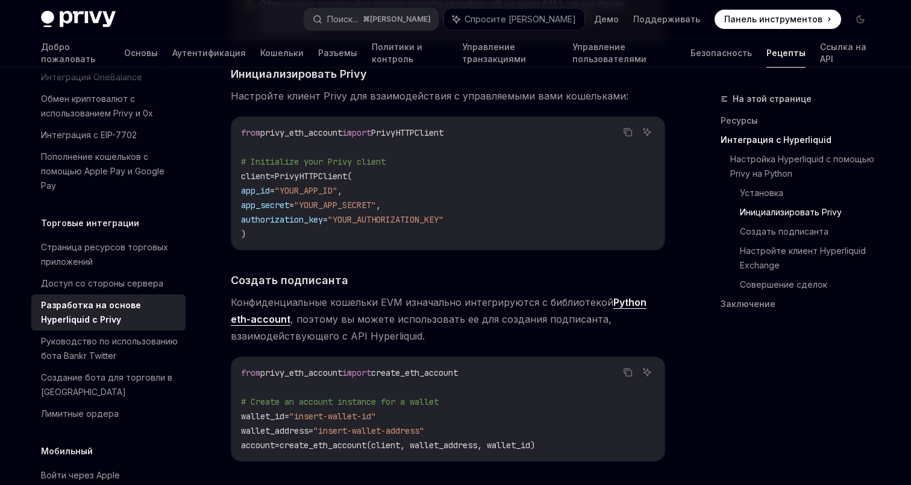
click at [324, 117] on div "from privy_eth_account import PrivyHTTPClient # Initialize your Privy client cl…" at bounding box center [447, 183] width 433 height 133
copy code "from privy_eth_account import PrivyHTTPClient"
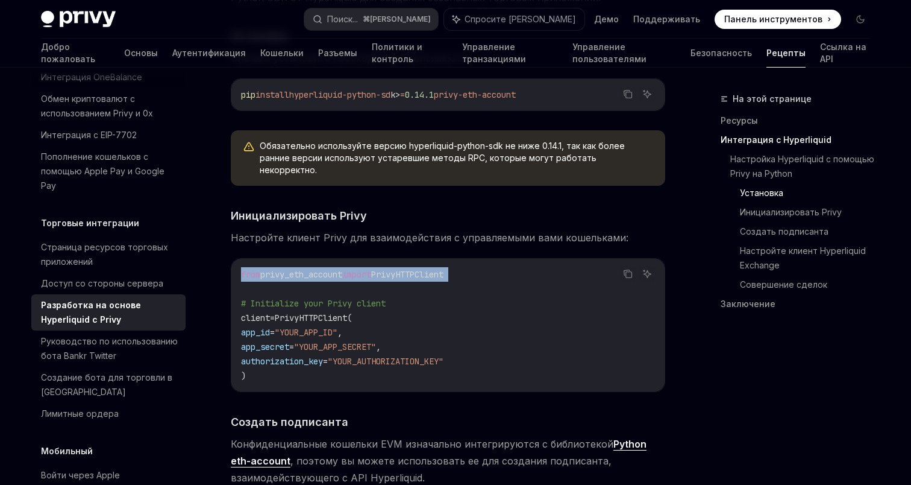
scroll to position [725, 0]
click at [334, 160] on font "Обязательно используйте версию hyperliquid-python-sdk не ниже 0.14.1, так как б…" at bounding box center [442, 157] width 365 height 34
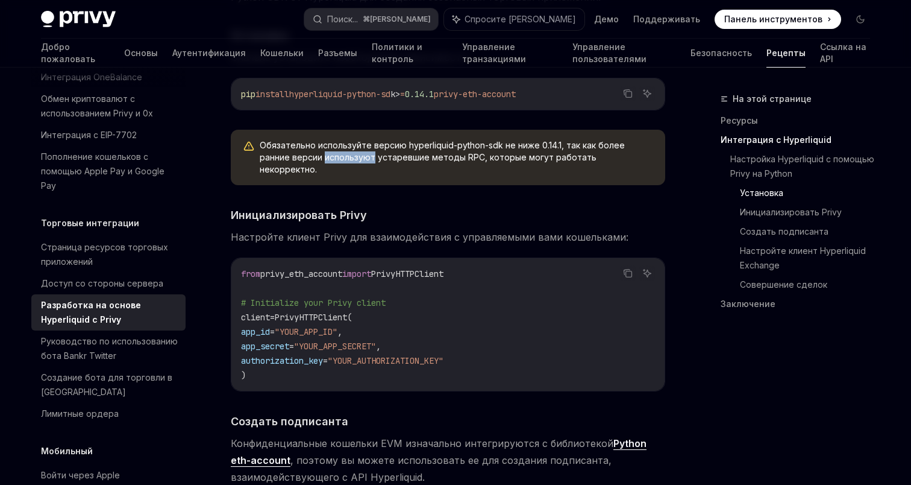
click at [334, 160] on font "Обязательно используйте версию hyperliquid-python-sdk не ниже 0.14.1, так как б…" at bounding box center [442, 157] width 365 height 34
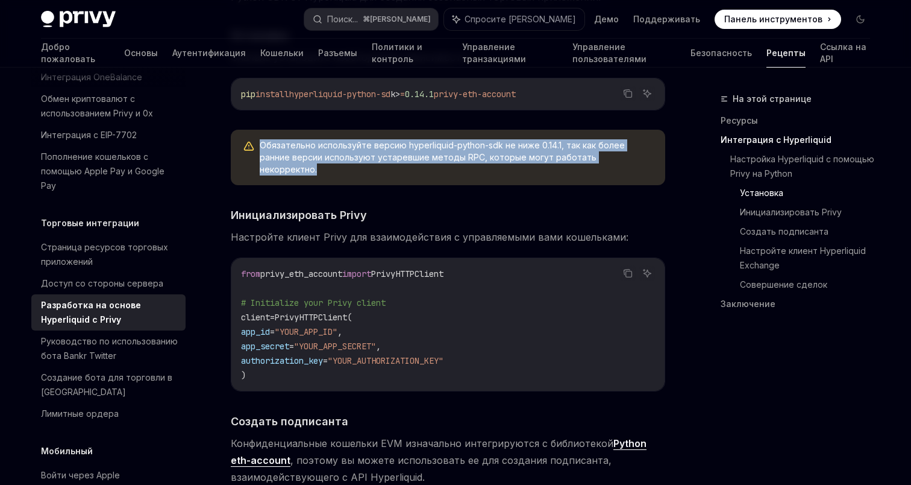
click at [334, 160] on font "Обязательно используйте версию hyperliquid-python-sdk не ниже 0.14.1, так как б…" at bounding box center [442, 157] width 365 height 34
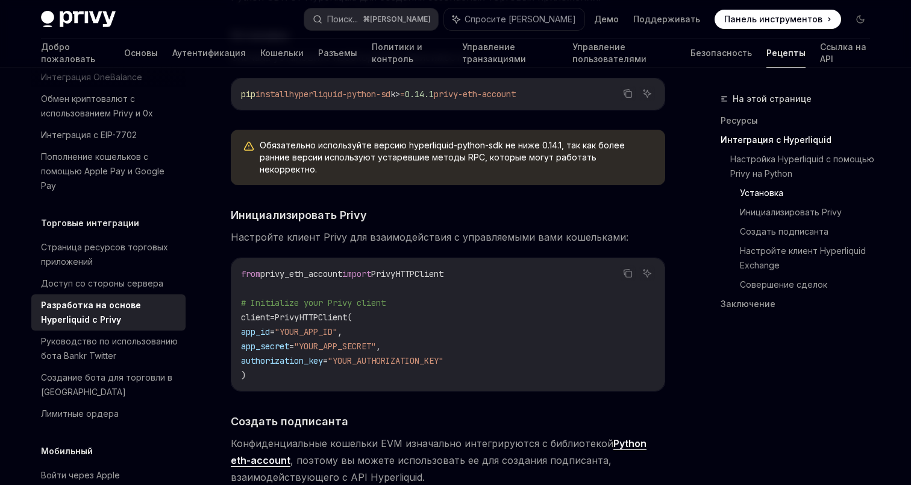
click at [327, 157] on font "Обязательно используйте версию hyperliquid-python-sdk не ниже 0.14.1, так как б…" at bounding box center [442, 157] width 365 height 34
click at [628, 98] on button "Скопировать содержимое из блока кода" at bounding box center [628, 94] width 16 height 16
drag, startPoint x: 454, startPoint y: 93, endPoint x: 303, endPoint y: 98, distance: 151.9
click at [302, 98] on span "pip install hyperliquid-python-sd k > = 0.14.1 privy-eth-account" at bounding box center [378, 94] width 275 height 11
copy span "hyperliquid-python-sd k > = 0.14.1"
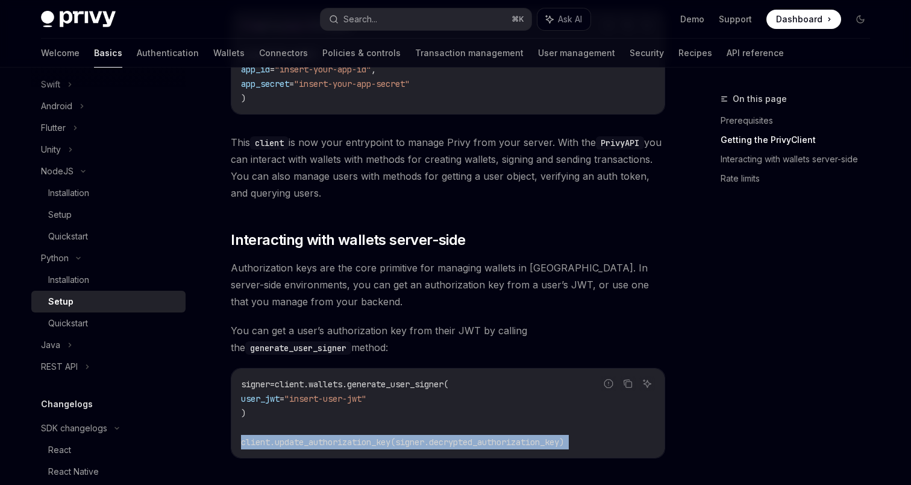
scroll to position [308, 0]
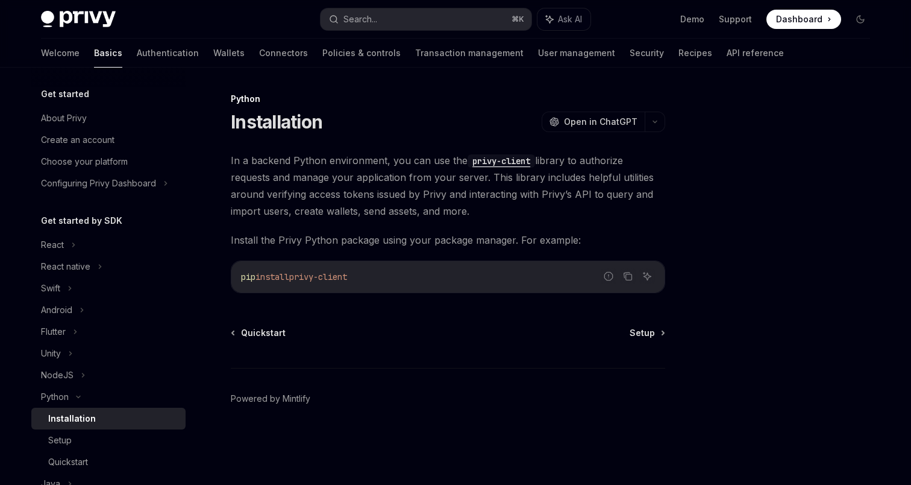
scroll to position [126, 0]
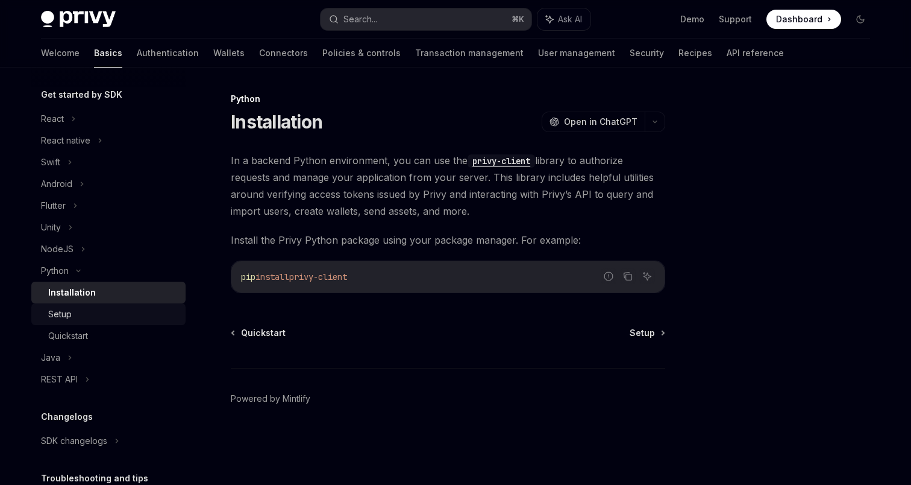
click at [90, 318] on div "Setup" at bounding box center [113, 314] width 130 height 14
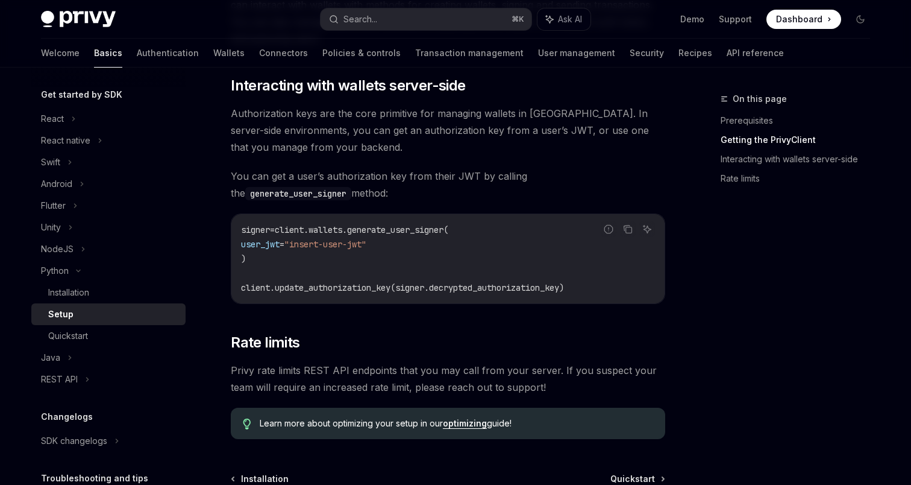
scroll to position [505, 0]
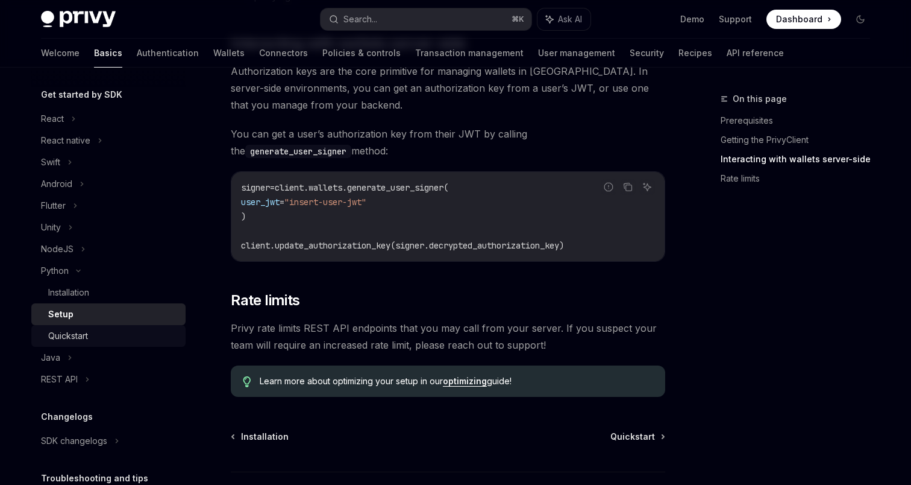
click at [99, 336] on div "Quickstart" at bounding box center [113, 335] width 130 height 14
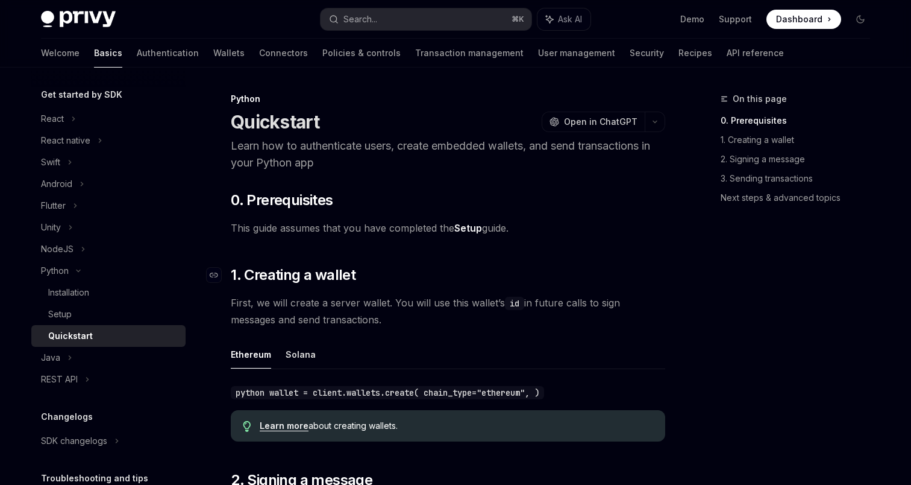
type textarea "*"
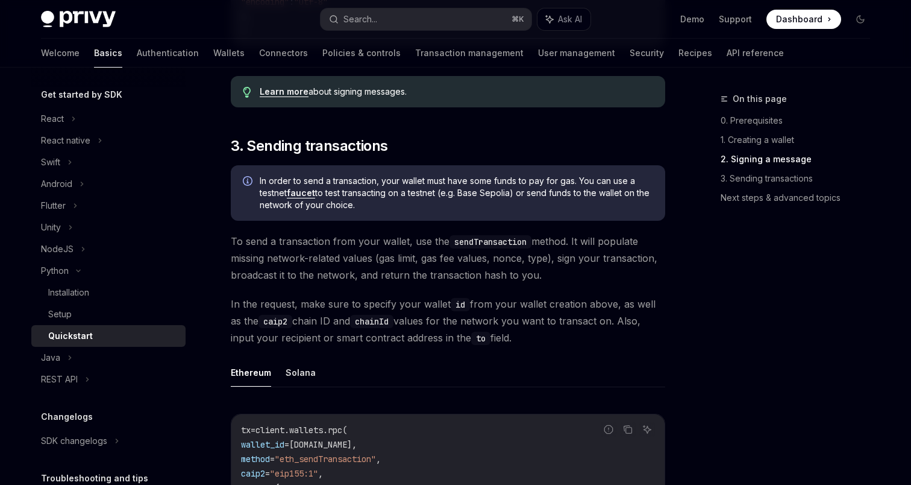
scroll to position [720, 0]
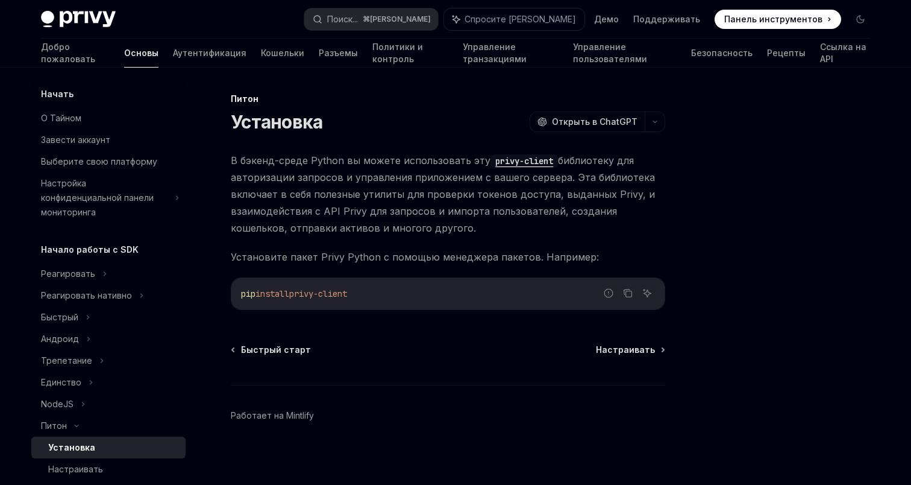
scroll to position [148, 0]
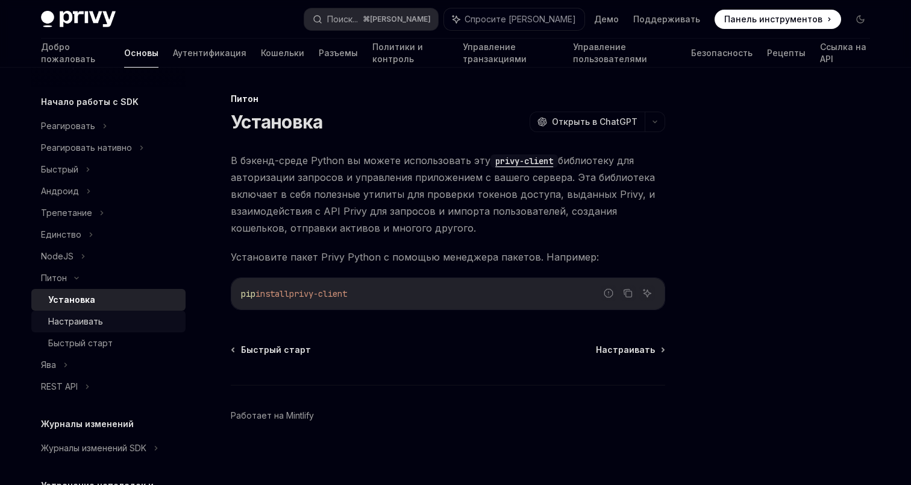
click at [110, 314] on div "Настраивать" at bounding box center [113, 321] width 130 height 14
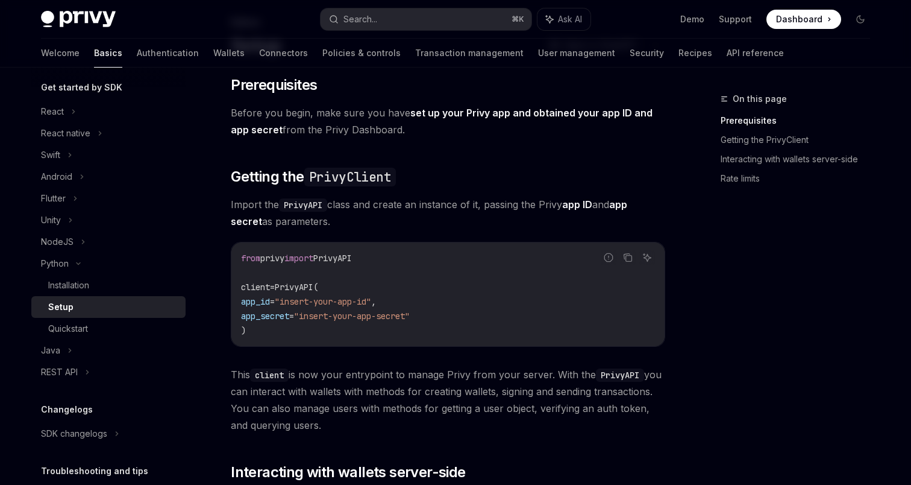
scroll to position [87, 0]
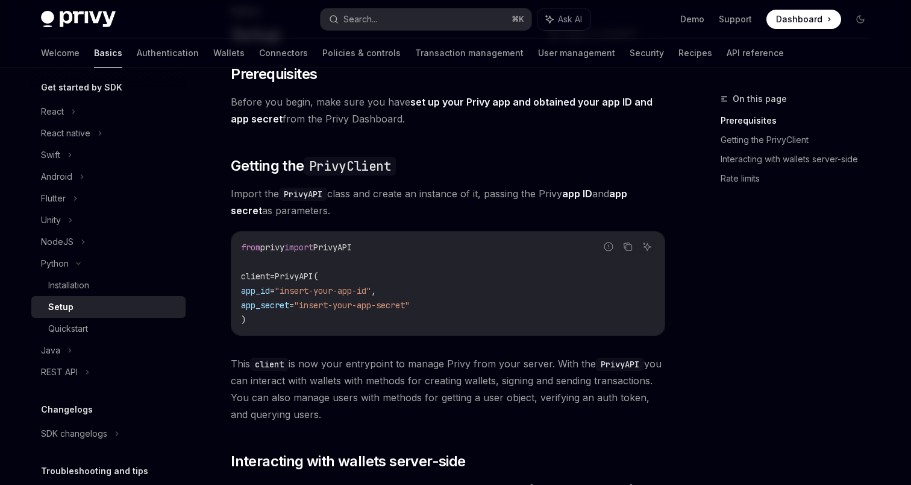
click at [431, 240] on code "from privy import PrivyAPI client = PrivyAPI( app_id = "insert-your-app-id" , a…" at bounding box center [448, 283] width 414 height 87
click at [98, 275] on link "Installation" at bounding box center [108, 285] width 154 height 22
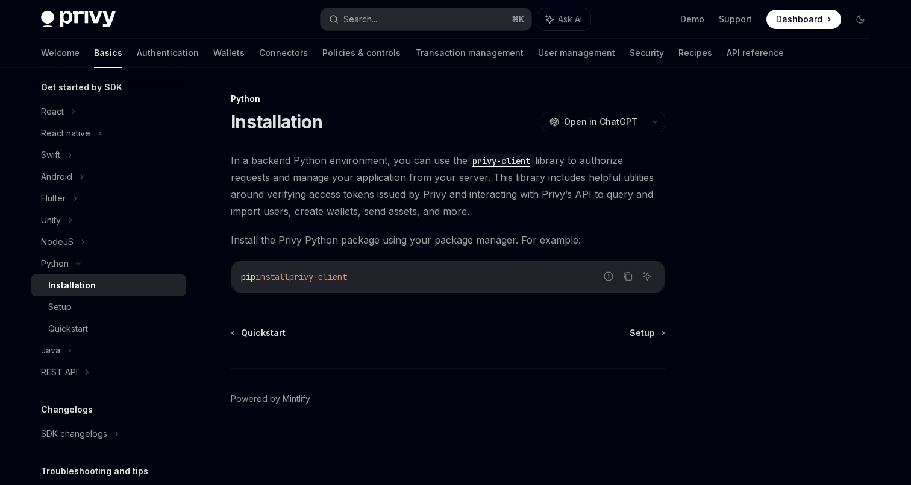
click at [347, 277] on span "privy-client" at bounding box center [318, 276] width 58 height 11
drag, startPoint x: 350, startPoint y: 277, endPoint x: 306, endPoint y: 277, distance: 44.0
click at [306, 277] on span "privy-client" at bounding box center [318, 276] width 58 height 11
copy span "privy-client"
click at [93, 307] on div "Setup" at bounding box center [113, 307] width 130 height 14
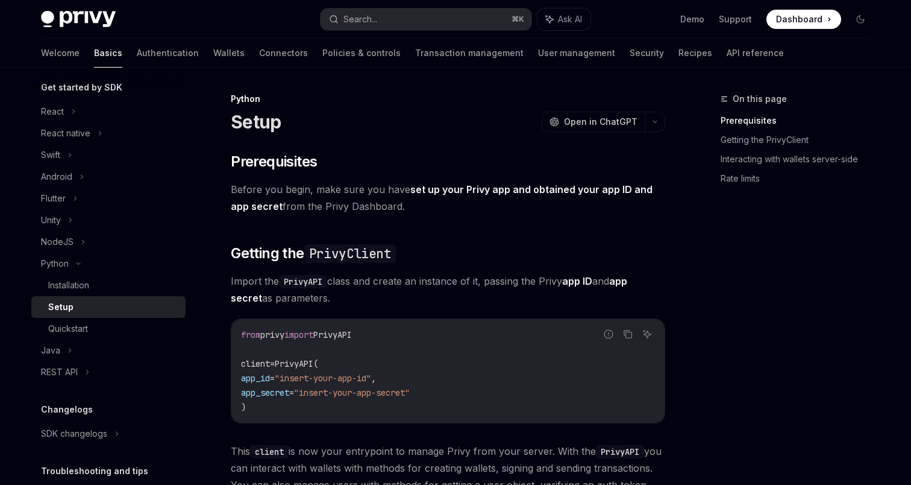
click at [313, 338] on span "import" at bounding box center [298, 334] width 29 height 11
copy code "from privy import PrivyAPI"
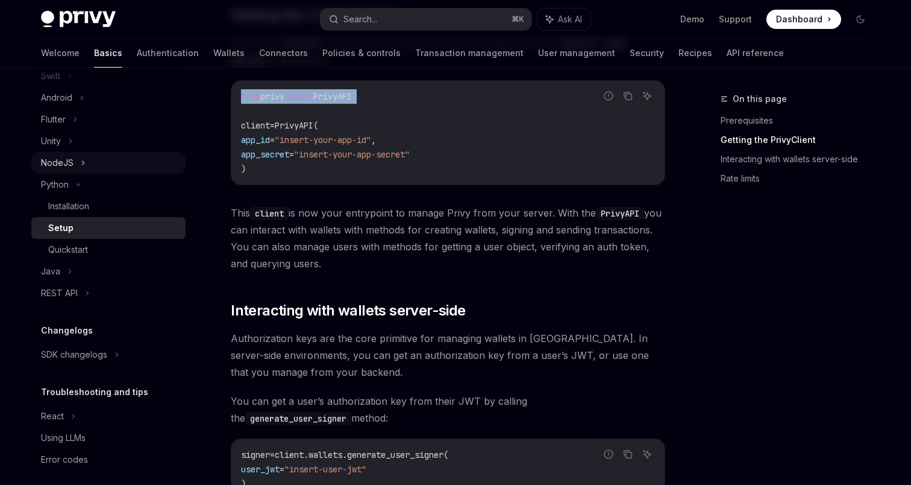
scroll to position [217, 0]
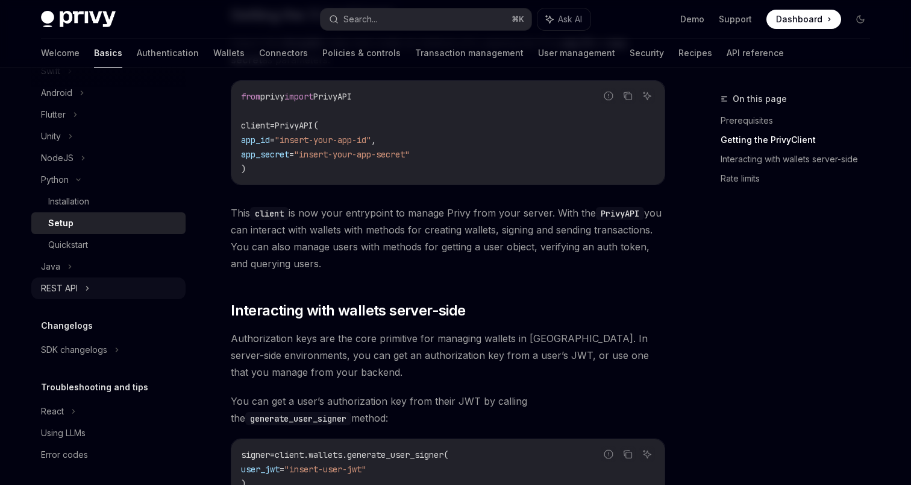
click at [80, 290] on div "REST API" at bounding box center [108, 288] width 154 height 22
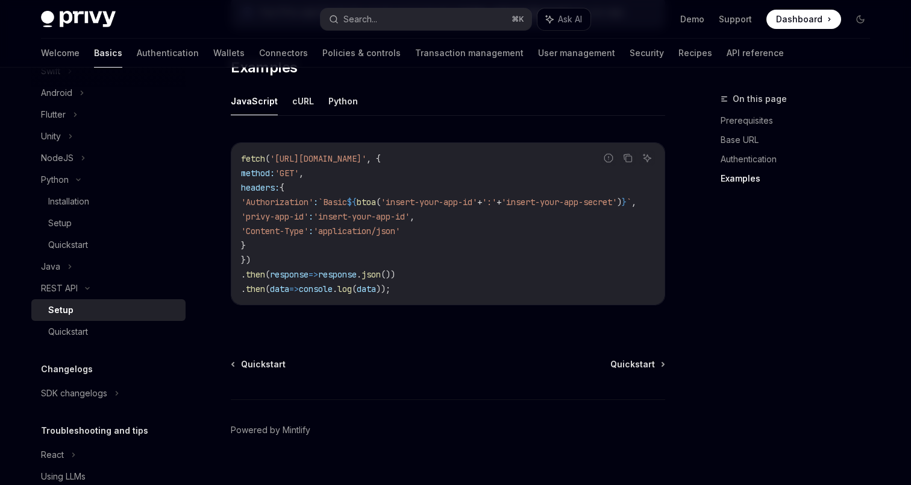
scroll to position [639, 0]
click at [306, 213] on span "'privy-app-id'" at bounding box center [275, 215] width 68 height 11
copy code "'privy-app-id' : 'insert-your-app-id' ,"
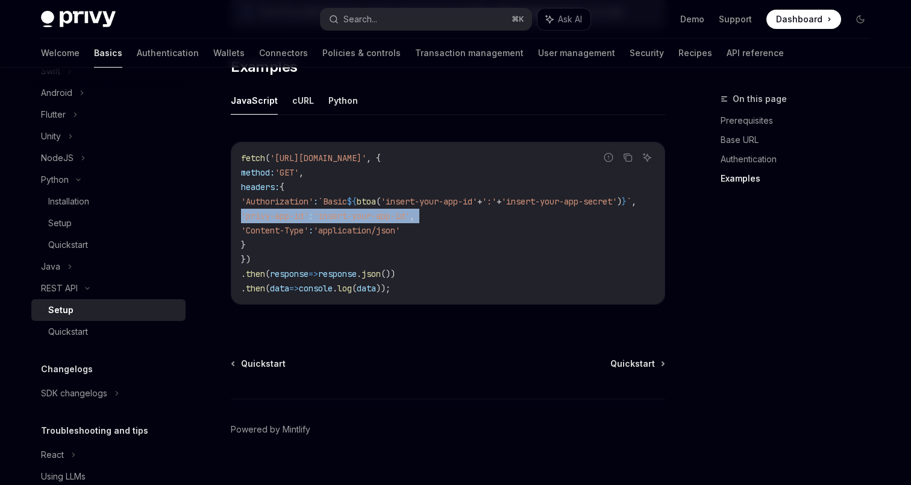
click at [274, 216] on span "'privy-app-id'" at bounding box center [275, 215] width 68 height 11
drag, startPoint x: 274, startPoint y: 216, endPoint x: 324, endPoint y: 218, distance: 50.0
click at [309, 218] on span "'privy-app-id'" at bounding box center [275, 215] width 68 height 11
drag, startPoint x: 441, startPoint y: 234, endPoint x: 263, endPoint y: 220, distance: 178.3
click at [263, 220] on code "fetch ( 'https://api.privy.io/v1/wallets' , { method: 'GET' , headers: { 'Autho…" at bounding box center [453, 223] width 424 height 145
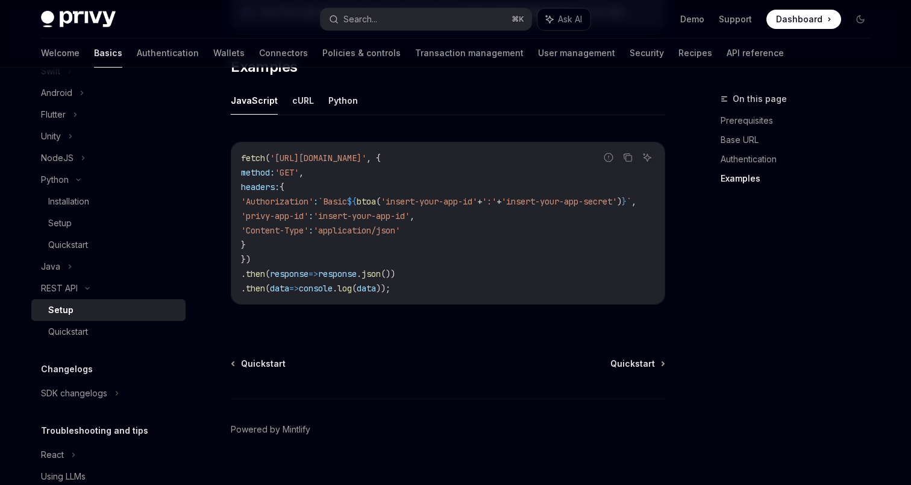
copy code "'privy-app-id' : 'insert-your-app-id' , 'Content-Type' : 'application/json'"
click at [468, 198] on span "'insert-your-app-id'" at bounding box center [429, 201] width 96 height 11
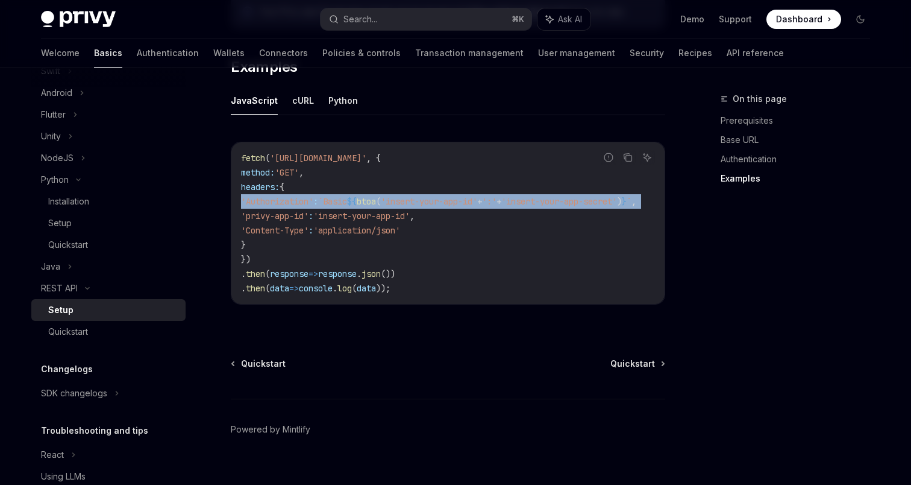
click at [468, 198] on span "'insert-your-app-id'" at bounding box center [429, 201] width 96 height 11
copy code "'Authorization' : `Basic ${ btoa ( 'insert-your-app-id' + ':' + 'insert-your-ap…"
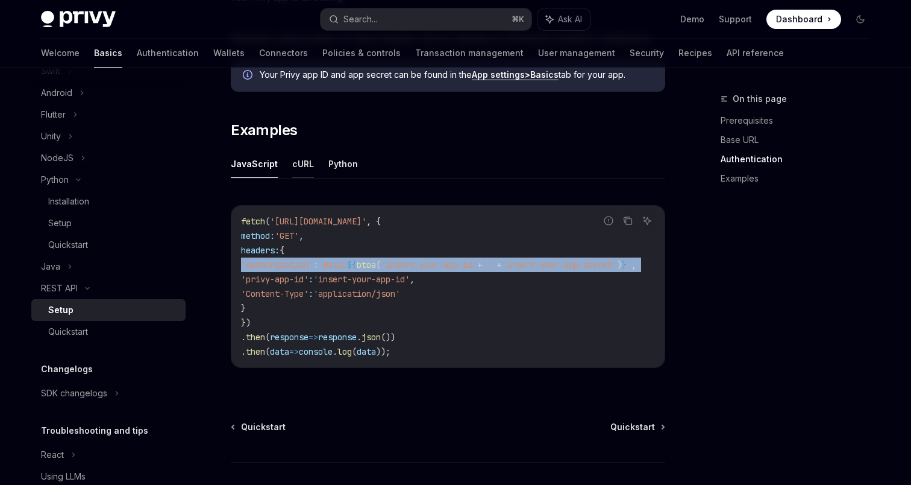
click at [301, 163] on button "cURL" at bounding box center [303, 163] width 22 height 28
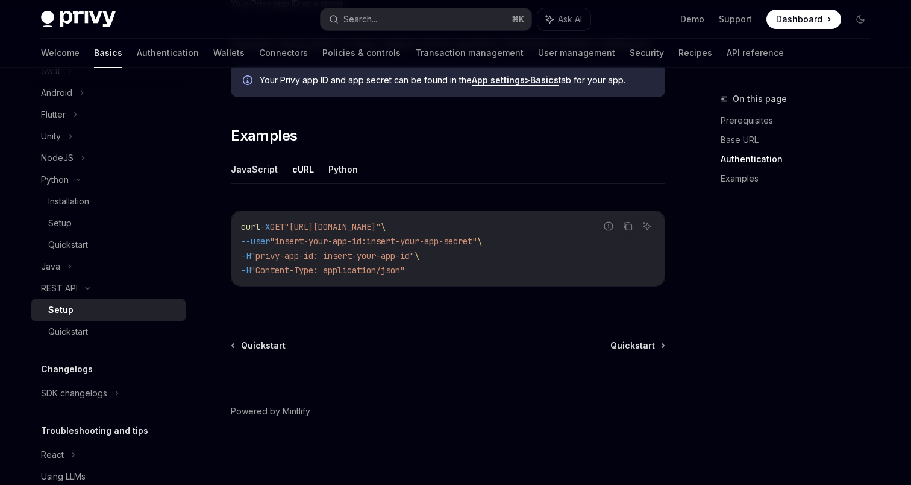
scroll to position [571, 0]
click at [333, 176] on button "Python" at bounding box center [343, 169] width 30 height 28
type textarea "*"
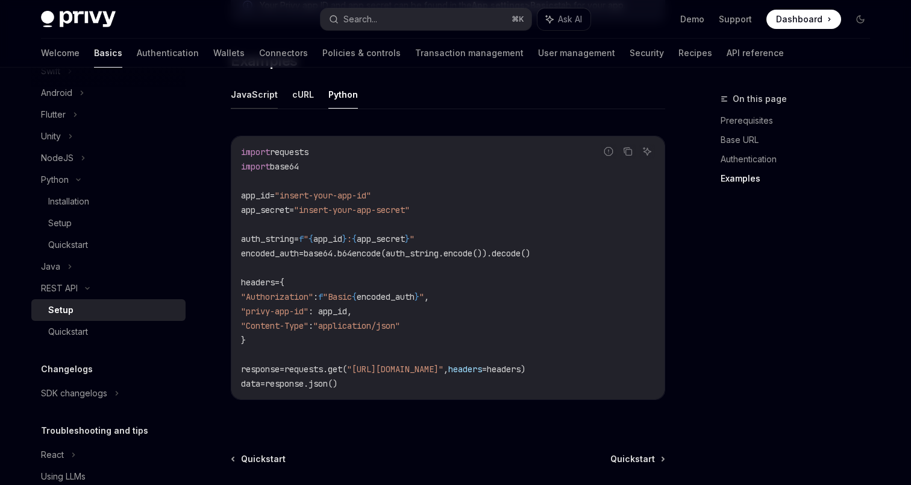
scroll to position [647, 0]
click at [415, 292] on span "encoded_auth" at bounding box center [386, 295] width 58 height 11
drag, startPoint x: 478, startPoint y: 294, endPoint x: 264, endPoint y: 294, distance: 214.0
click at [263, 294] on code "import requests import base64 app_id = "insert-your-app-id" app_secret = "inser…" at bounding box center [448, 266] width 414 height 246
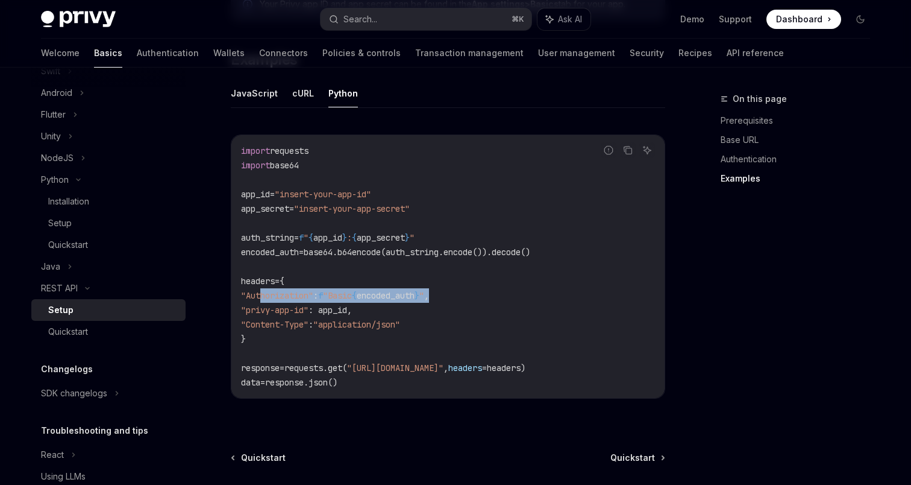
copy span ""Authorization" : f "Basic { encoded_auth } " ,"
drag, startPoint x: 557, startPoint y: 251, endPoint x: 242, endPoint y: 193, distance: 321.1
click at [242, 193] on code "import requests import base64 app_id = "insert-your-app-id" app_secret = "inser…" at bounding box center [448, 266] width 414 height 246
copy code "app_id = "insert-your-app-id" app_secret = "insert-your-app-secret" auth_string…"
click at [352, 307] on span ": app_id," at bounding box center [330, 309] width 43 height 11
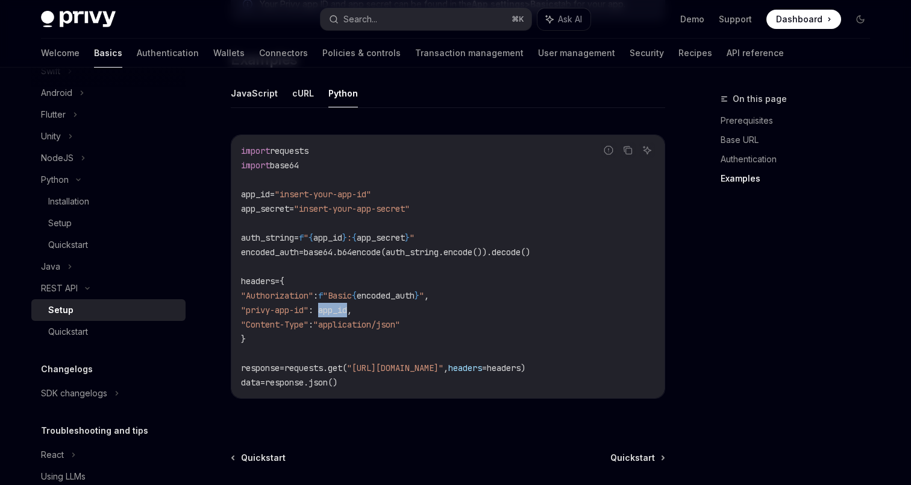
click at [352, 307] on span ": app_id," at bounding box center [330, 309] width 43 height 11
copy span "app_id"
click at [295, 168] on span "base64" at bounding box center [284, 165] width 29 height 11
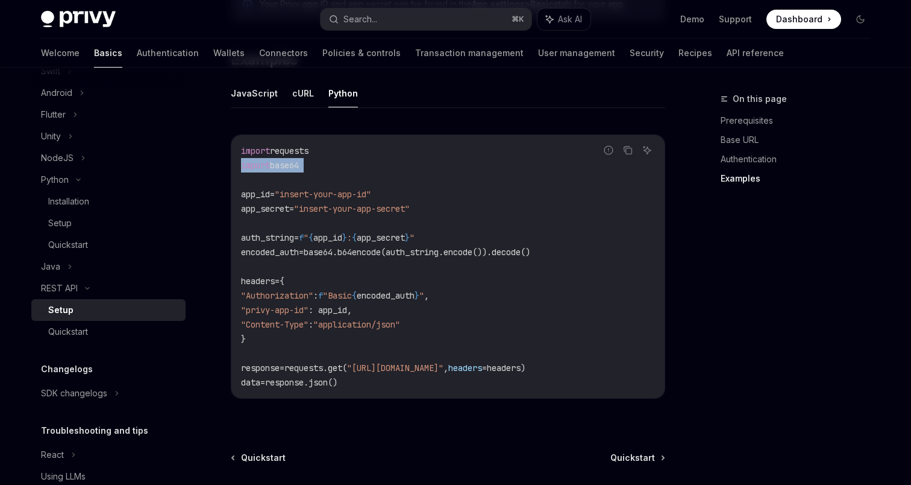
copy code "import base64"
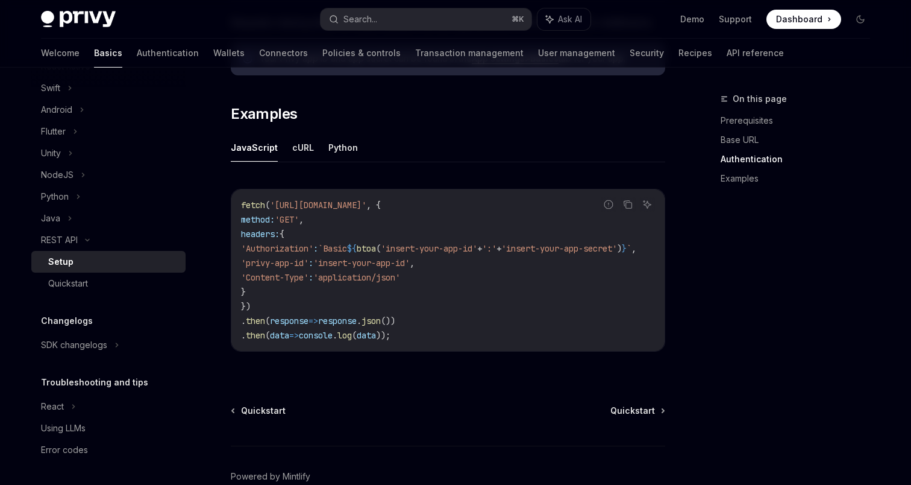
click at [347, 227] on code "fetch ( '[URL][DOMAIN_NAME]' , { method: 'GET' , headers: { 'Authorization' : `…" at bounding box center [453, 270] width 424 height 145
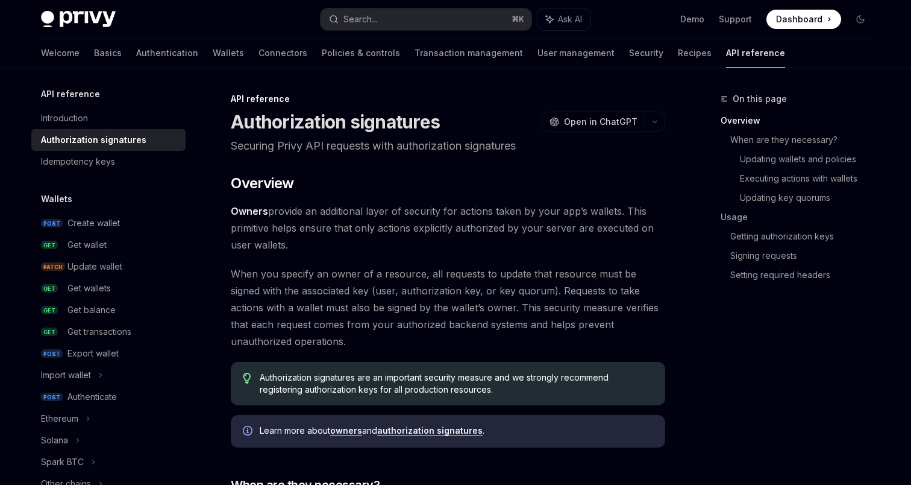
type textarea "*"
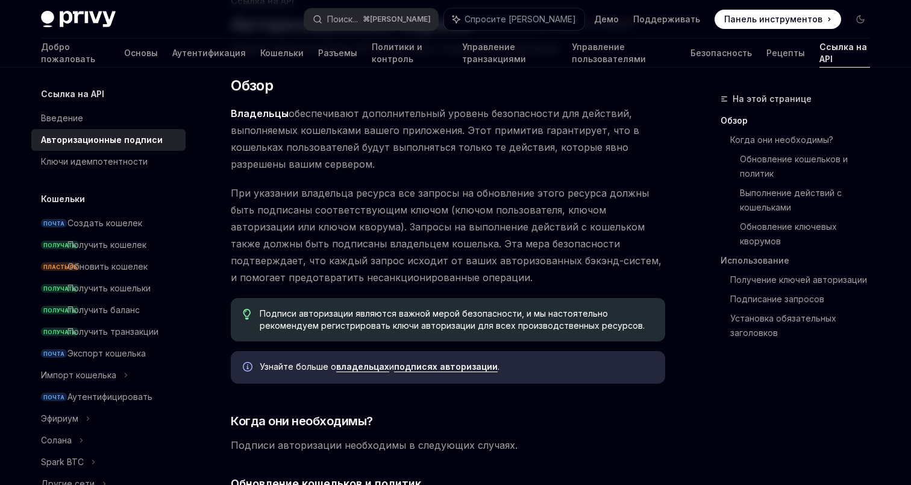
scroll to position [106, 0]
